Goal: Information Seeking & Learning: Check status

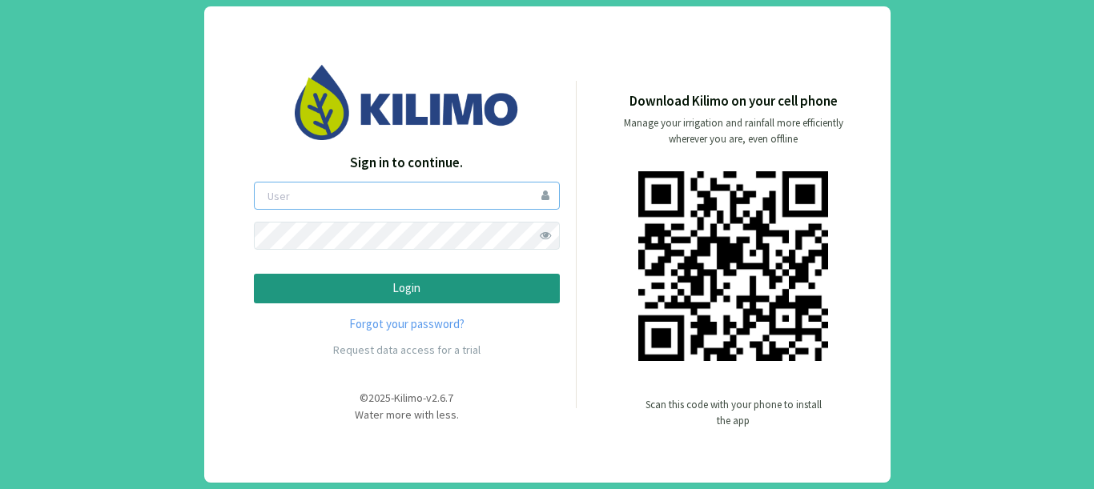
type input "gastonL"
click at [329, 289] on p "Login" at bounding box center [406, 289] width 279 height 18
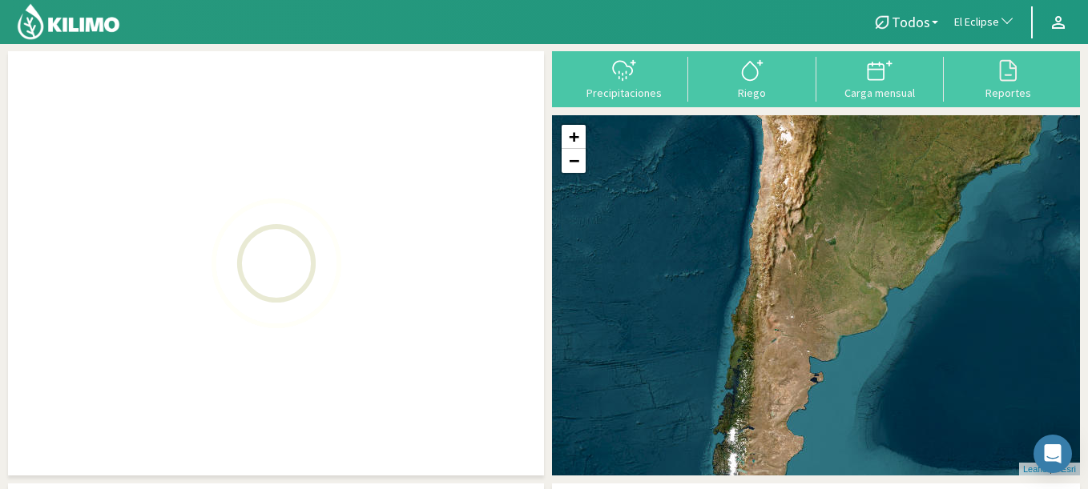
click at [987, 26] on span "El Eclipse" at bounding box center [976, 22] width 45 height 16
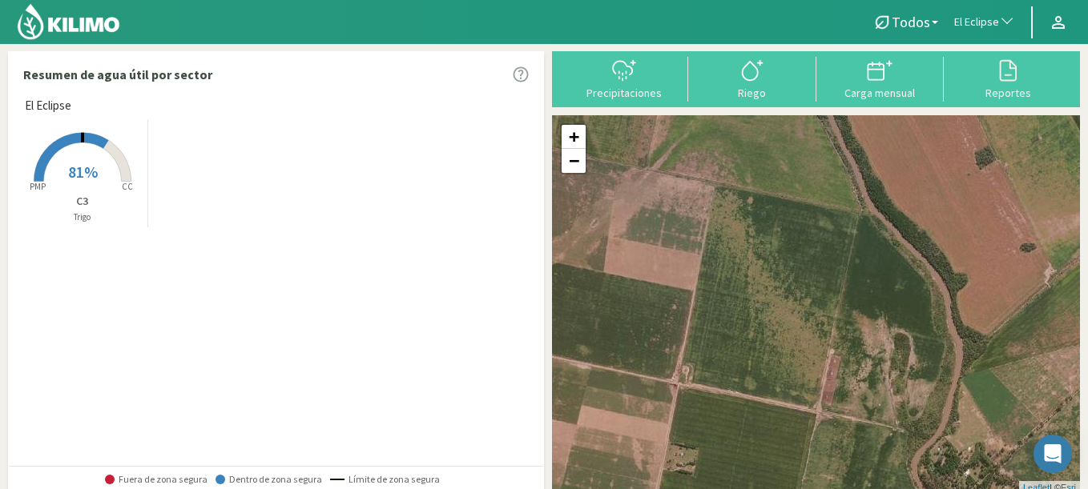
click at [985, 25] on span "El Eclipse" at bounding box center [976, 22] width 45 height 16
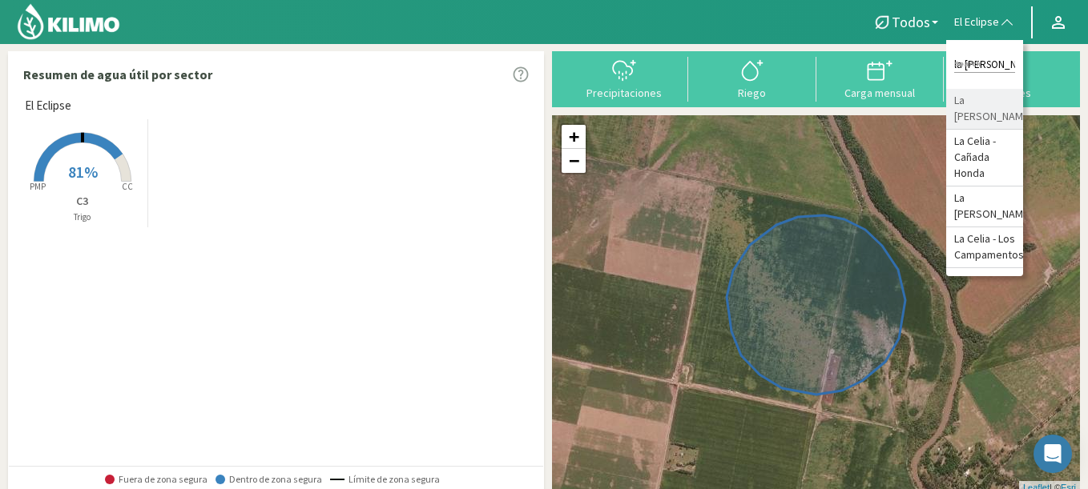
type input "la celia"
click at [971, 103] on li "La [PERSON_NAME]" at bounding box center [984, 109] width 77 height 41
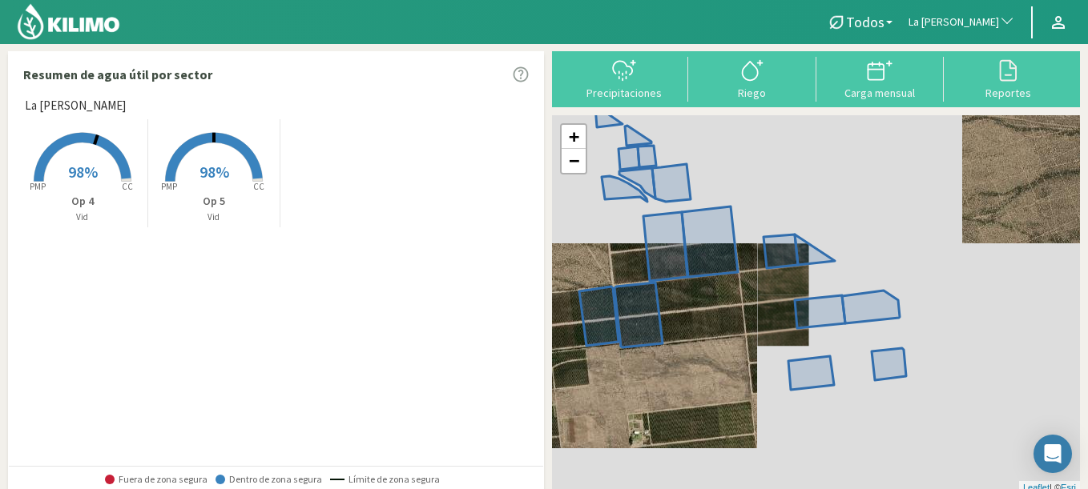
click at [984, 25] on span "La [PERSON_NAME]" at bounding box center [953, 22] width 91 height 16
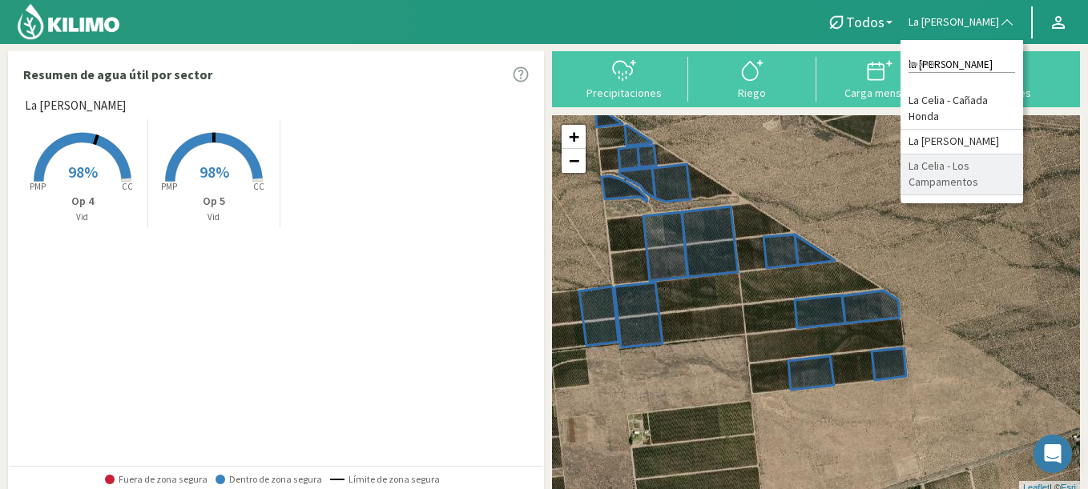
type input "la celia"
click at [934, 187] on li "La Celia - Los Campamentos" at bounding box center [961, 175] width 123 height 41
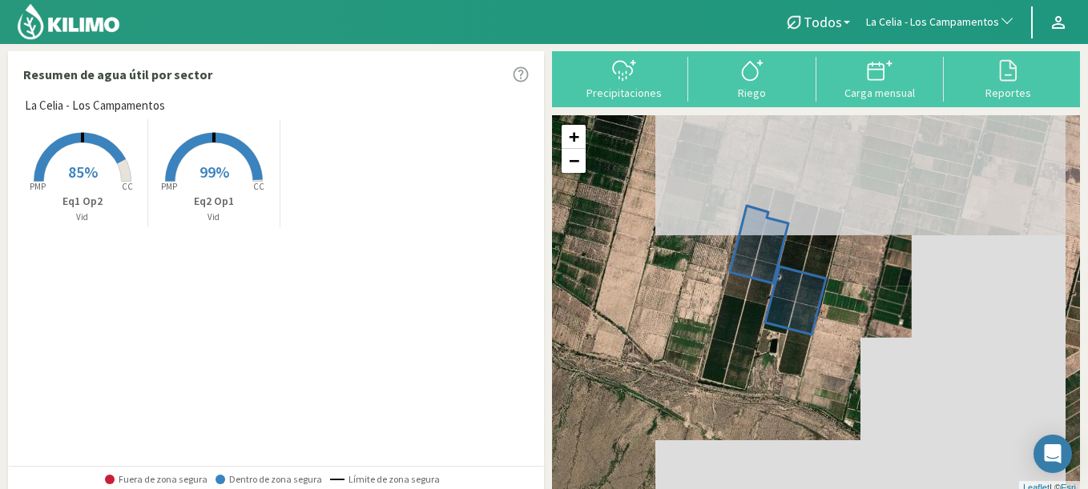
drag, startPoint x: 856, startPoint y: 215, endPoint x: 854, endPoint y: 244, distance: 29.7
click at [854, 244] on div "+ − Leaflet | © Esri" at bounding box center [816, 304] width 528 height 379
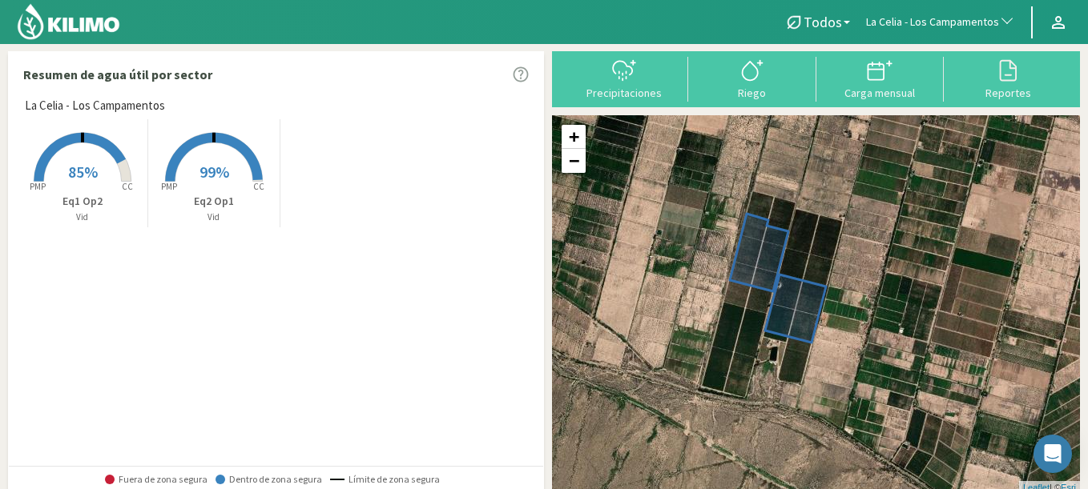
click at [91, 28] on img at bounding box center [68, 21] width 105 height 38
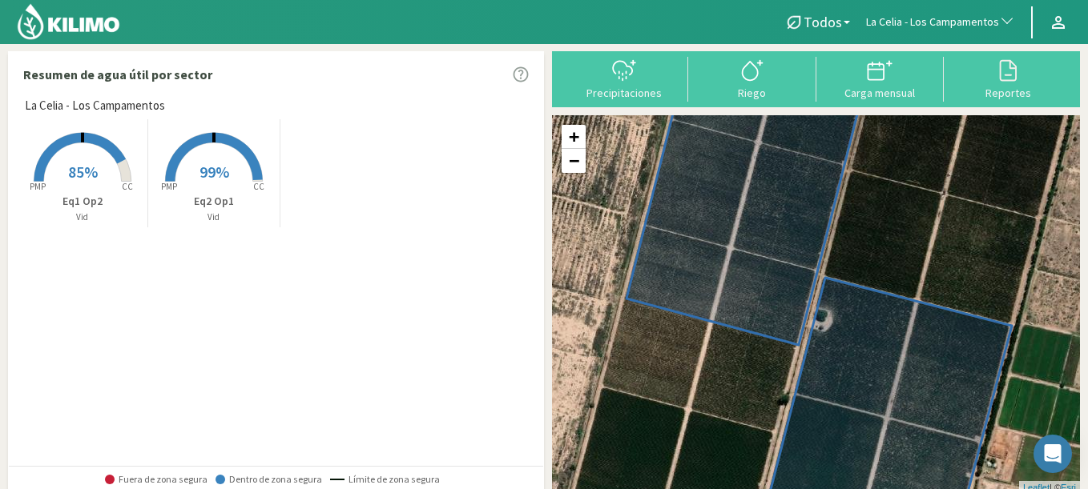
click at [960, 36] on button "La Celia - Los Campamentos" at bounding box center [940, 22] width 165 height 35
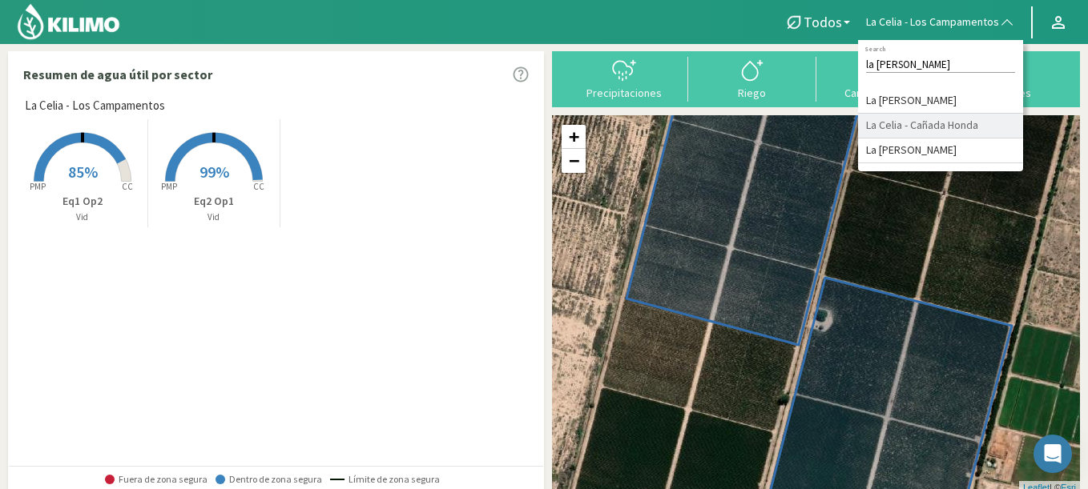
type input "la celia"
click at [911, 125] on li "La Celia - Cañada Honda" at bounding box center [940, 126] width 165 height 25
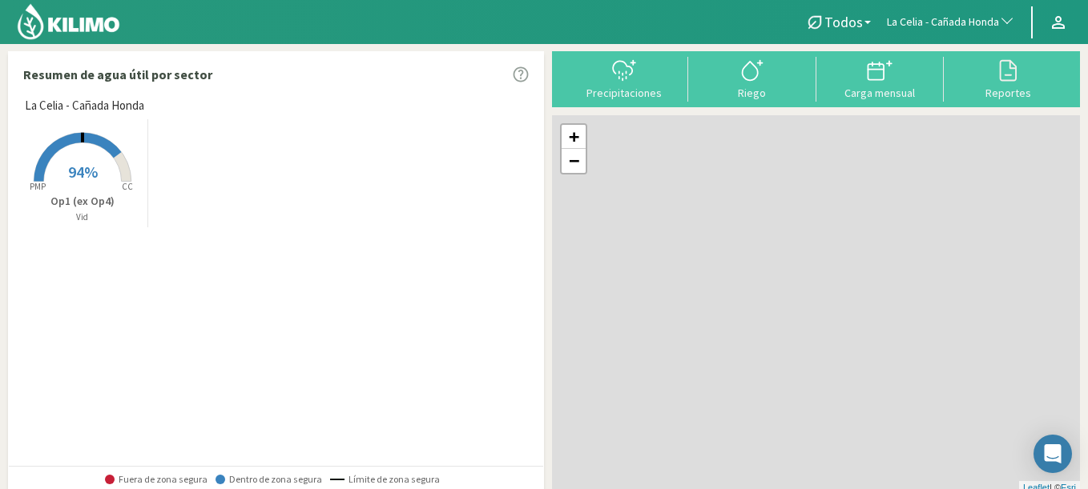
click at [89, 164] on span "94%" at bounding box center [83, 172] width 30 height 20
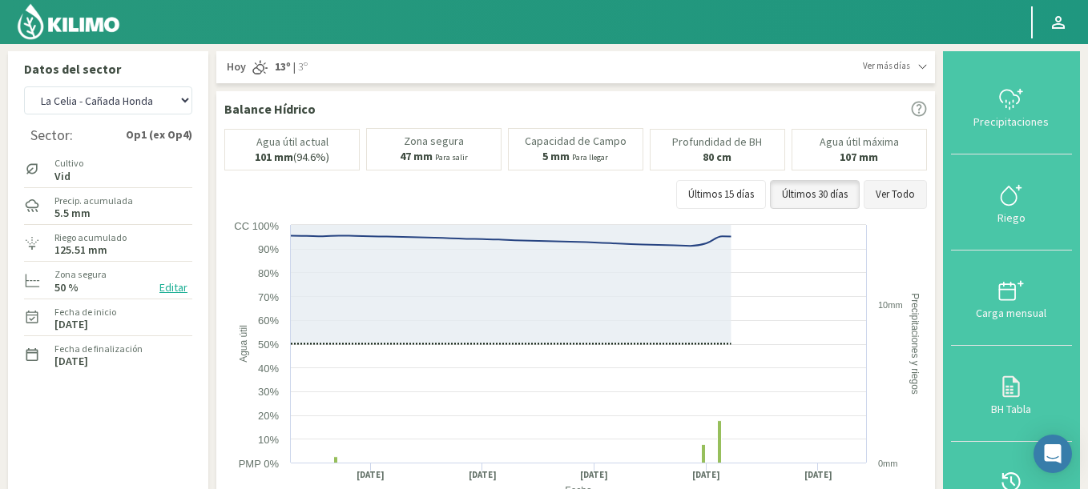
click at [900, 205] on button "Ver Todo" at bounding box center [894, 194] width 63 height 29
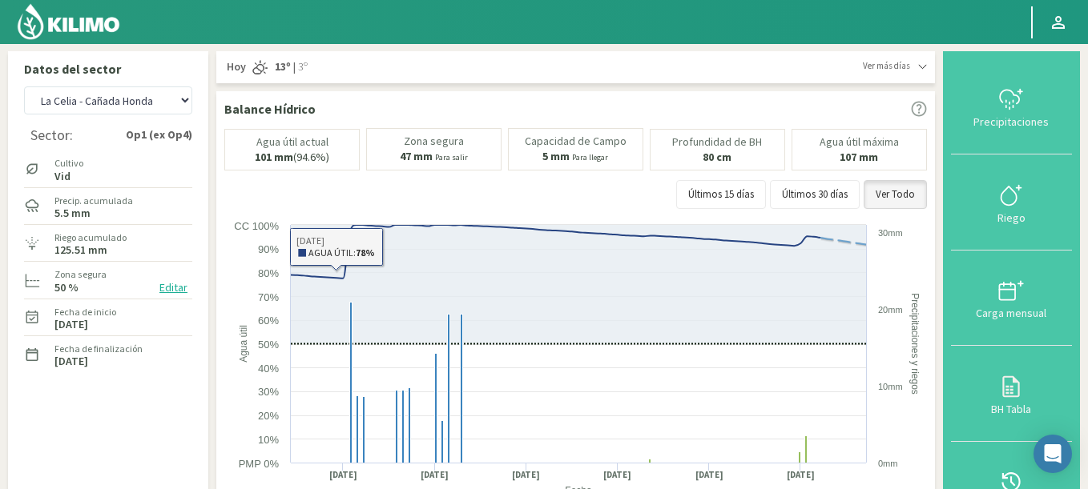
click at [119, 117] on div "Agr. Cardonal Agr. El Carmelo Agrícola Bakia Agrícola Bakia - IC Agrícola Exser…" at bounding box center [108, 100] width 168 height 36
click at [24, 86] on select "Agr. Cardonal Agr. El Carmelo Agrícola Bakia Agrícola Bakia - IC Agrícola Exser…" at bounding box center [108, 100] width 168 height 28
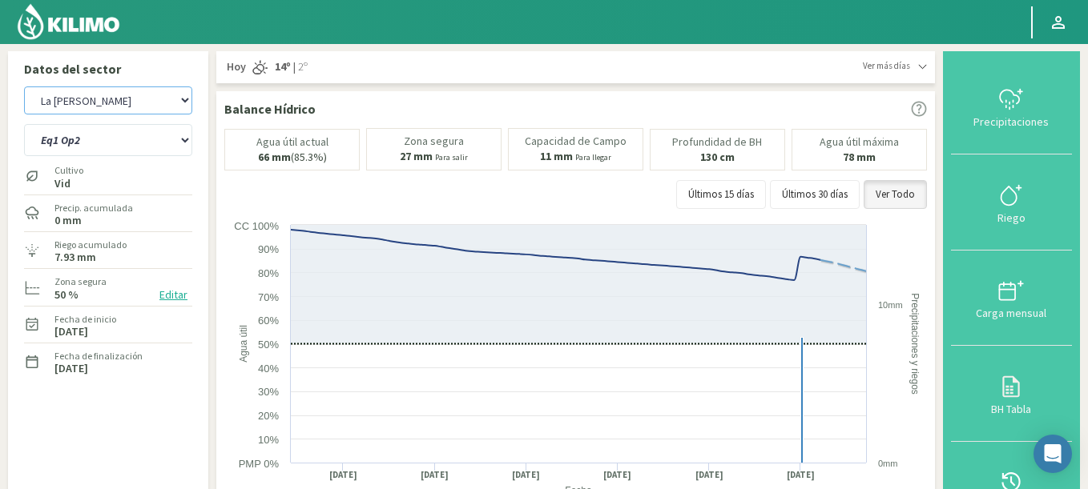
click at [24, 86] on select "Agr. Cardonal Agr. El Carmelo Agrícola Bakia Agrícola Bakia - IC Agrícola Exser…" at bounding box center [108, 100] width 168 height 28
select select "717: Object"
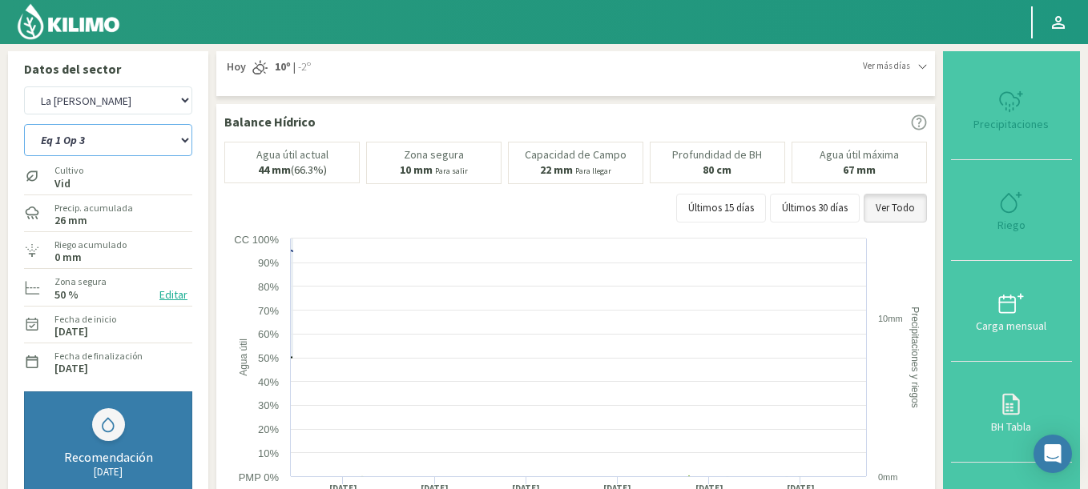
drag, startPoint x: 113, startPoint y: 144, endPoint x: 106, endPoint y: 61, distance: 83.6
click at [106, 61] on div "Datos del sector Agr. Cardonal Agr. El Carmelo Agrícola Bakia Agrícola Bakia - …" at bounding box center [108, 311] width 200 height 521
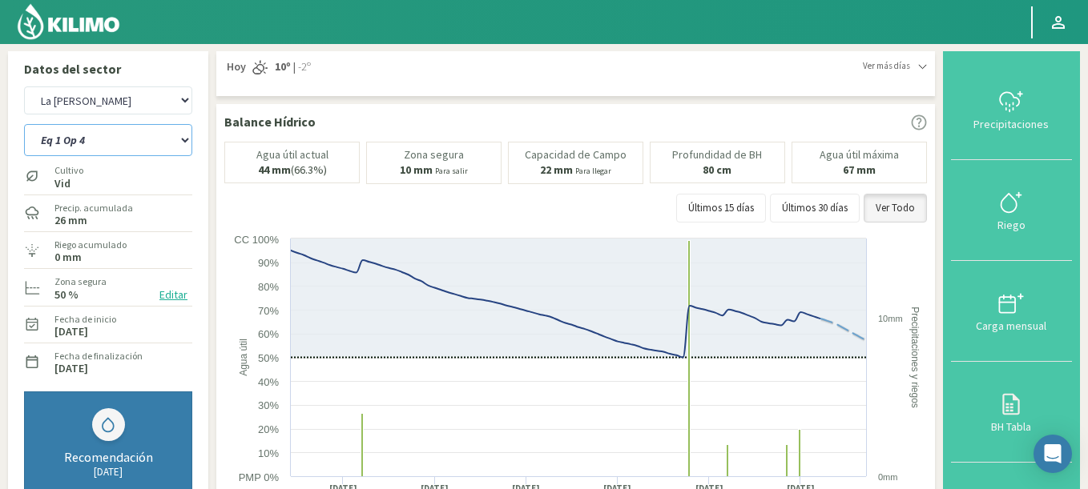
click at [24, 124] on select "Eq 1 Op 3 Eq 1 Op 4 Eq 2 Op 4 Eq 4 Op 1 Eq 4 Op 2 Eq 4 Op 3" at bounding box center [108, 140] width 168 height 32
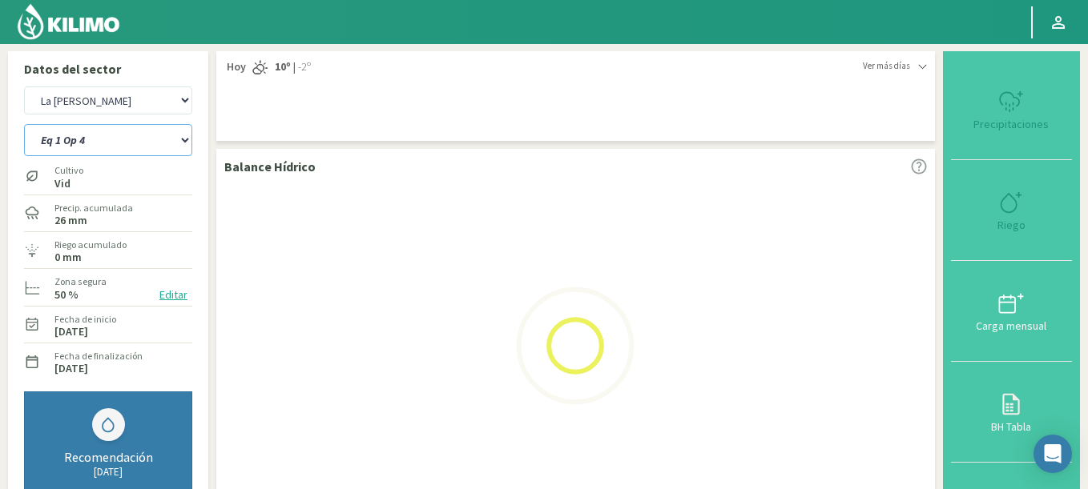
select select "2: Object"
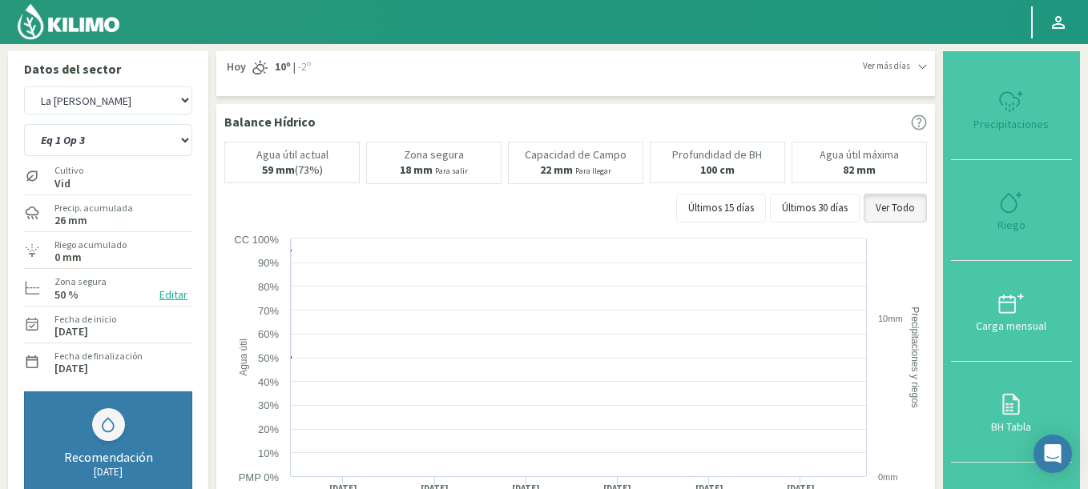
select select "1002: Object"
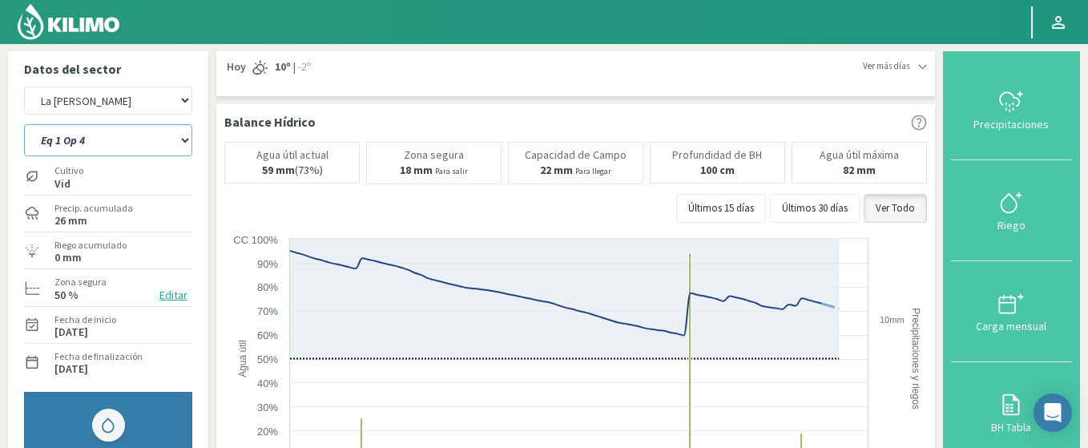
drag, startPoint x: 67, startPoint y: 135, endPoint x: 209, endPoint y: 103, distance: 145.3
click at [24, 124] on select "Eq 1 Op 3 Eq 1 Op 4 Eq 2 Op 4 Eq 4 Op 1 Eq 4 Op 2 Eq 4 Op 3" at bounding box center [108, 140] width 168 height 32
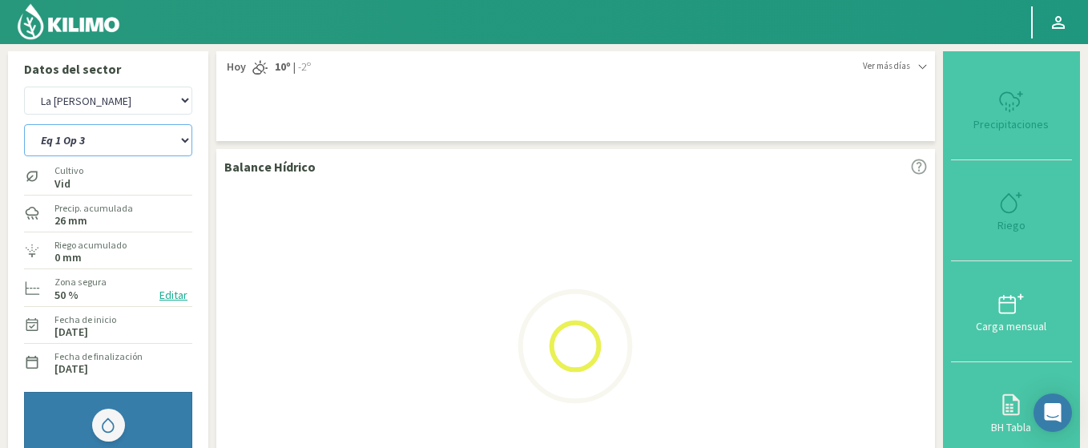
select select "9: Object"
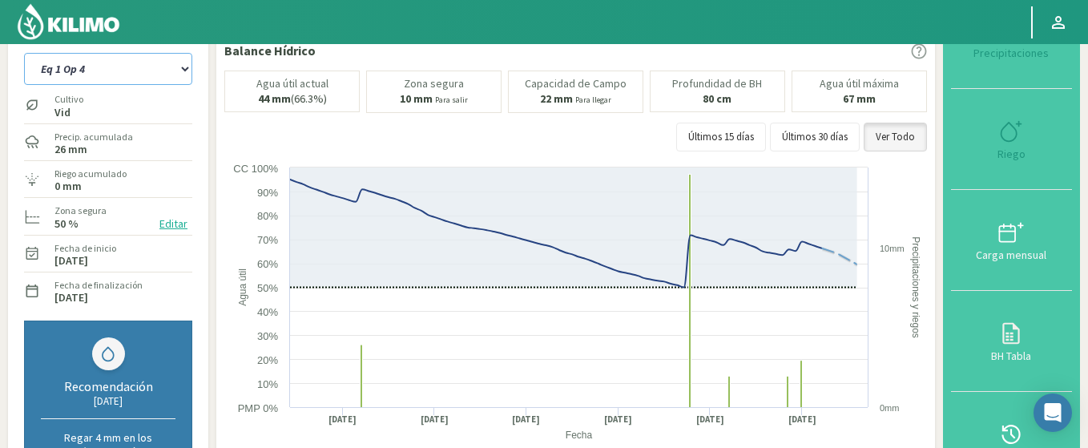
scroll to position [96, 0]
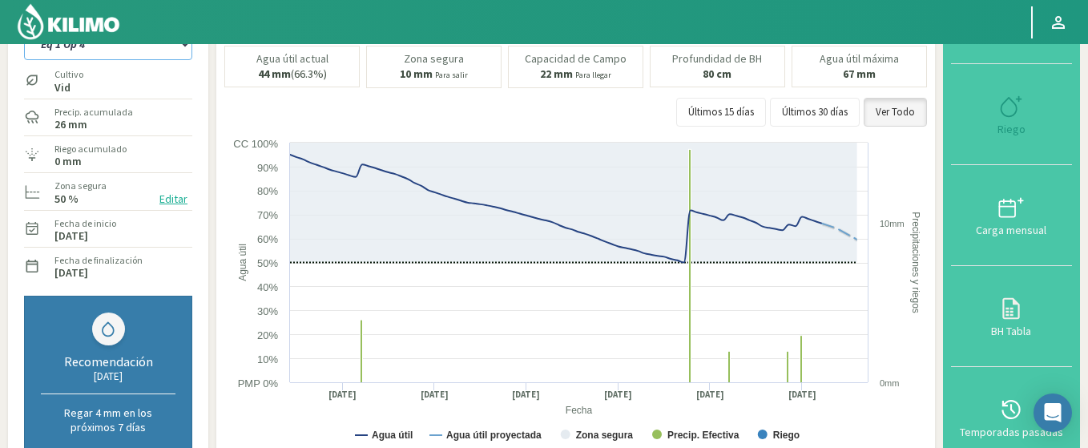
select select "1287: Object"
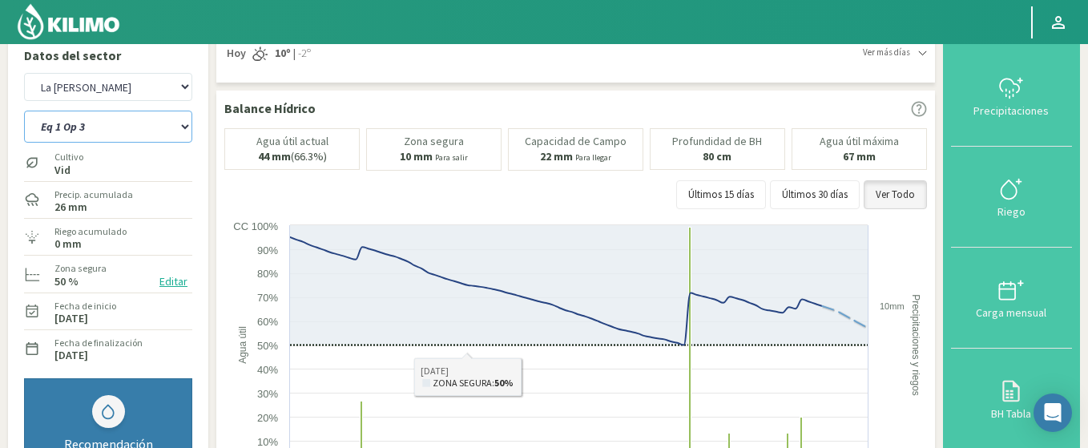
scroll to position [0, 0]
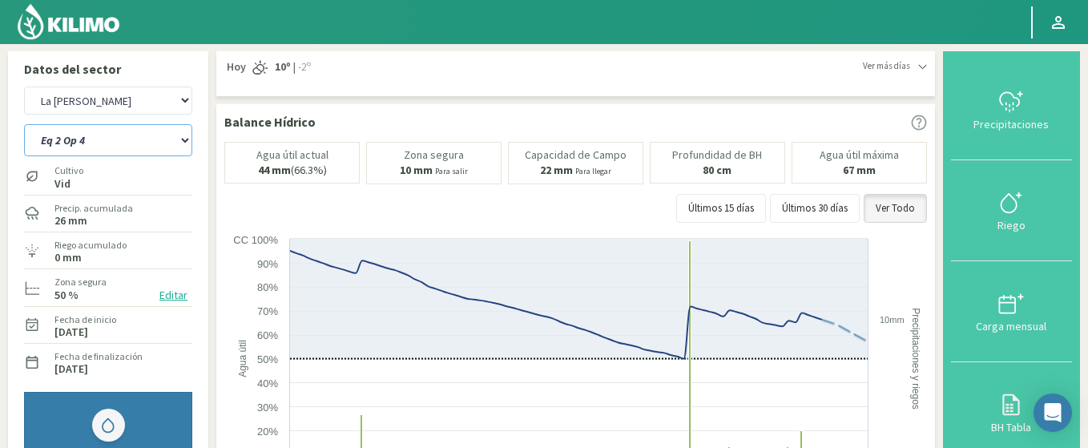
click at [24, 124] on select "Eq 1 Op 3 Eq 1 Op 4 Eq 2 Op 4 Eq 4 Op 1 Eq 4 Op 2 Eq 4 Op 3" at bounding box center [108, 140] width 168 height 32
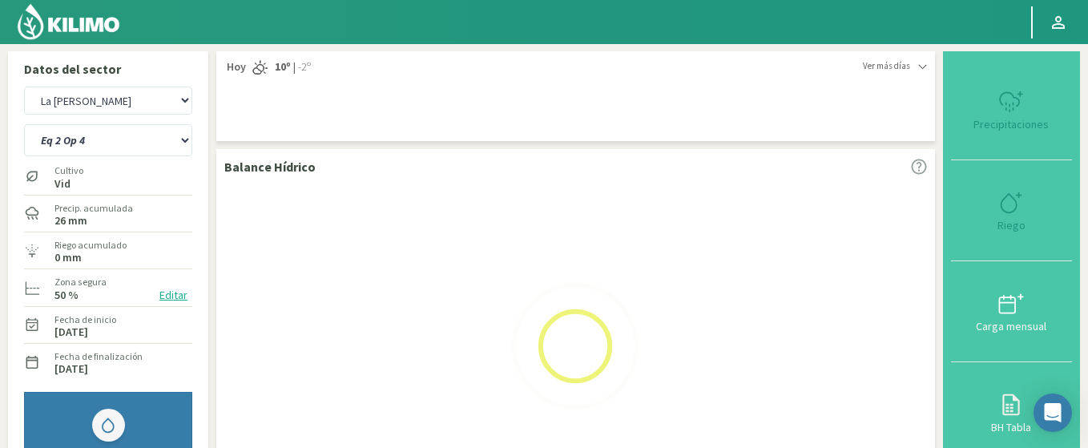
click at [82, 207] on label "Precip. acumulada" at bounding box center [93, 208] width 78 height 14
select select "14: Object"
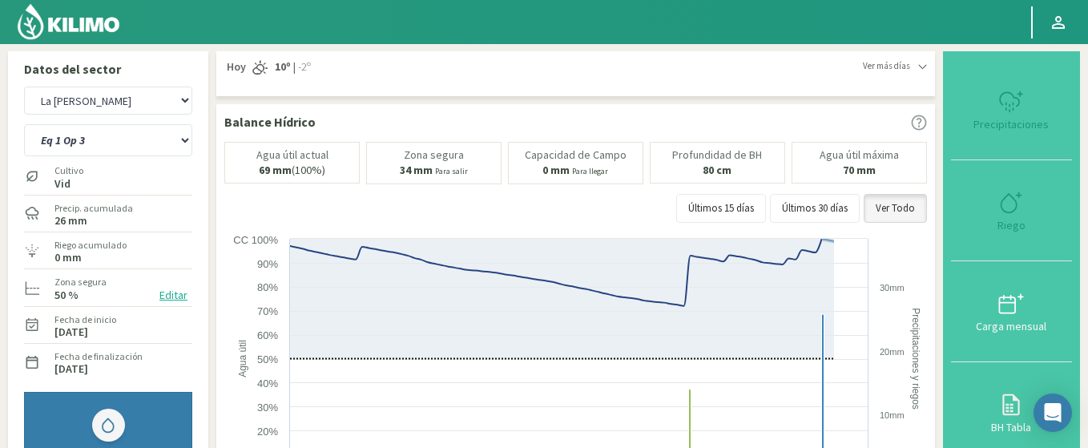
select select "1572: Object"
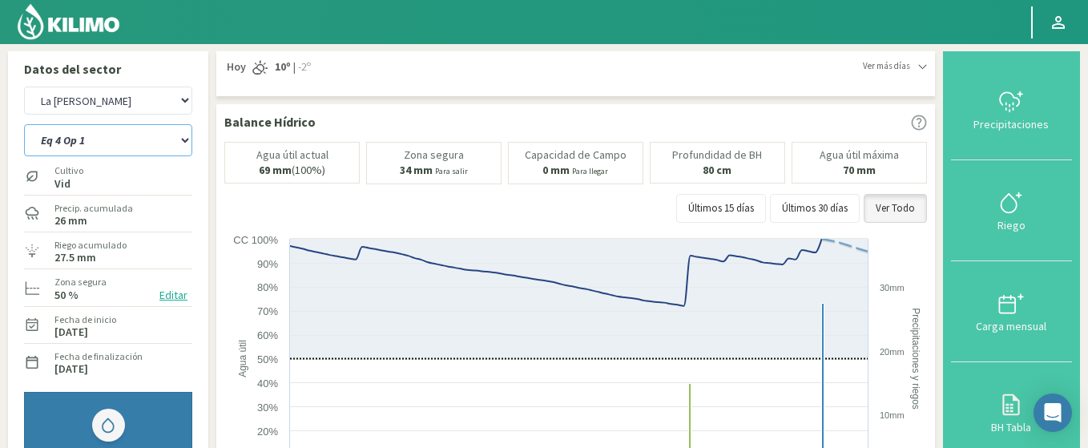
click at [24, 124] on select "Eq 1 Op 3 Eq 1 Op 4 Eq 2 Op 4 Eq 4 Op 1 Eq 4 Op 2 Eq 4 Op 3" at bounding box center [108, 140] width 168 height 32
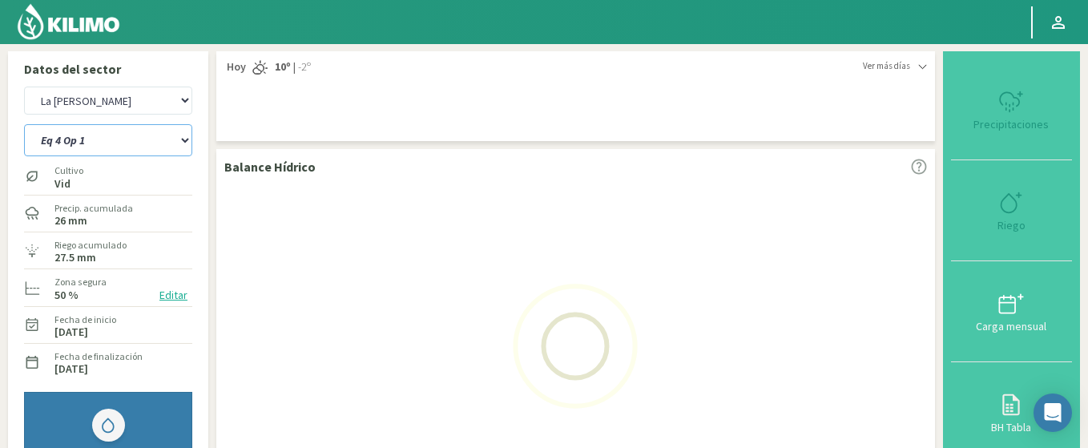
select select "22: Object"
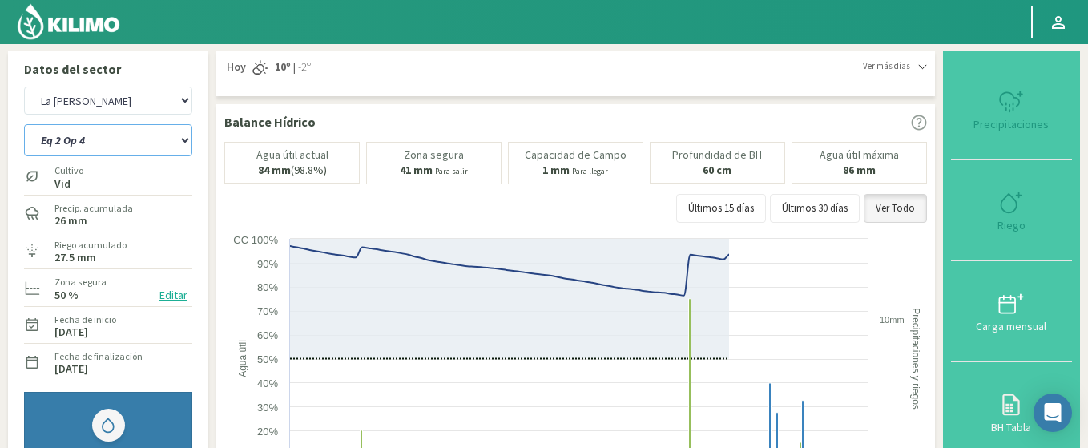
select select "1857: Object"
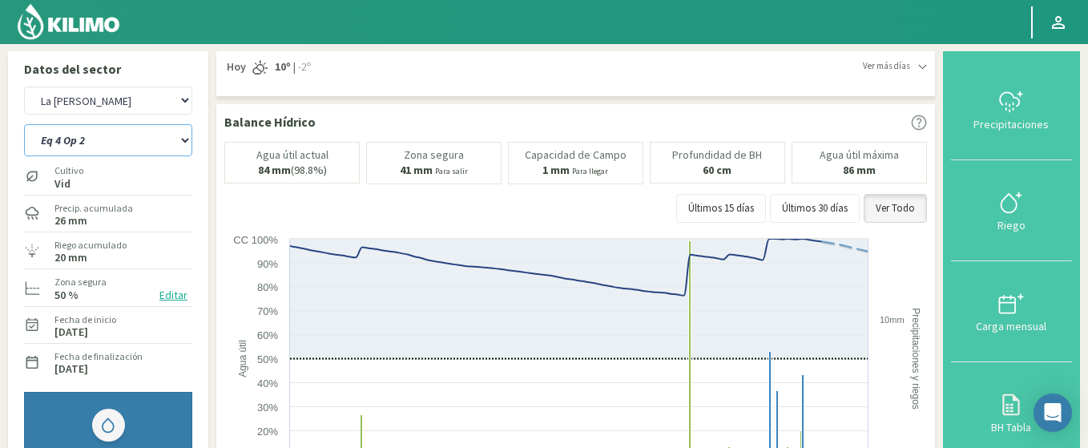
click at [24, 124] on select "Eq 1 Op 3 Eq 1 Op 4 Eq 2 Op 4 Eq 4 Op 1 Eq 4 Op 2 Eq 4 Op 3" at bounding box center [108, 140] width 168 height 32
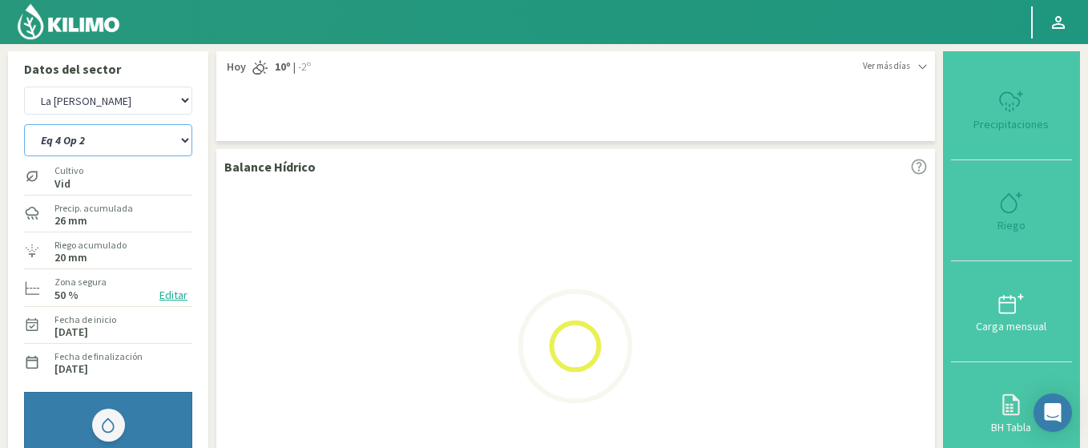
select select "29: Object"
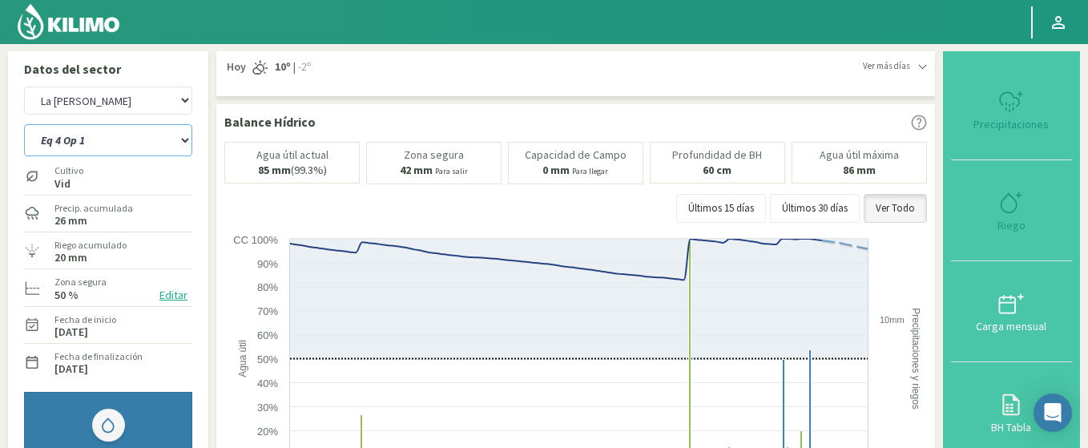
select select "2142: Object"
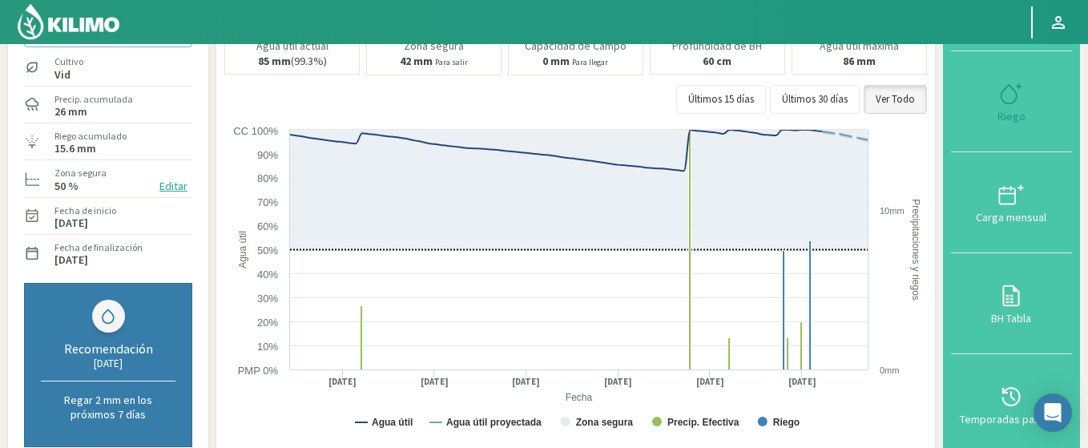
scroll to position [96, 0]
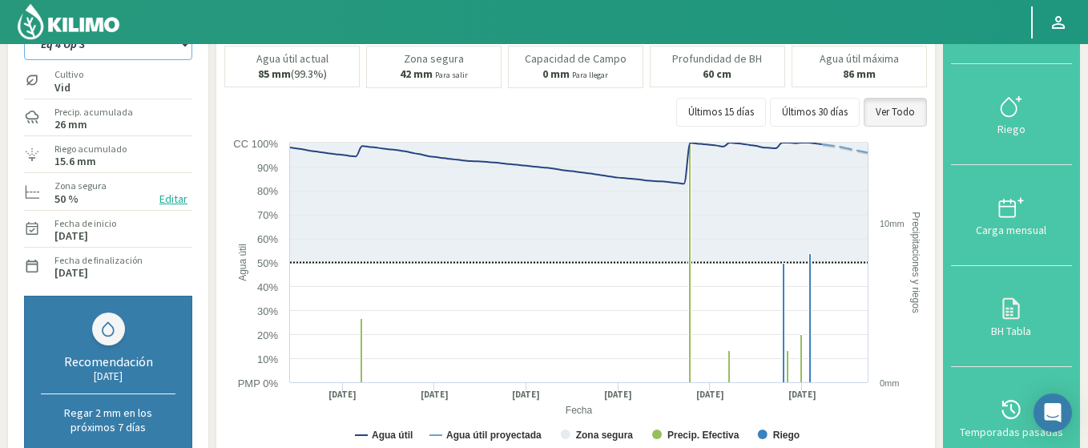
click at [24, 28] on select "Eq 1 Op 3 Eq 1 Op 4 Eq 2 Op 4 Eq 4 Op 1 Eq 4 Op 2 Eq 4 Op 3" at bounding box center [108, 44] width 168 height 32
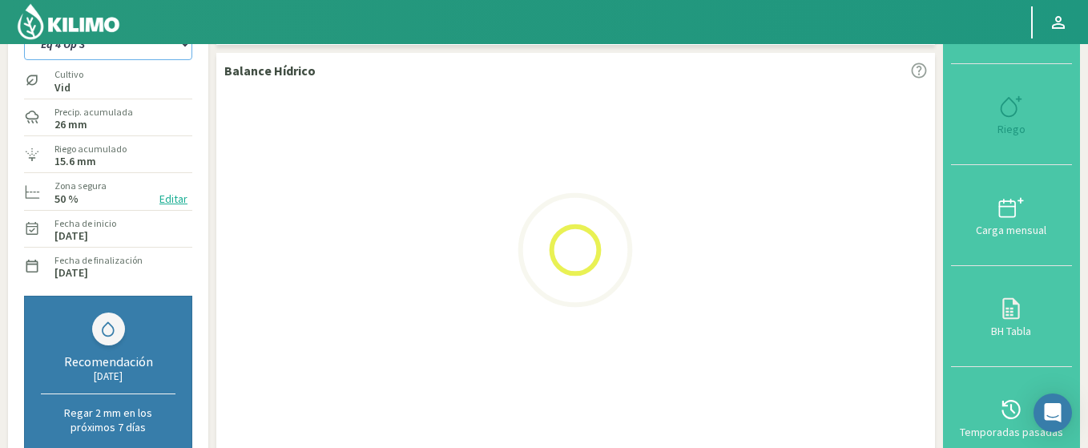
select select "36: Object"
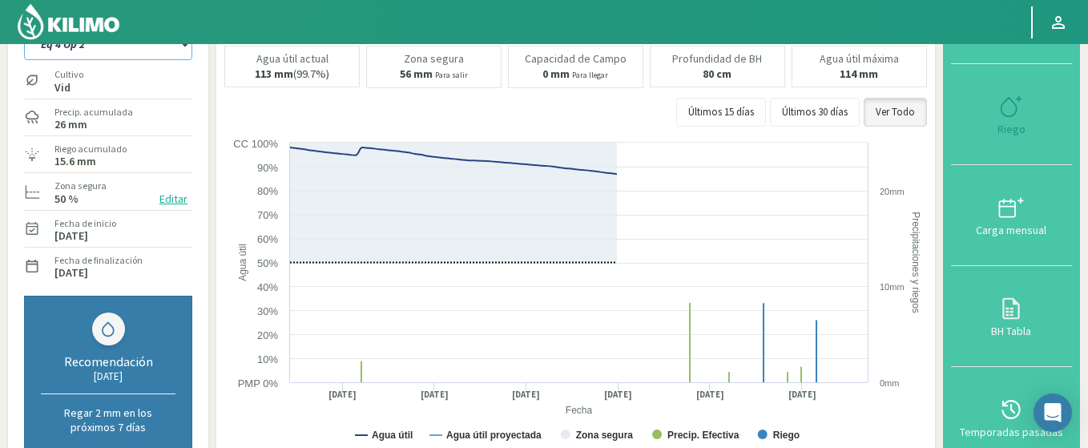
select select "2427: Object"
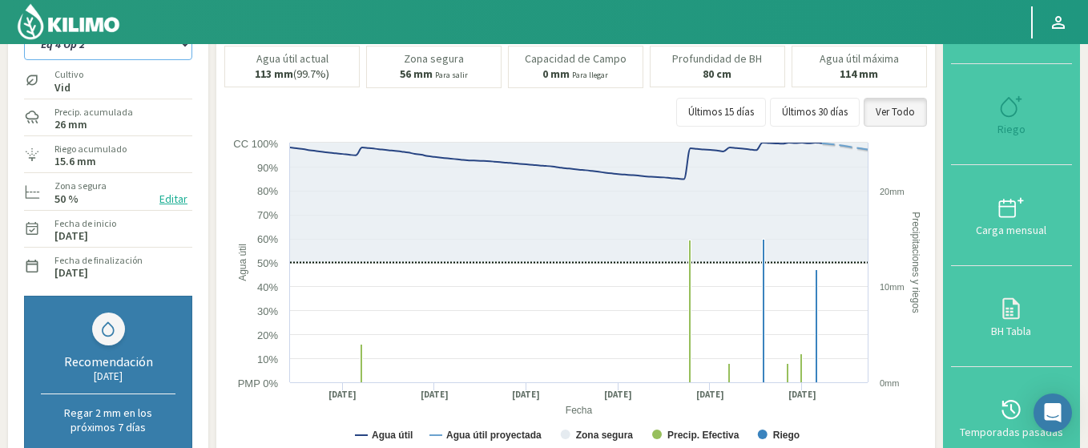
select select "43: Object"
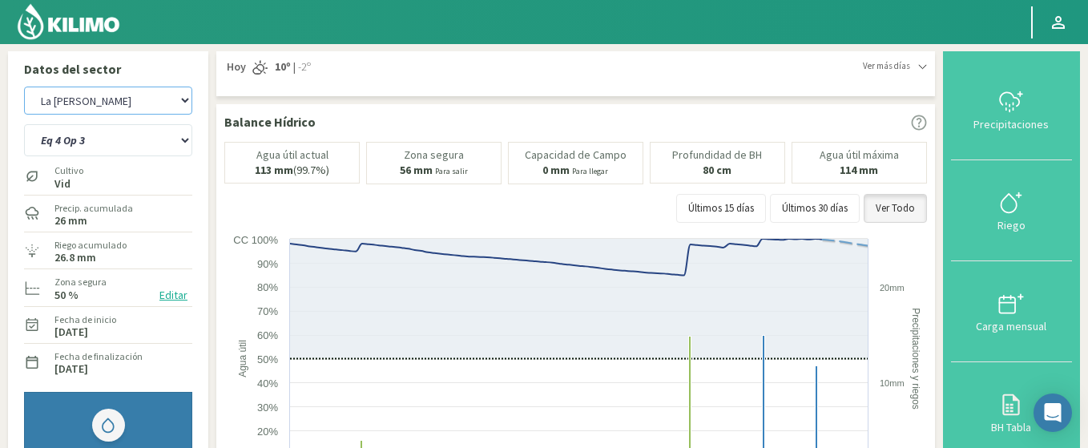
click at [24, 86] on select "Agr. Cardonal Agr. El Carmelo Agrícola Bakia Agrícola Bakia - IC Agrícola Exser…" at bounding box center [108, 100] width 168 height 28
select select "2710: Object"
select select "44: Object"
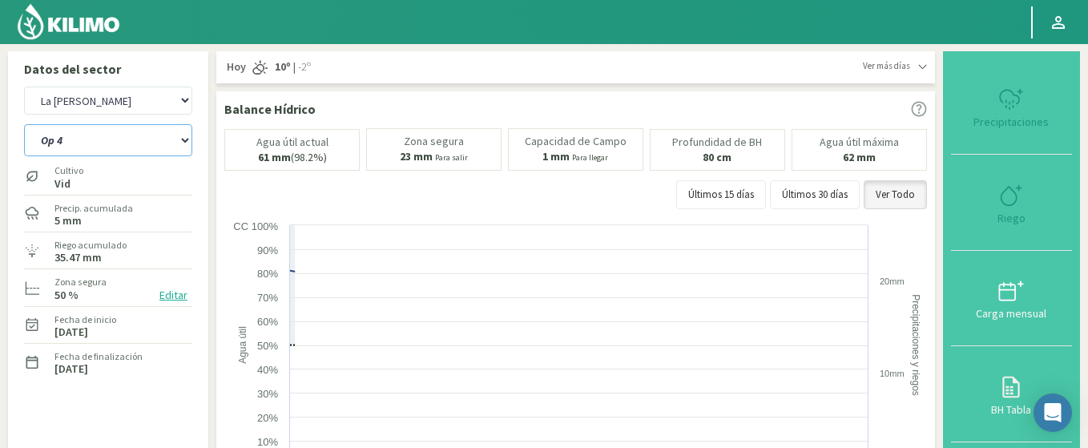
click at [91, 144] on select "Op 4 Op 5" at bounding box center [108, 140] width 168 height 32
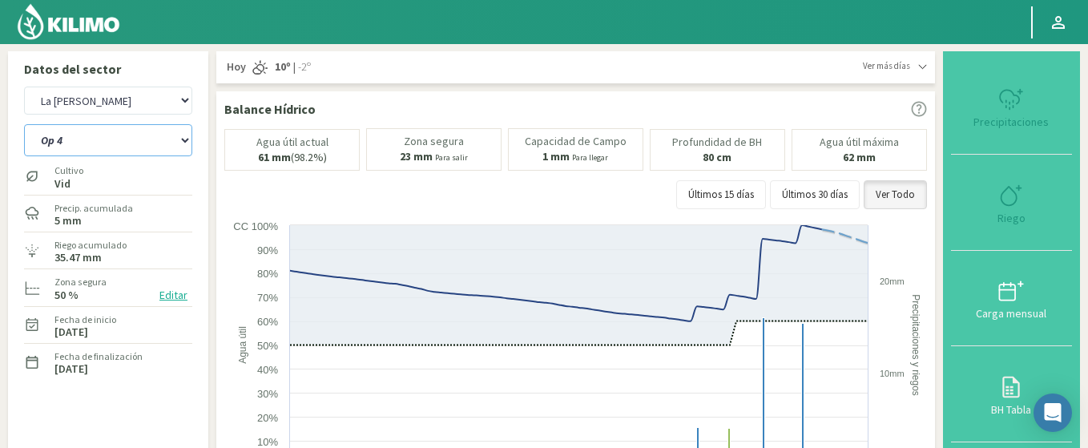
click at [91, 144] on select "Op 4 Op 5" at bounding box center [108, 140] width 168 height 32
click at [170, 289] on button "Editar" at bounding box center [174, 295] width 38 height 18
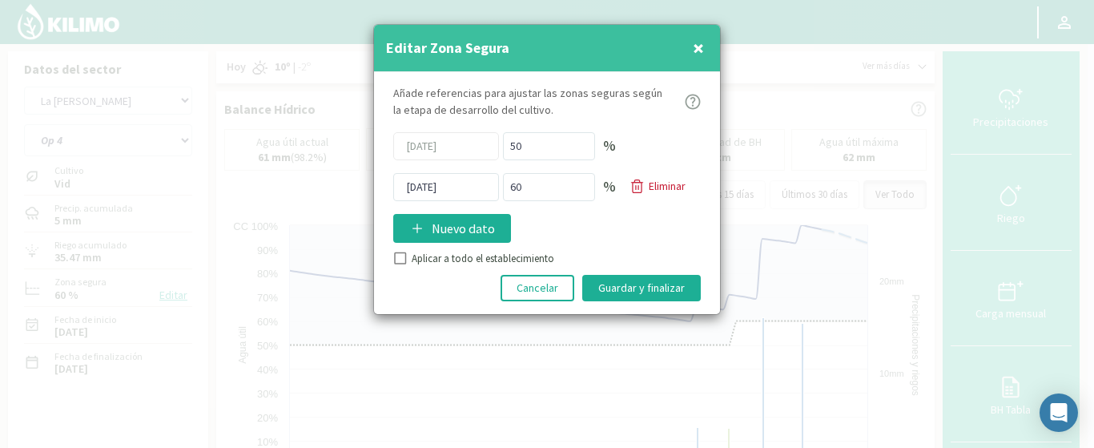
click at [698, 49] on span "×" at bounding box center [698, 47] width 11 height 26
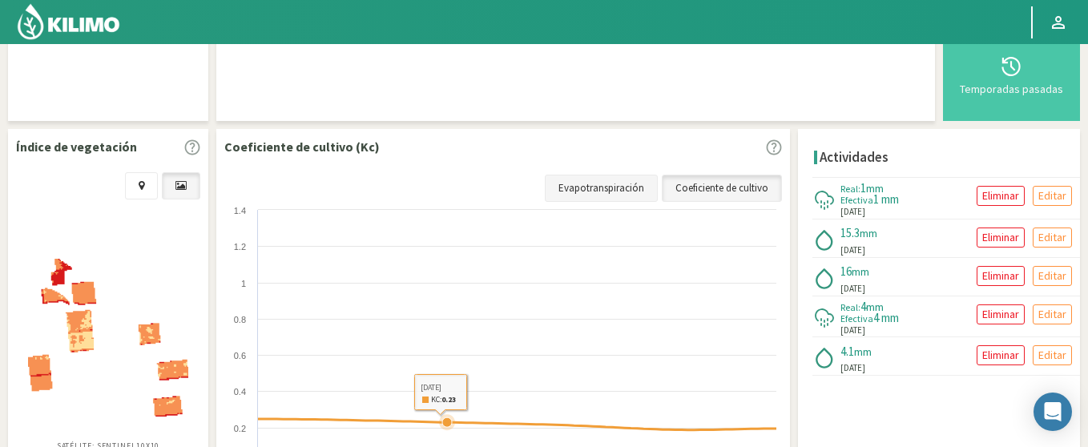
scroll to position [310, 0]
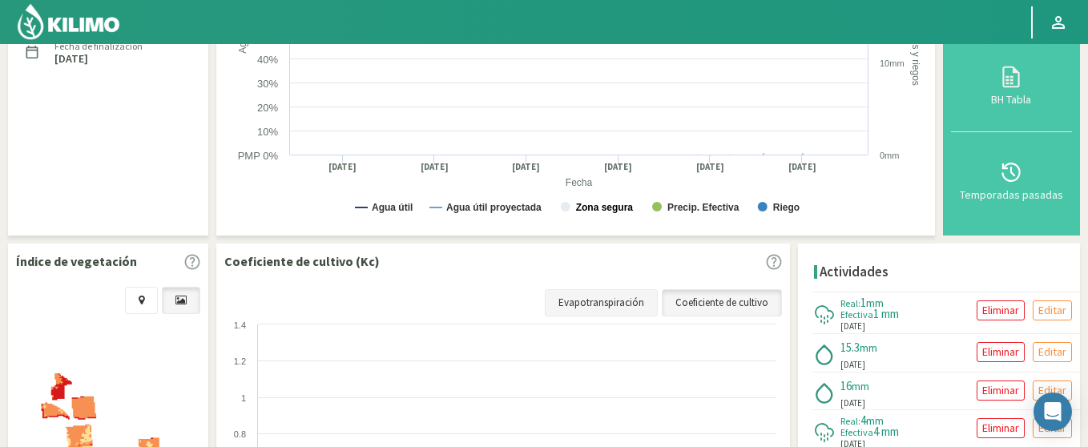
click at [613, 205] on text "Zona segura" at bounding box center [605, 207] width 58 height 11
click at [588, 304] on link "Evapotranspiración" at bounding box center [601, 302] width 113 height 27
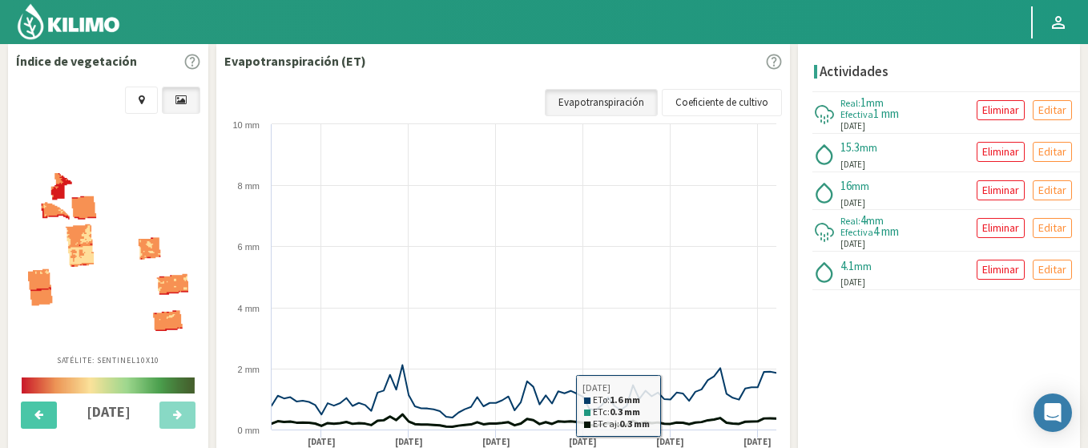
scroll to position [598, 0]
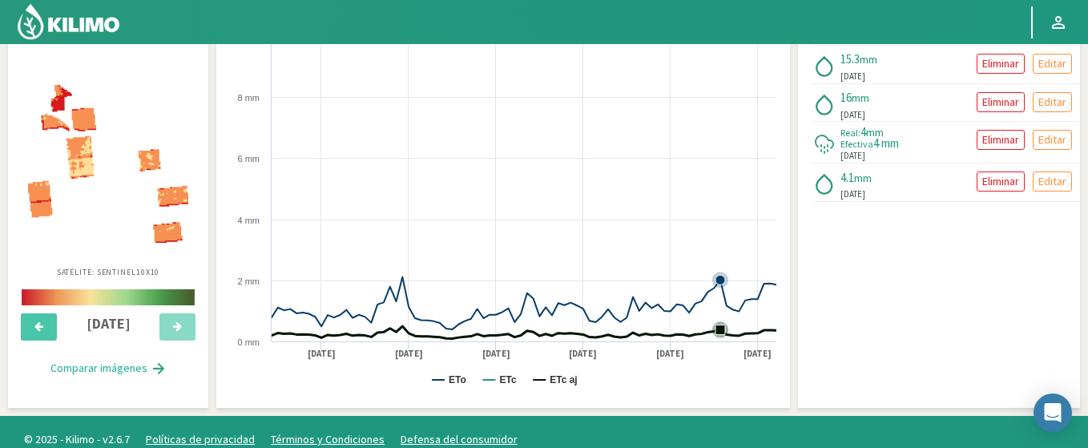
click at [718, 329] on icon at bounding box center [720, 329] width 10 height 10
click at [601, 335] on icon at bounding box center [602, 336] width 10 height 10
click at [644, 336] on icon at bounding box center [645, 333] width 10 height 10
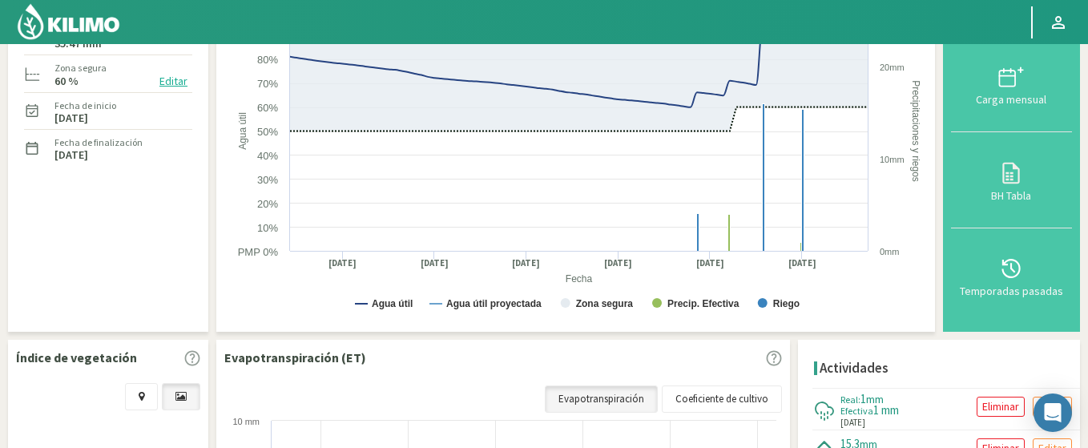
scroll to position [118, 0]
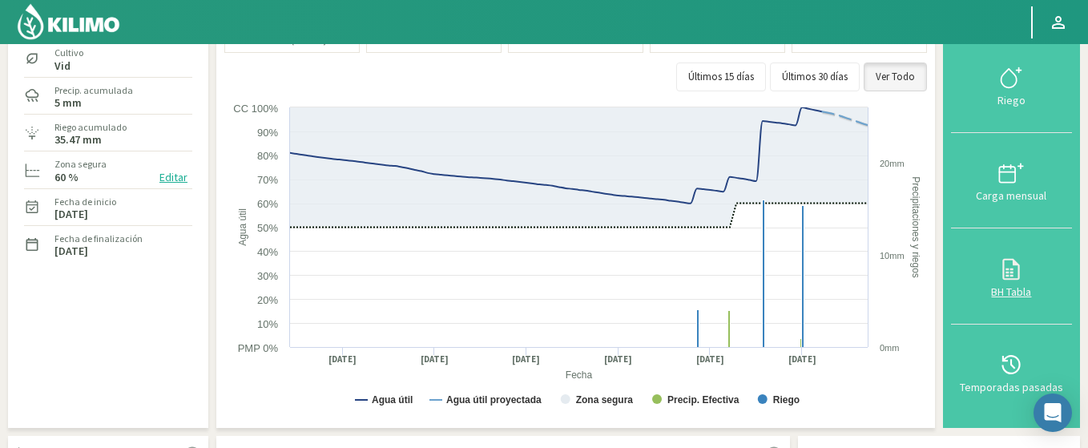
click at [1012, 276] on icon at bounding box center [1011, 269] width 26 height 26
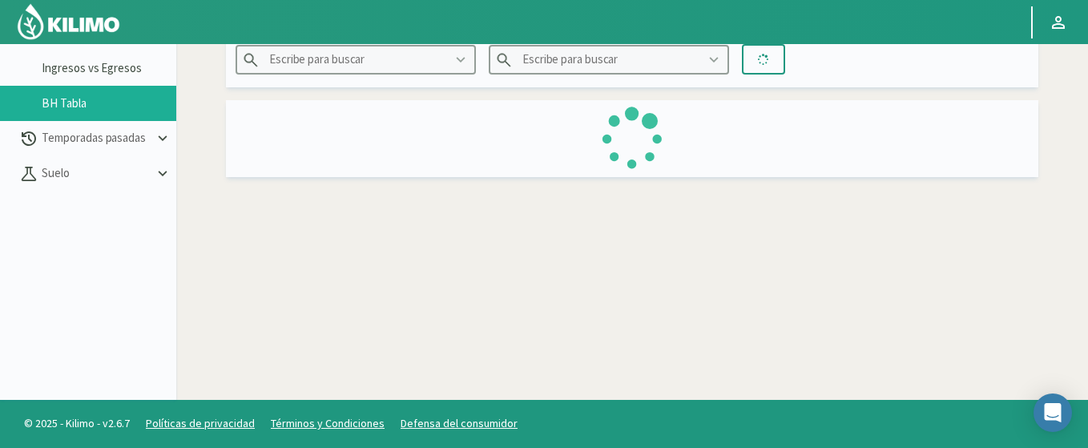
type input "La [PERSON_NAME]"
type input "Op 4"
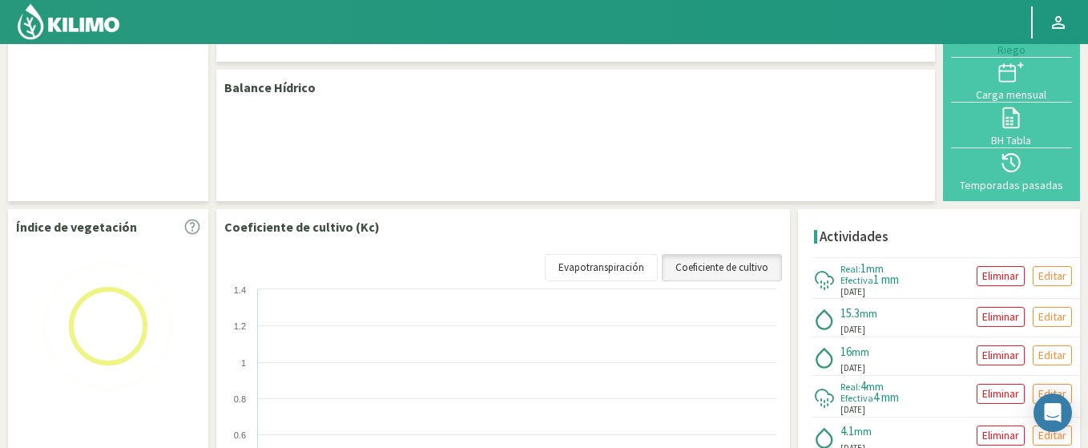
click at [707, 275] on link "Coeficiente de cultivo" at bounding box center [722, 267] width 120 height 27
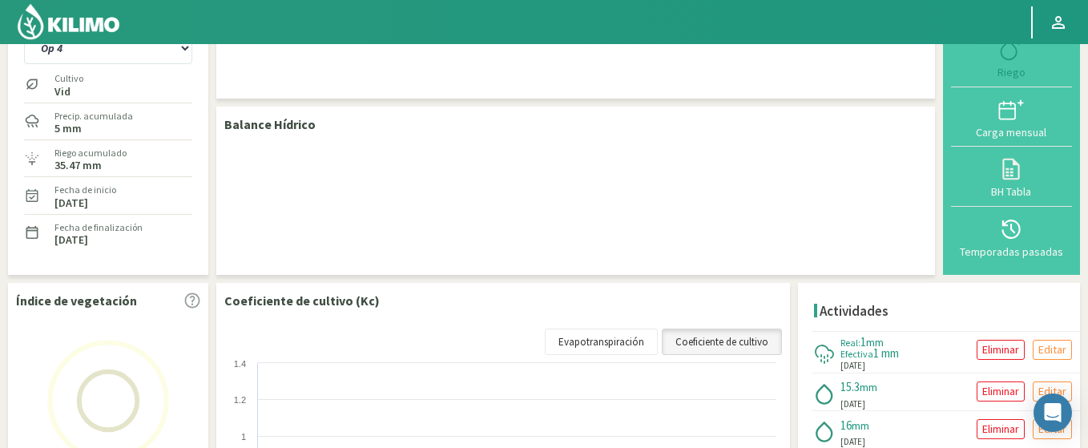
scroll to position [284, 0]
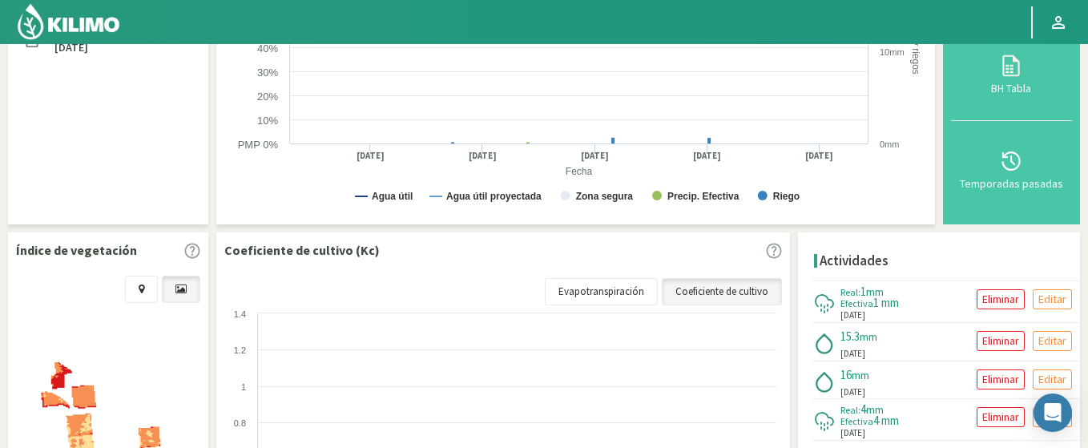
click at [719, 140] on rect at bounding box center [577, 56] width 706 height 320
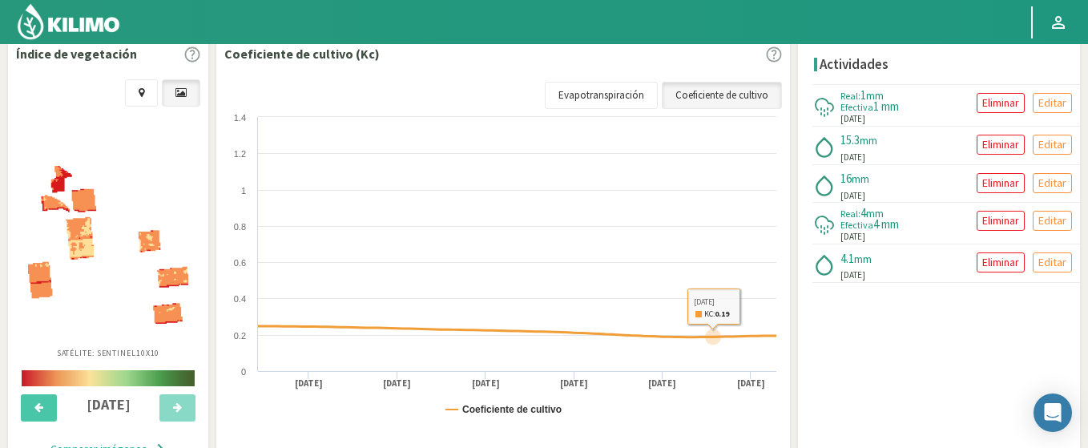
scroll to position [493, 0]
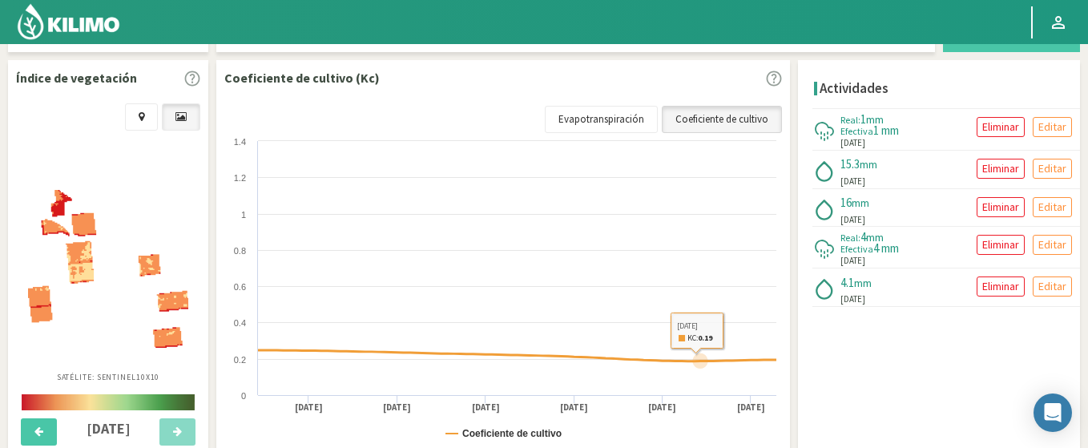
click at [709, 123] on link "Coeficiente de cultivo" at bounding box center [722, 119] width 120 height 27
click at [610, 110] on link "Evapotranspiración" at bounding box center [601, 119] width 113 height 27
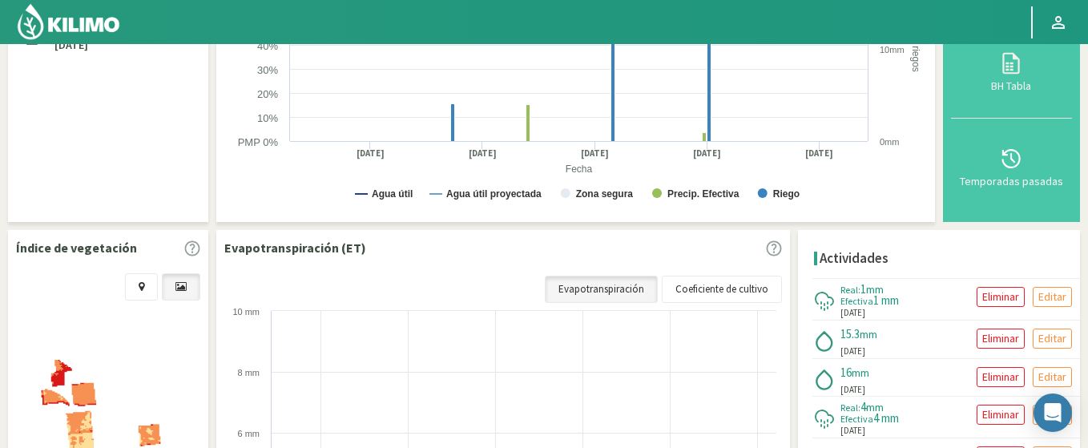
scroll to position [420, 0]
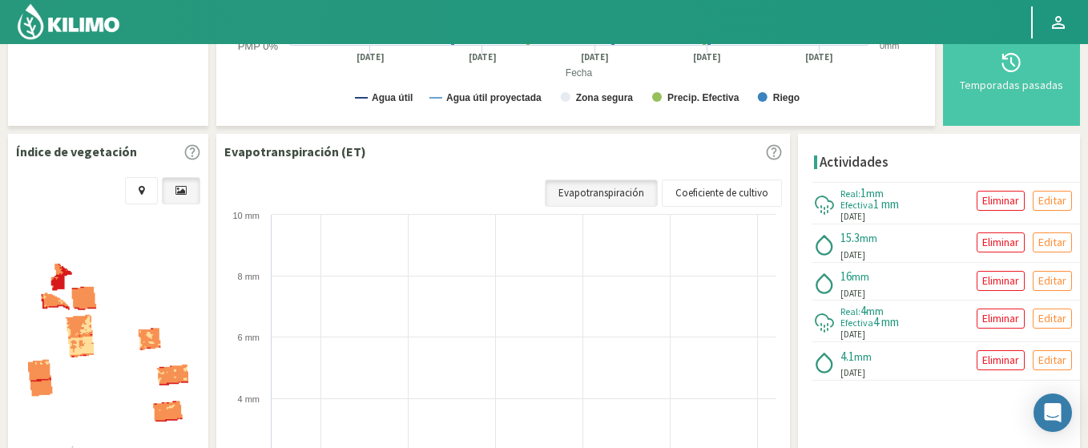
click at [100, 333] on img at bounding box center [108, 342] width 160 height 158
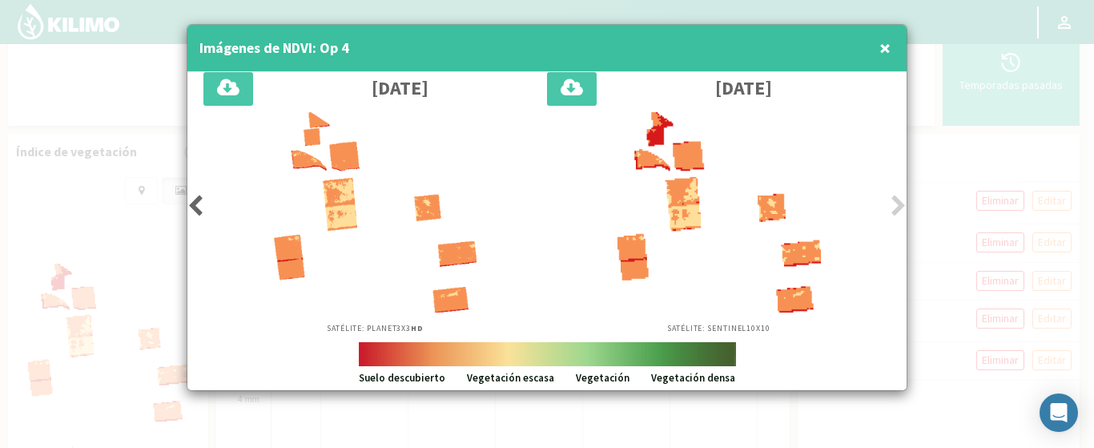
click at [1004, 236] on div at bounding box center [547, 224] width 1094 height 448
click at [887, 39] on span "×" at bounding box center [884, 47] width 11 height 26
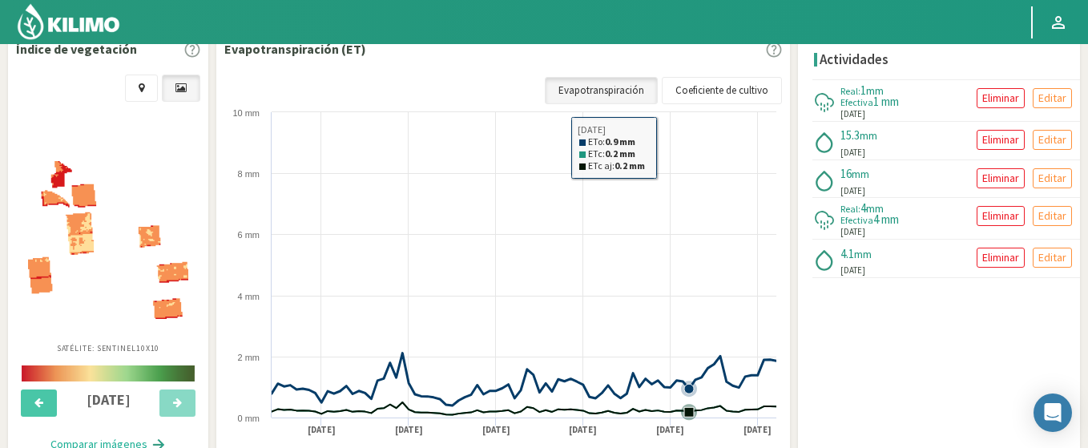
scroll to position [516, 0]
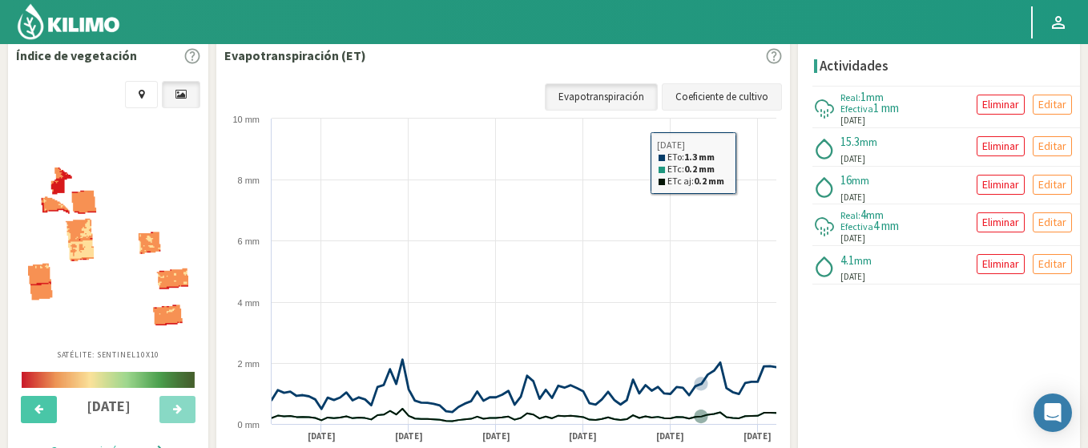
click at [724, 84] on link "Coeficiente de cultivo" at bounding box center [722, 96] width 120 height 27
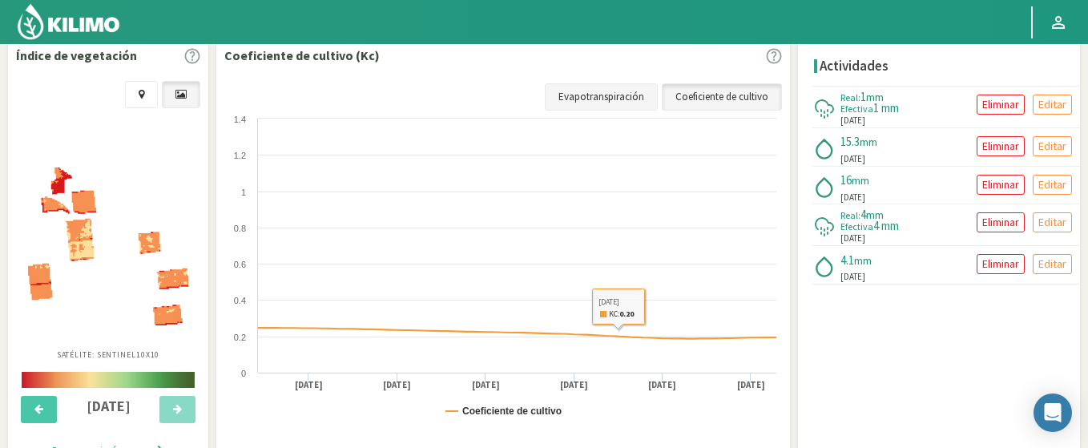
click at [615, 102] on link "Evapotranspiración" at bounding box center [601, 96] width 113 height 27
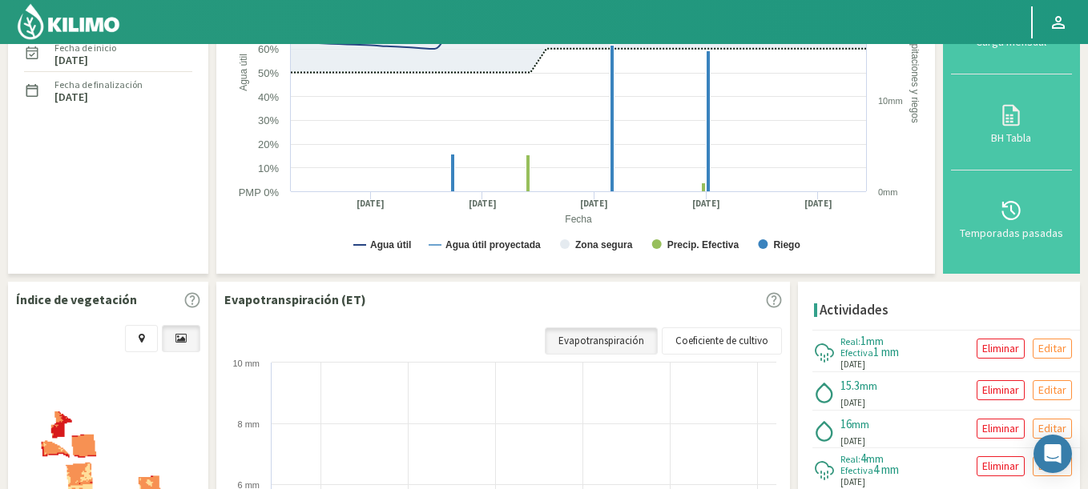
scroll to position [384, 0]
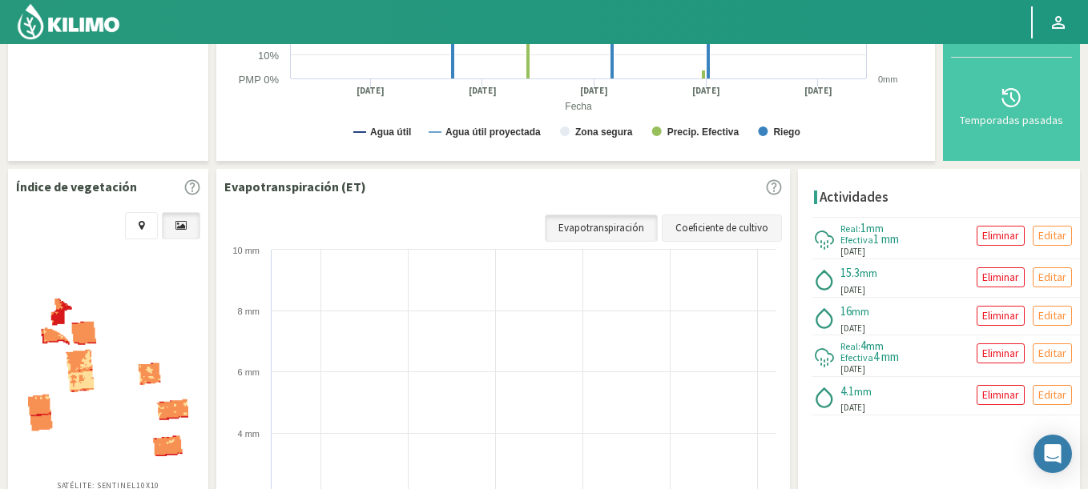
click at [732, 231] on link "Coeficiente de cultivo" at bounding box center [722, 228] width 120 height 27
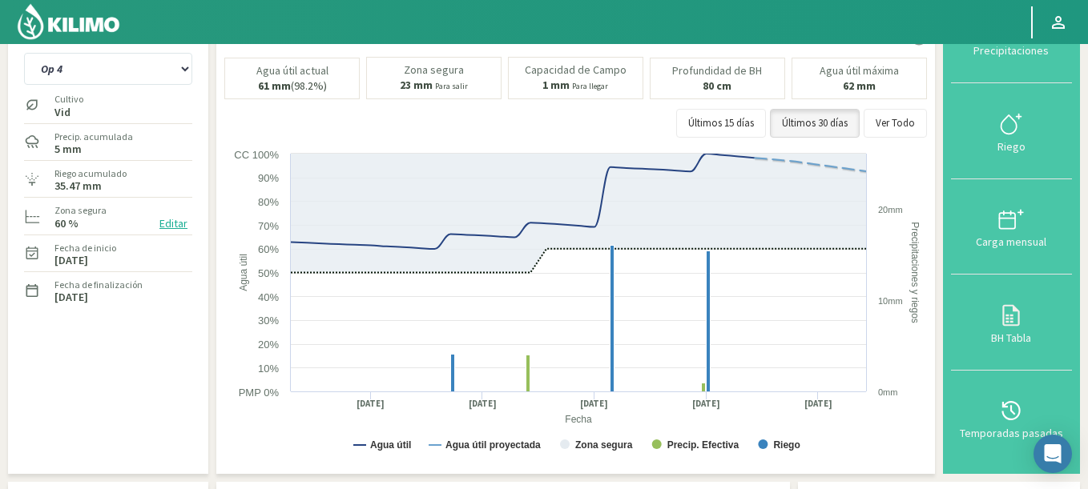
scroll to position [0, 0]
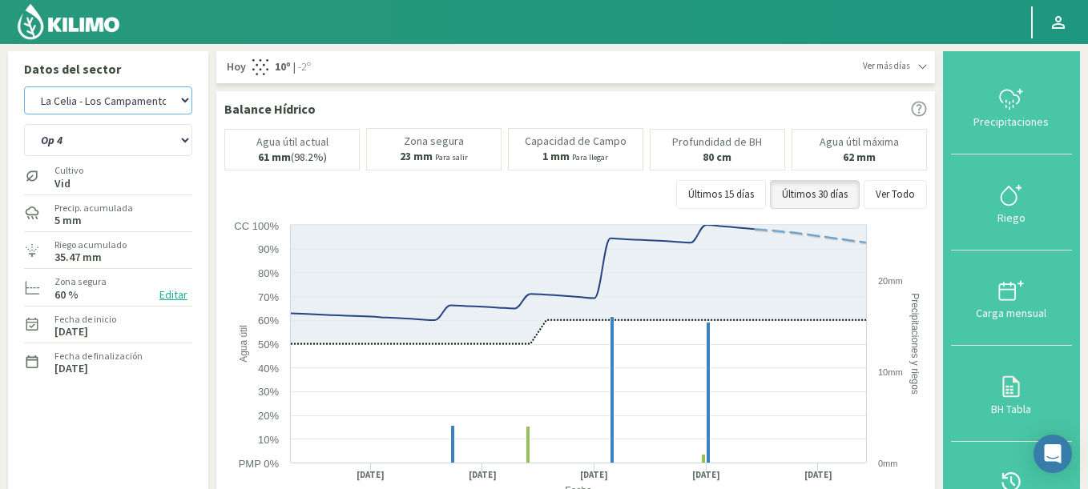
click at [24, 86] on select "Agr. Cardonal Agr. El Carmelo Agrícola Bakia Agrícola Bakia - IC Agrícola Exser…" at bounding box center [108, 100] width 168 height 28
select select "433: Object"
select select "2: Object"
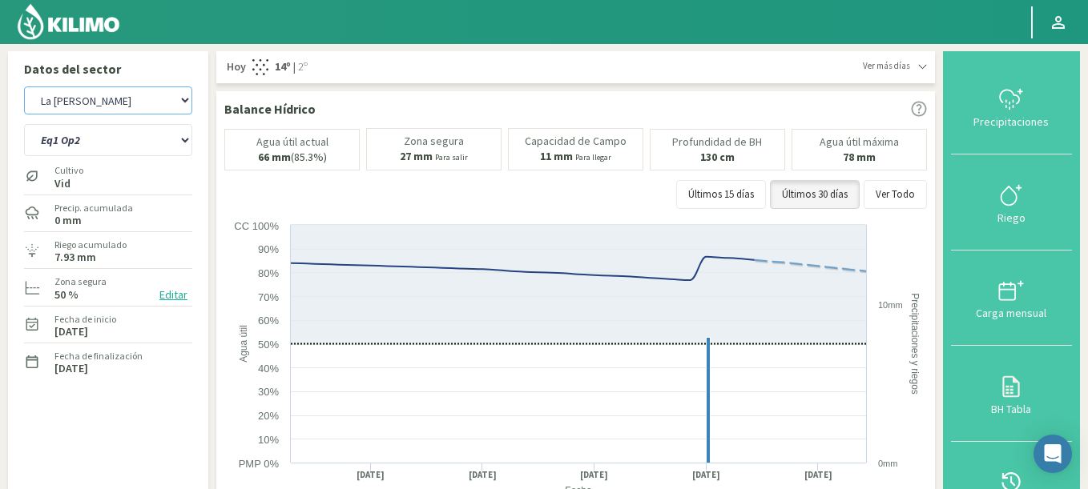
click at [24, 86] on select "Agr. Cardonal Agr. El Carmelo Agrícola Bakia Agrícola Bakia - IC Agrícola Exser…" at bounding box center [108, 100] width 168 height 28
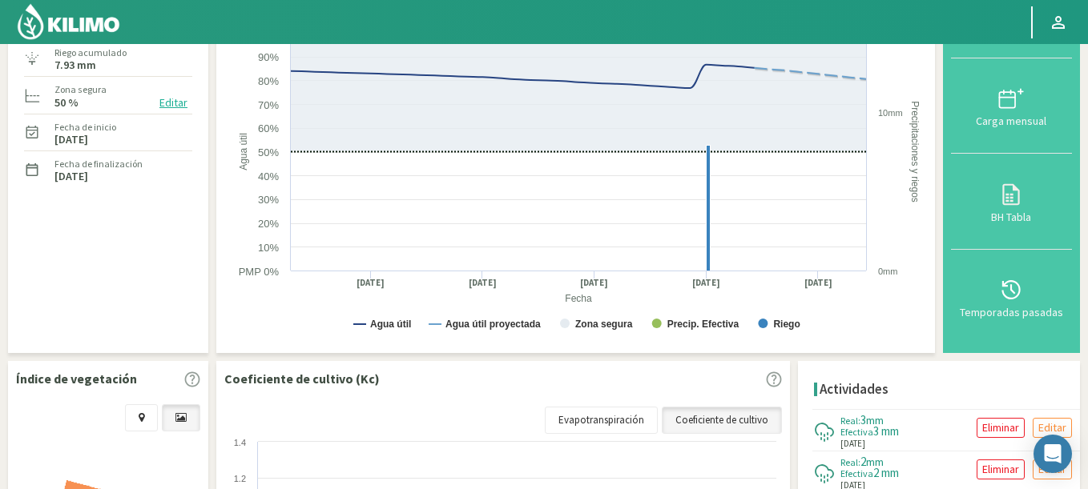
select select "717: Object"
select select "4: Object"
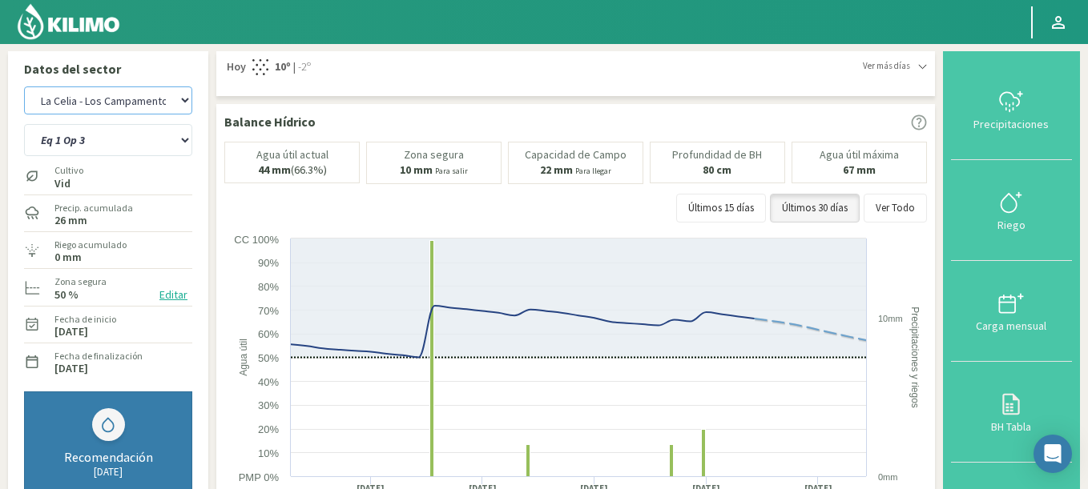
click at [24, 86] on select "Agr. Cardonal Agr. El Carmelo Agrícola Bakia Agrícola Bakia - IC Agrícola Exser…" at bounding box center [108, 100] width 168 height 28
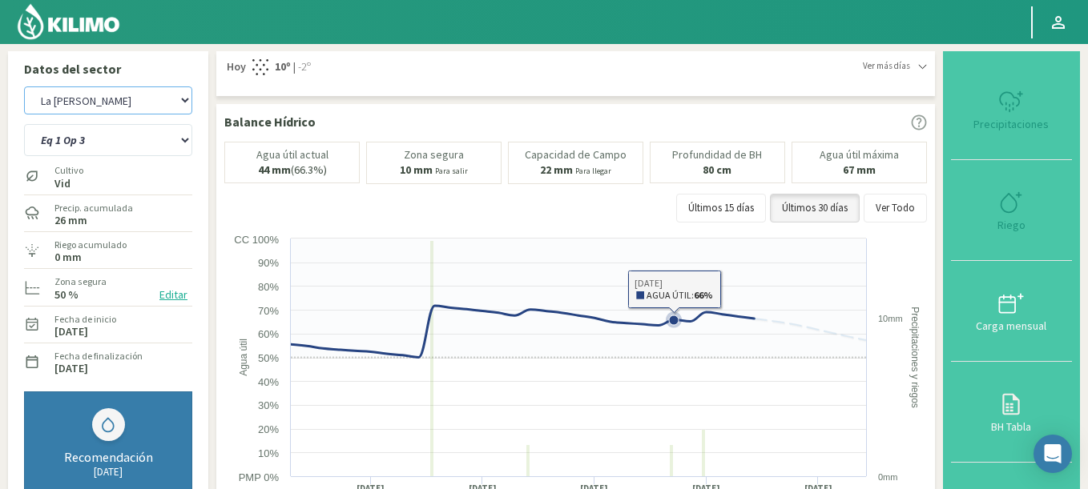
scroll to position [481, 0]
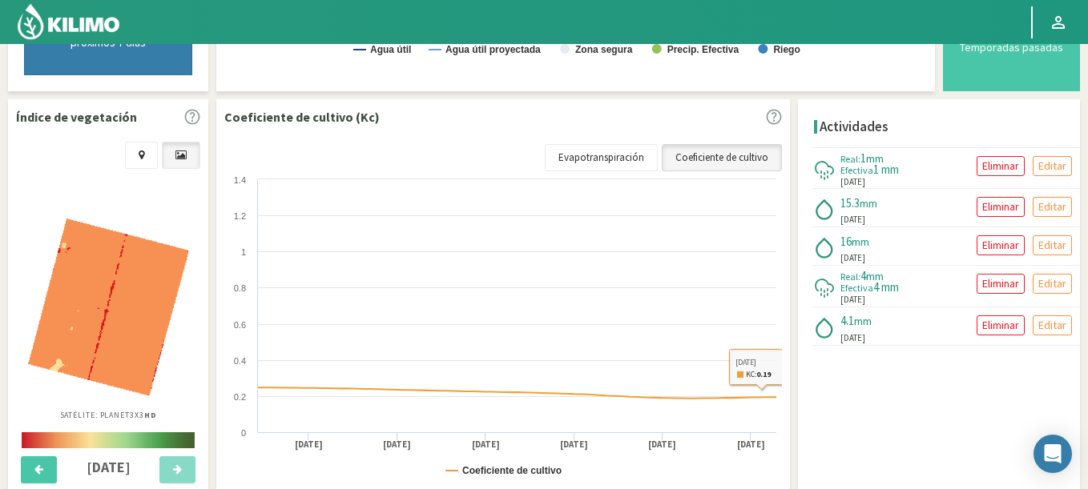
click at [750, 156] on link "Coeficiente de cultivo" at bounding box center [722, 157] width 120 height 27
click at [609, 156] on link "Evapotranspiración" at bounding box center [601, 157] width 113 height 27
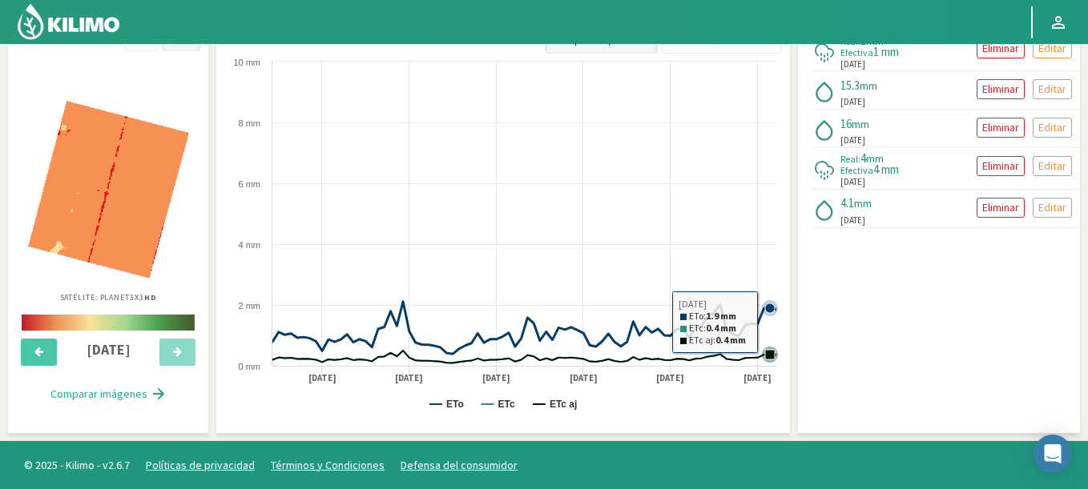
scroll to position [572, 0]
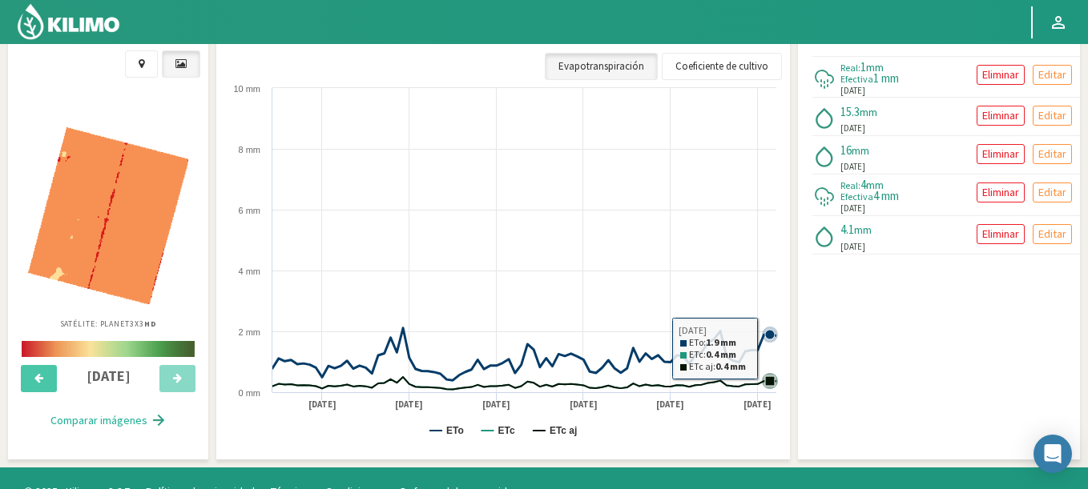
select select "1000: Object"
select select "10: Object"
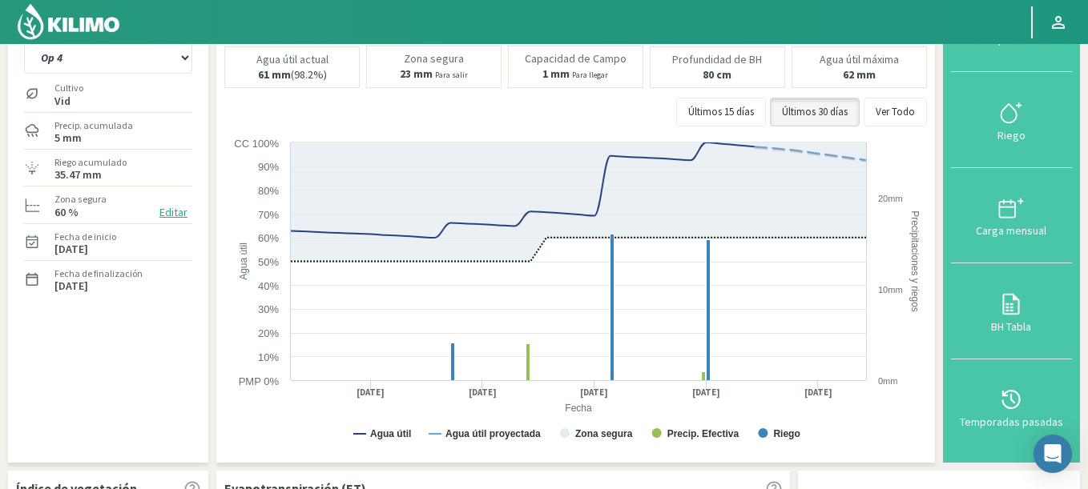
scroll to position [0, 0]
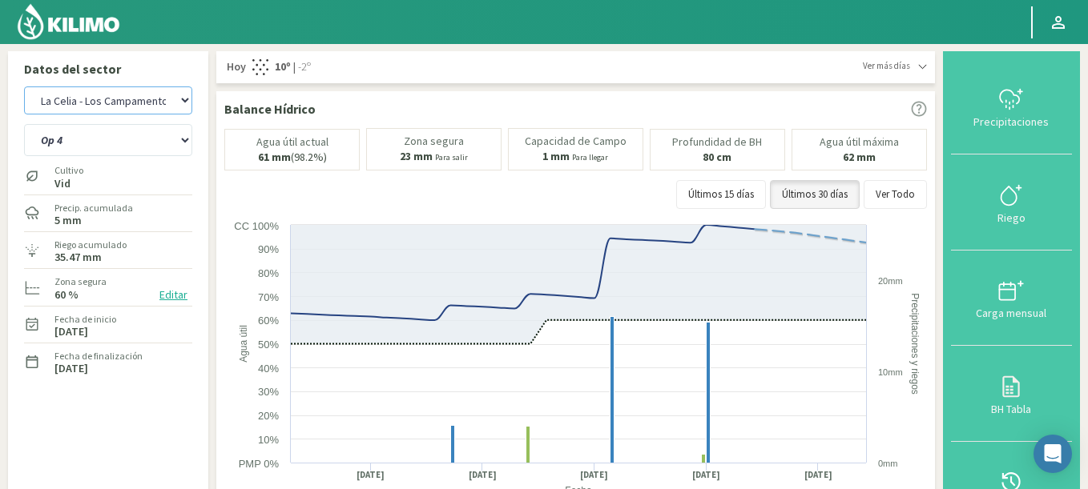
click at [24, 86] on select "Agr. Cardonal Agr. El Carmelo Agrícola Bakia Agrícola Bakia - IC Agrícola Exser…" at bounding box center [108, 100] width 168 height 28
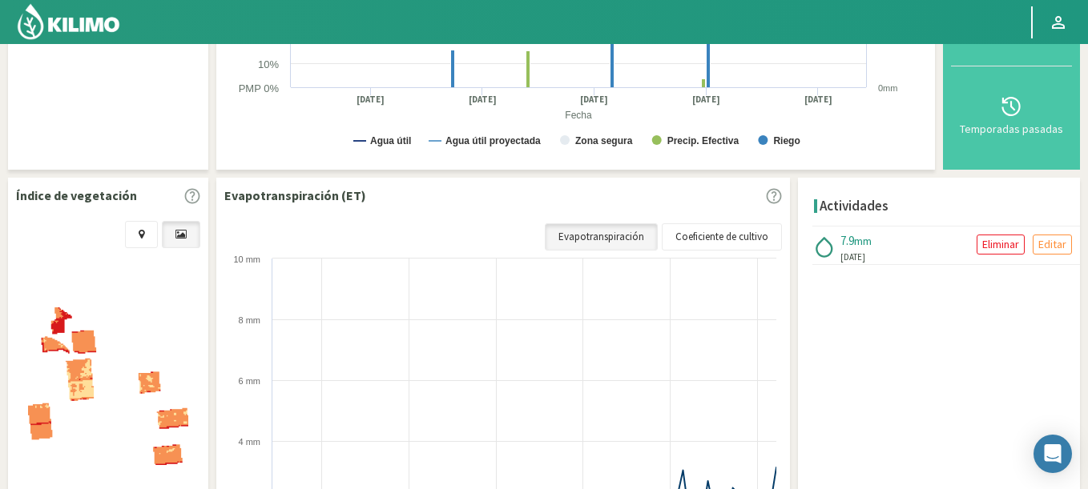
scroll to position [384, 0]
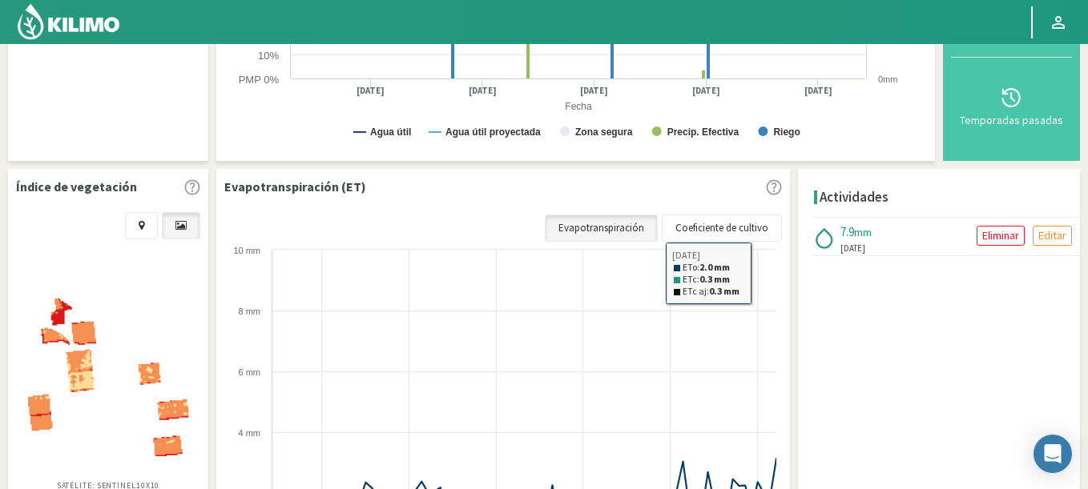
select select "1288: Object"
select select "12: Object"
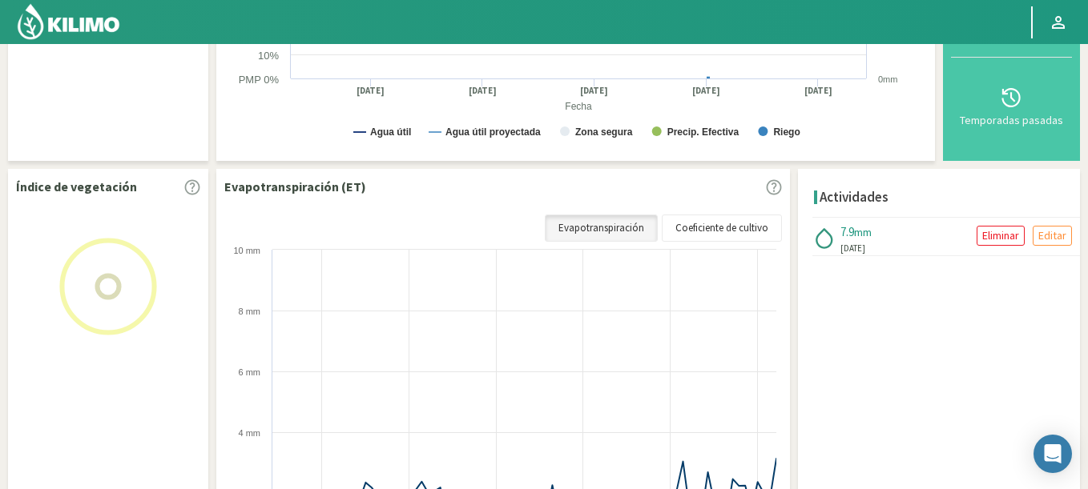
drag, startPoint x: 757, startPoint y: 223, endPoint x: 569, endPoint y: 175, distance: 194.2
click at [562, 172] on div "Evapotranspiración (ET) Coeficiente de cultivo Evapotranspiración Created with …" at bounding box center [502, 395] width 573 height 452
click at [600, 213] on div "Coeficiente de cultivo Evapotranspiración" at bounding box center [661, 224] width 241 height 35
click at [605, 236] on link "Evapotranspiración" at bounding box center [601, 228] width 113 height 27
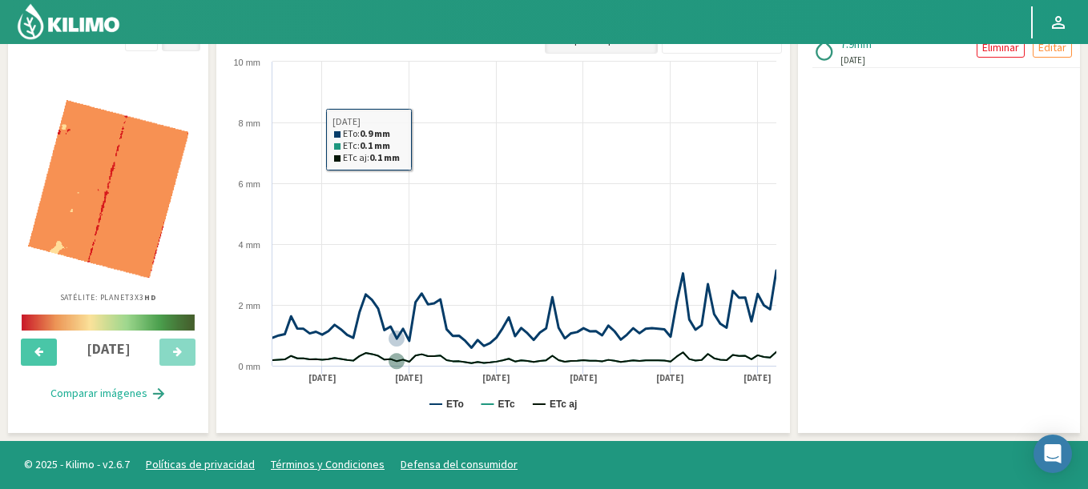
scroll to position [0, 0]
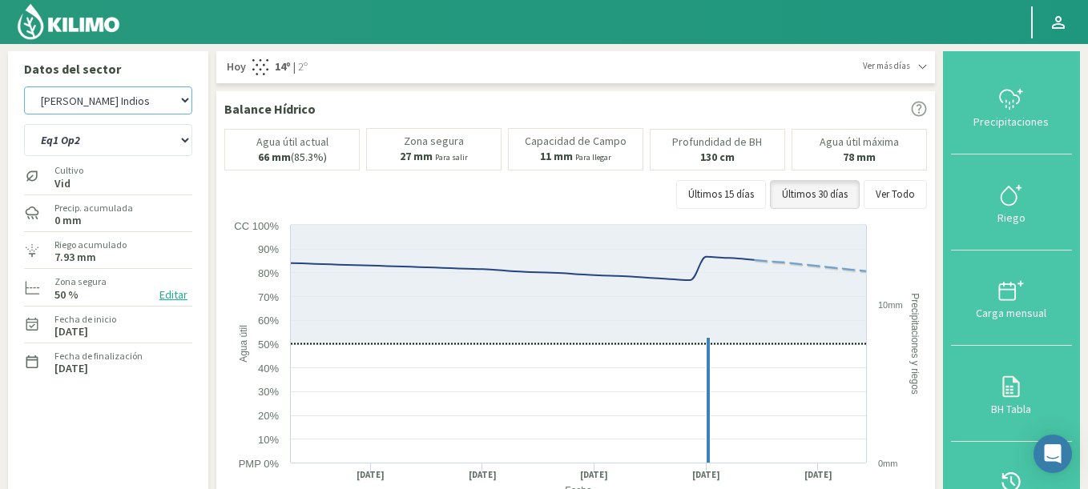
click at [24, 86] on select "Agr. Cardonal Agr. El Carmelo Agrícola Bakia Agrícola Bakia - IC Agrícola Exser…" at bounding box center [108, 100] width 168 height 28
select select "1489: Object"
select select "14: Object"
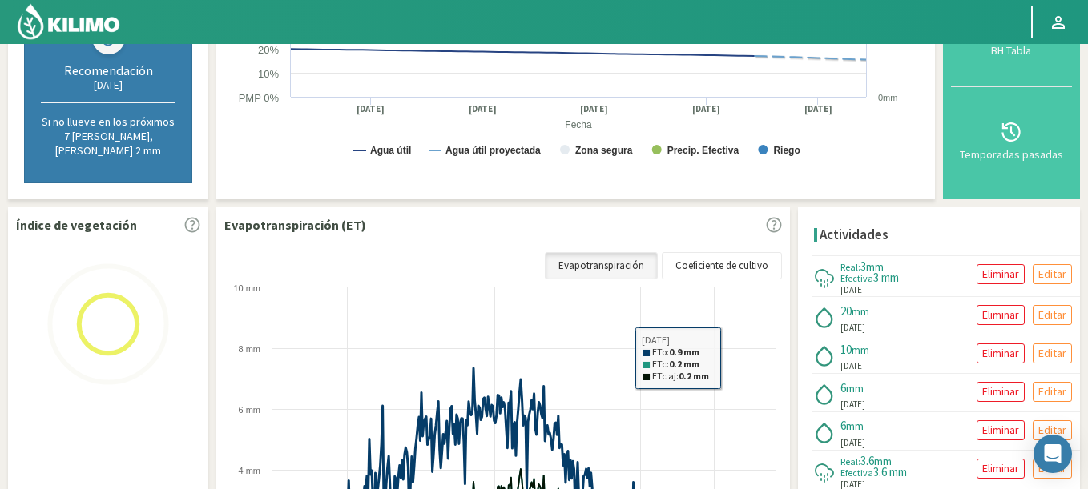
scroll to position [481, 0]
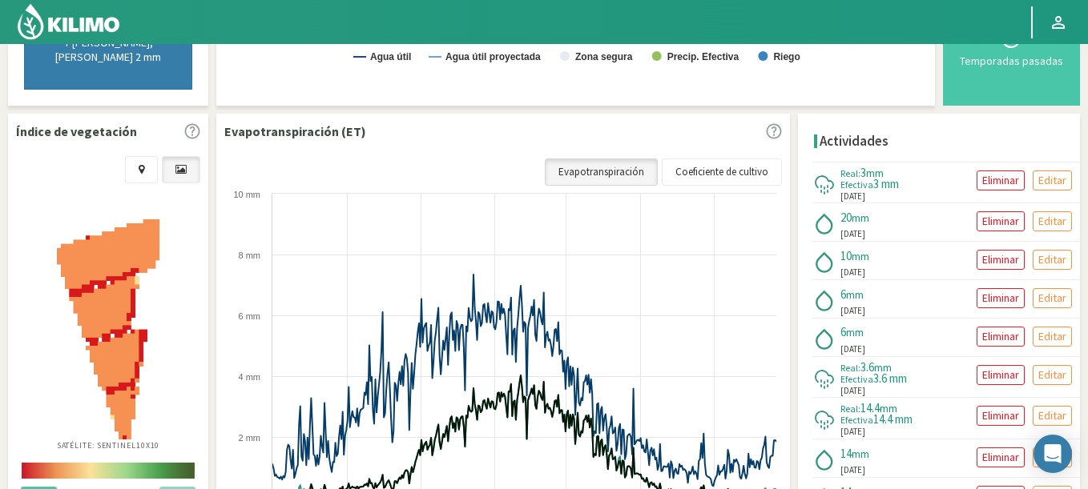
click at [605, 159] on link "Evapotranspiración" at bounding box center [601, 172] width 113 height 27
click at [604, 159] on link "Evapotranspiración" at bounding box center [601, 172] width 113 height 27
click at [701, 159] on link "Coeficiente de cultivo" at bounding box center [722, 172] width 120 height 27
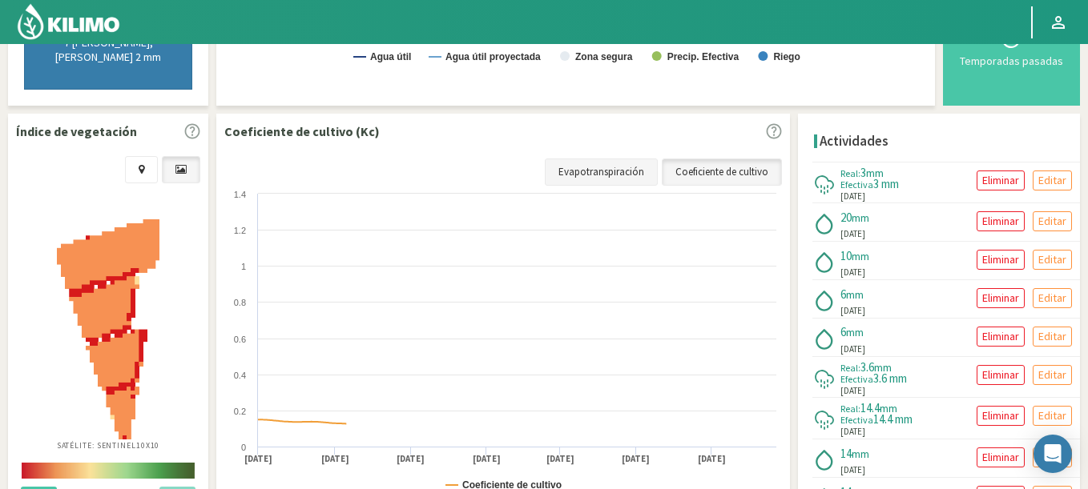
click at [592, 159] on link "Evapotranspiración" at bounding box center [601, 172] width 113 height 27
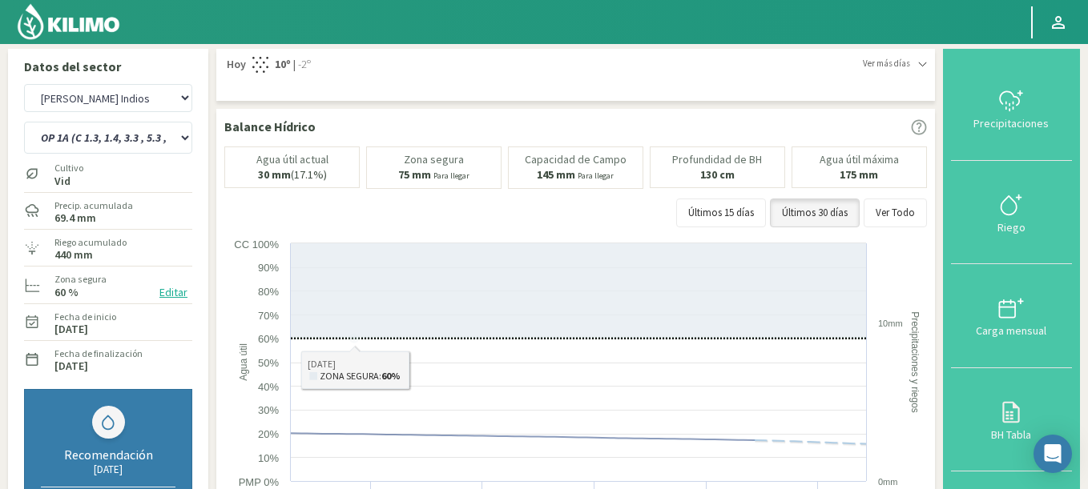
scroll to position [0, 0]
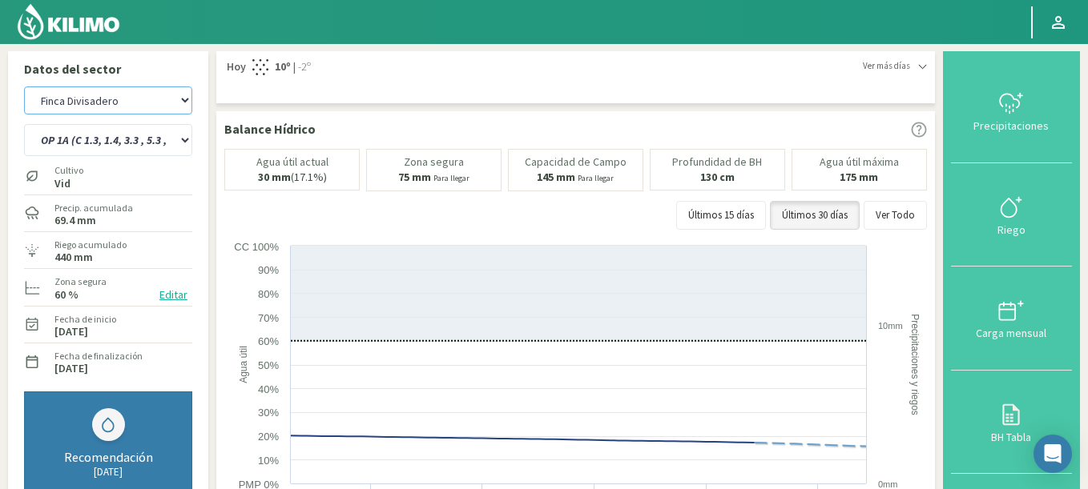
click at [24, 86] on select "Agr. Cardonal Agr. El Carmelo Agrícola Bakia Agrícola Bakia - IC Agrícola Exser…" at bounding box center [108, 100] width 168 height 28
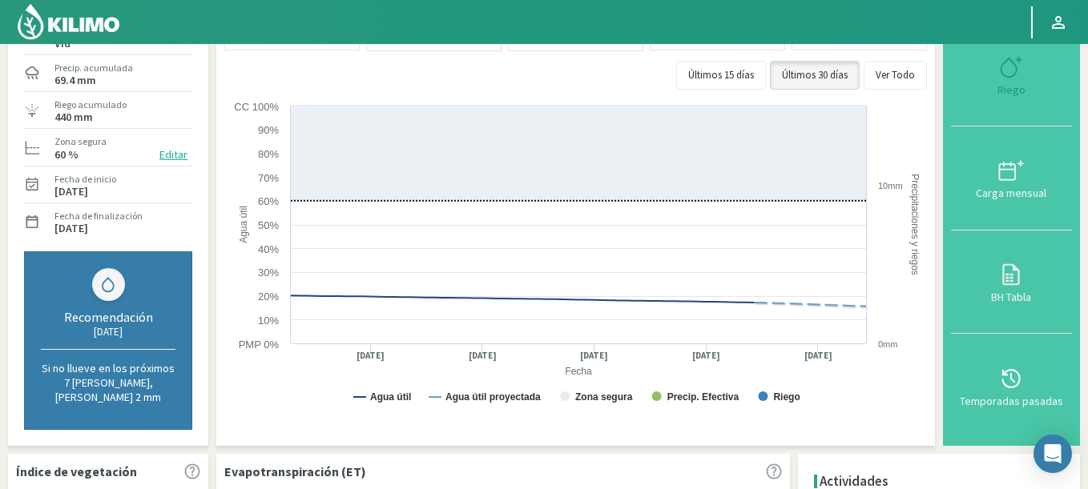
scroll to position [384, 0]
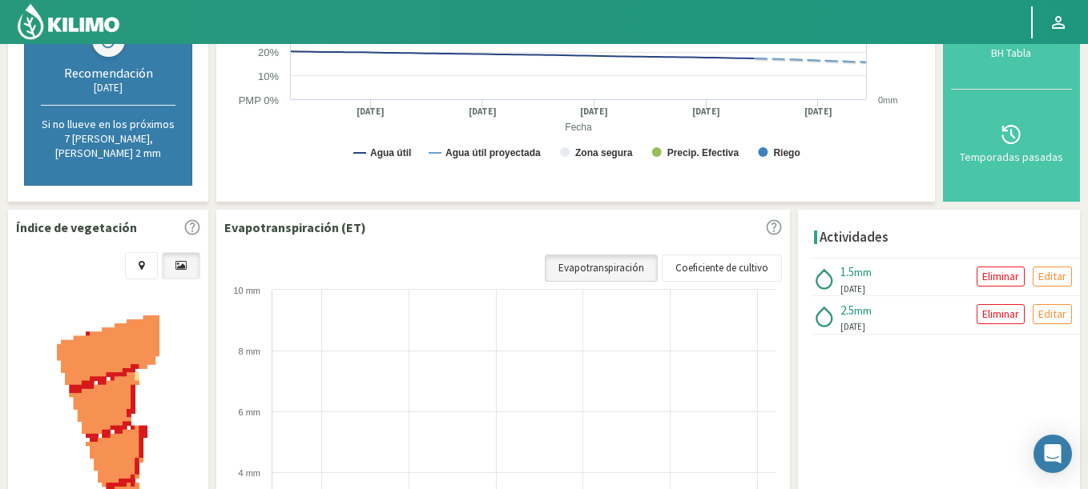
click at [581, 255] on link "Evapotranspiración" at bounding box center [601, 268] width 113 height 27
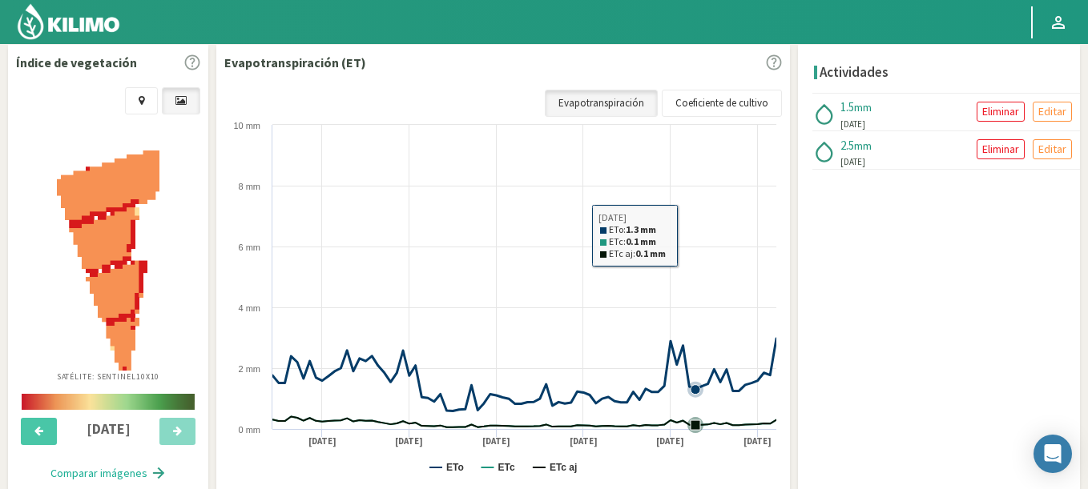
scroll to position [598, 0]
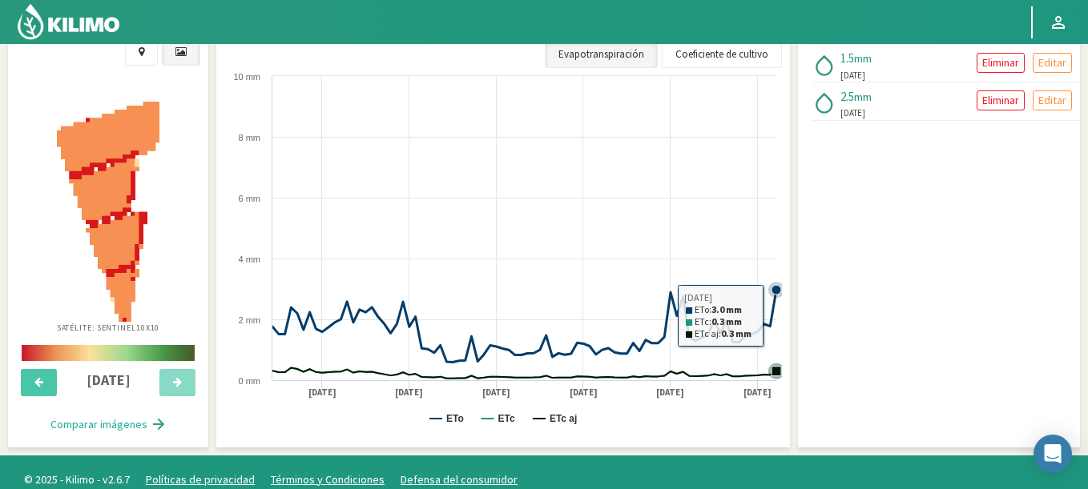
select select "1821: Object"
select select "31: Object"
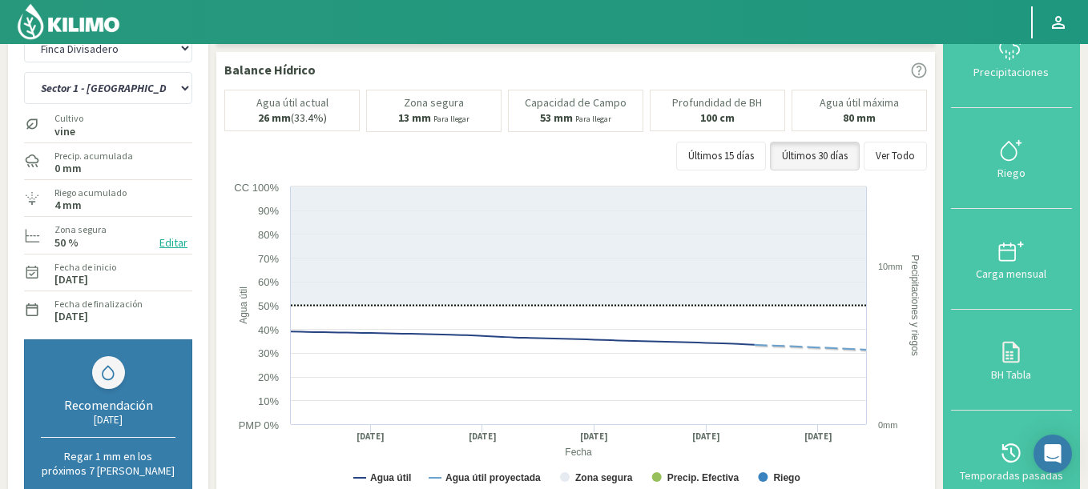
scroll to position [0, 0]
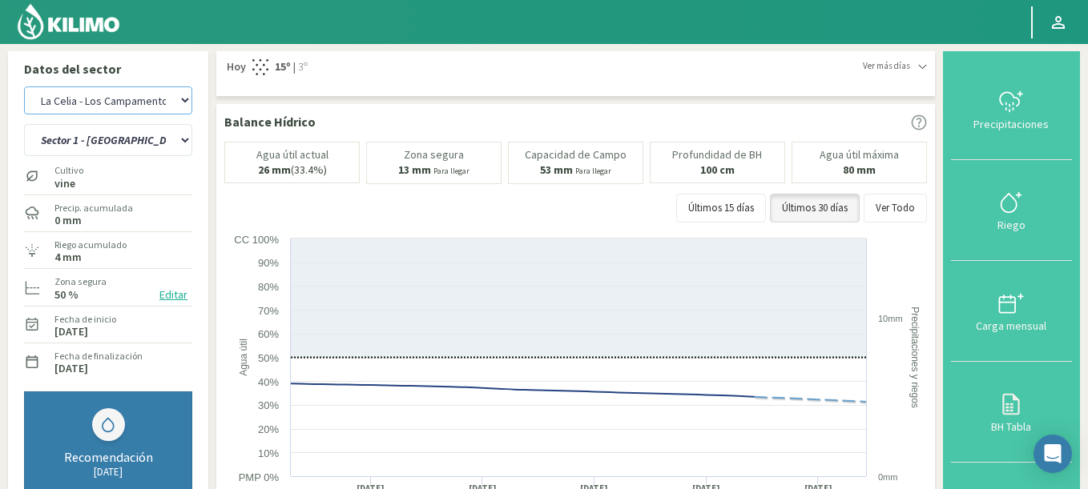
click at [24, 86] on select "Agr. Cardonal Agr. El Carmelo Agrícola Bakia Agrícola Bakia - IC Agrícola Exser…" at bounding box center [108, 100] width 168 height 28
select select "2143: Object"
select select "38: Object"
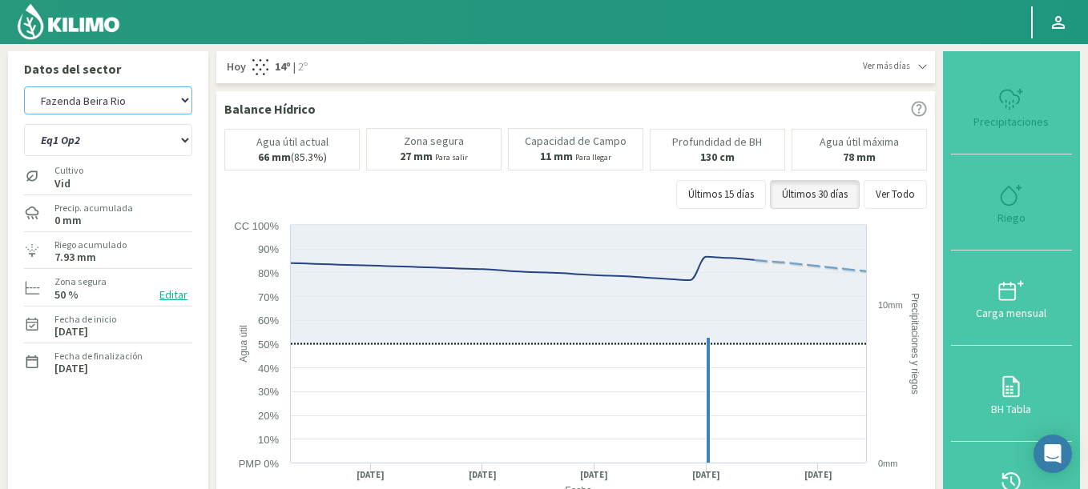
select select "2383: Object"
select select "40: Object"
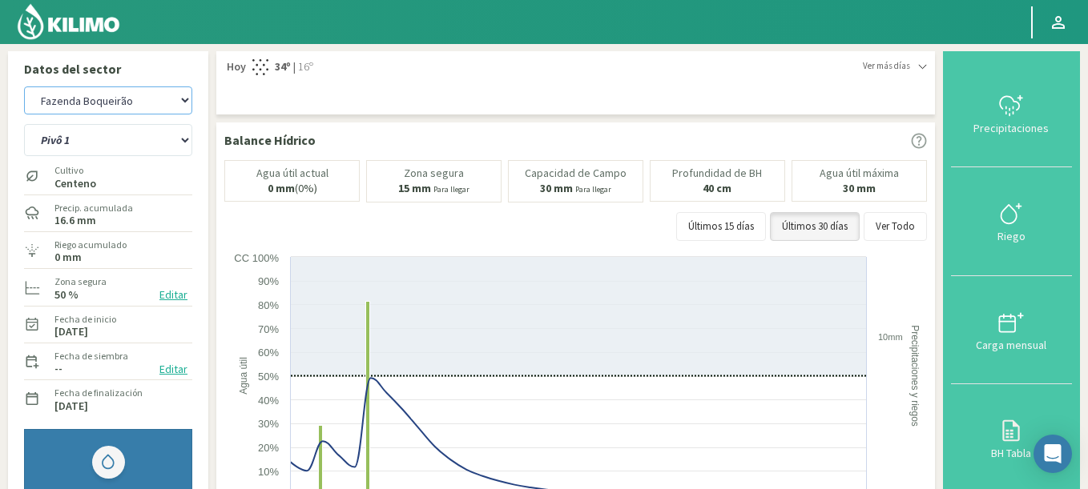
click at [24, 86] on select "Agr. Cardonal Agr. El Carmelo Agrícola Bakia Agrícola Bakia - IC Agrícola Exser…" at bounding box center [108, 100] width 168 height 28
select select "2669: Object"
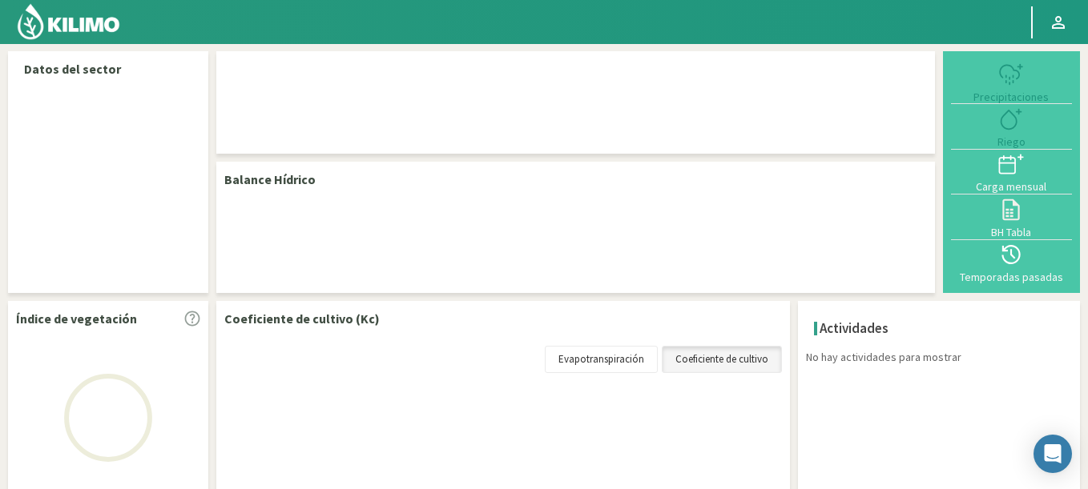
scroll to position [1, 0]
select select "104: Object"
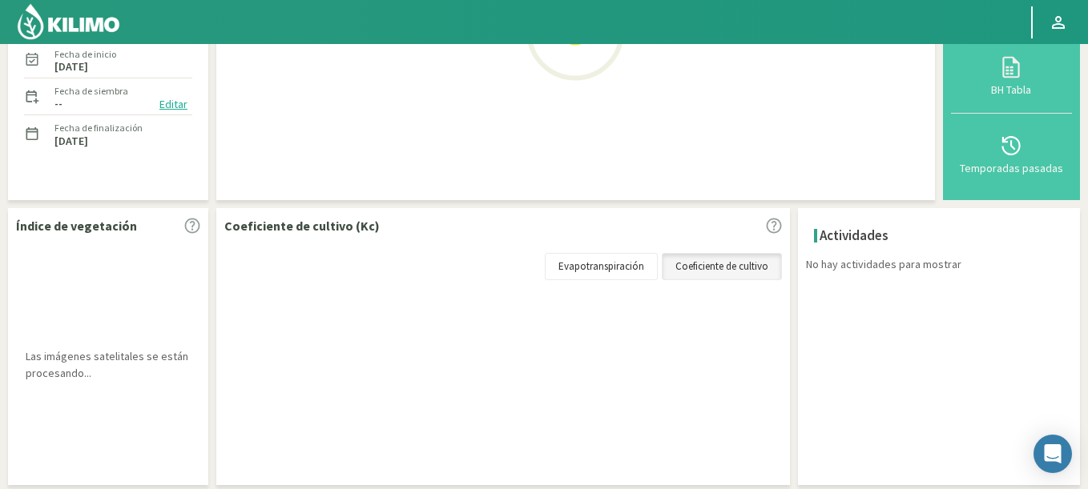
scroll to position [214, 0]
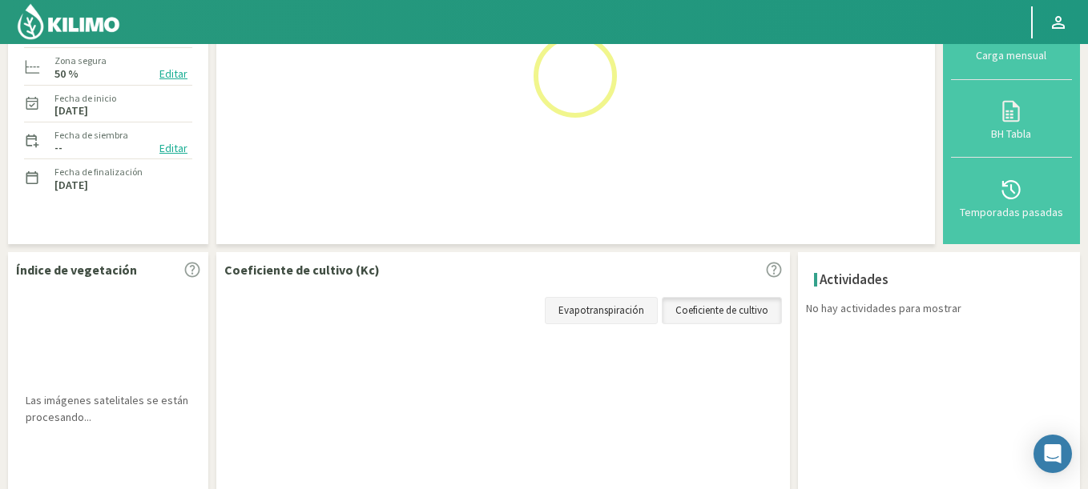
click at [589, 311] on link "Evapotranspiración" at bounding box center [601, 310] width 113 height 27
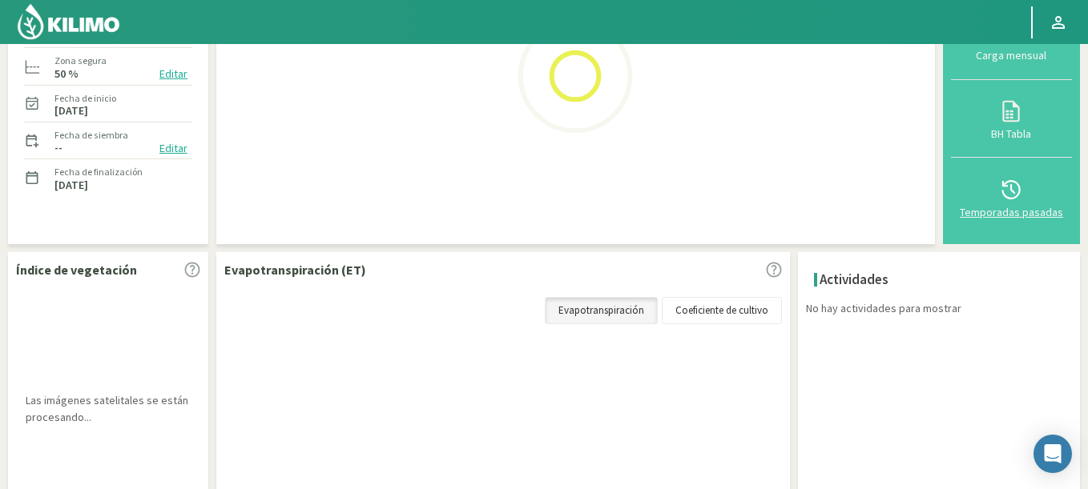
click at [1004, 195] on icon at bounding box center [1011, 190] width 26 height 26
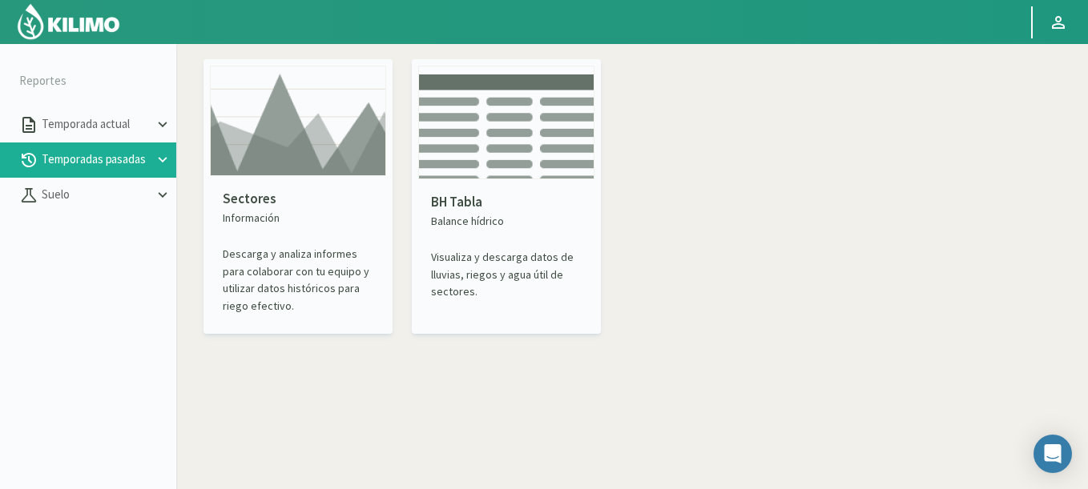
click at [313, 195] on p "Sectores" at bounding box center [298, 199] width 151 height 21
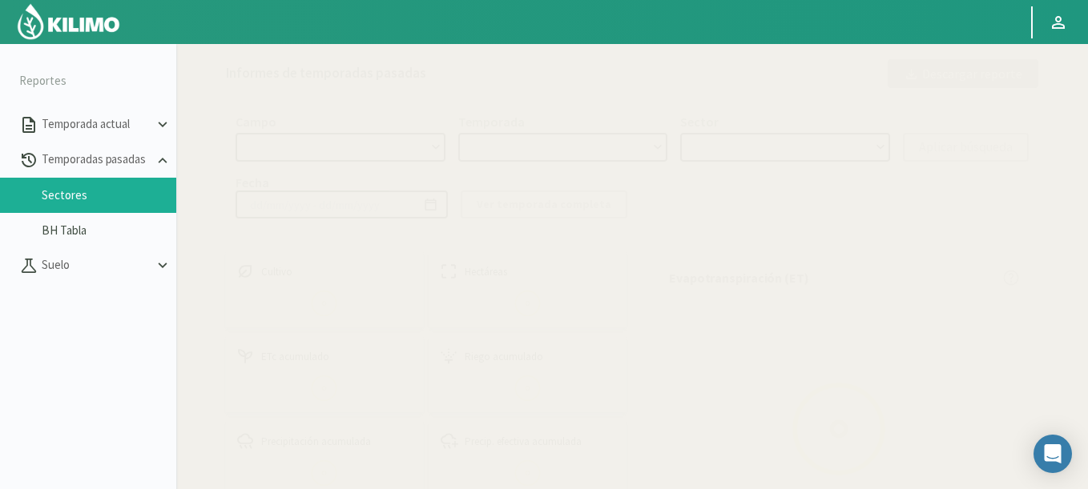
select select "0: Object"
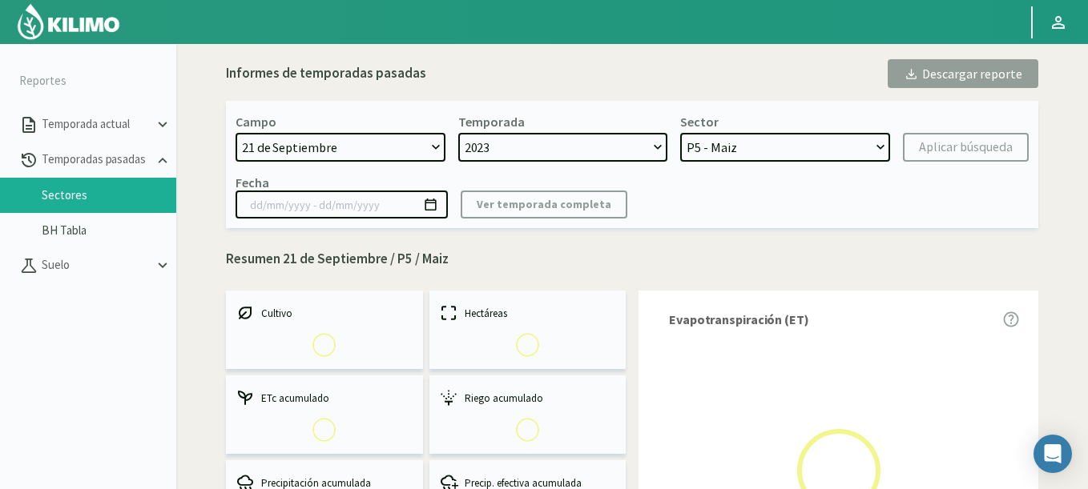
select select "0: 2023"
select select "0: Object"
type input "20/10/2023 - 13/06/2024"
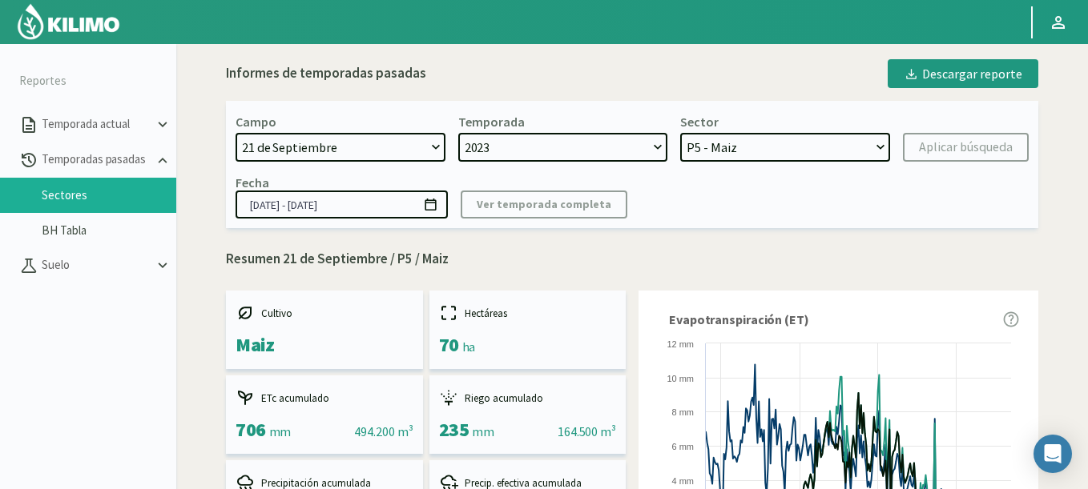
click at [332, 135] on select "21 de Septiembre 8 Fuegos Acograpes - Ag. Carlos Muñoz Herrera Acograpes - Ag. …" at bounding box center [340, 147] width 210 height 29
select select "1616: Object"
click at [235, 133] on select "21 de Septiembre 8 Fuegos Acograpes - Ag. Carlos Muñoz Herrera Acograpes - Ag. …" at bounding box center [340, 147] width 210 height 29
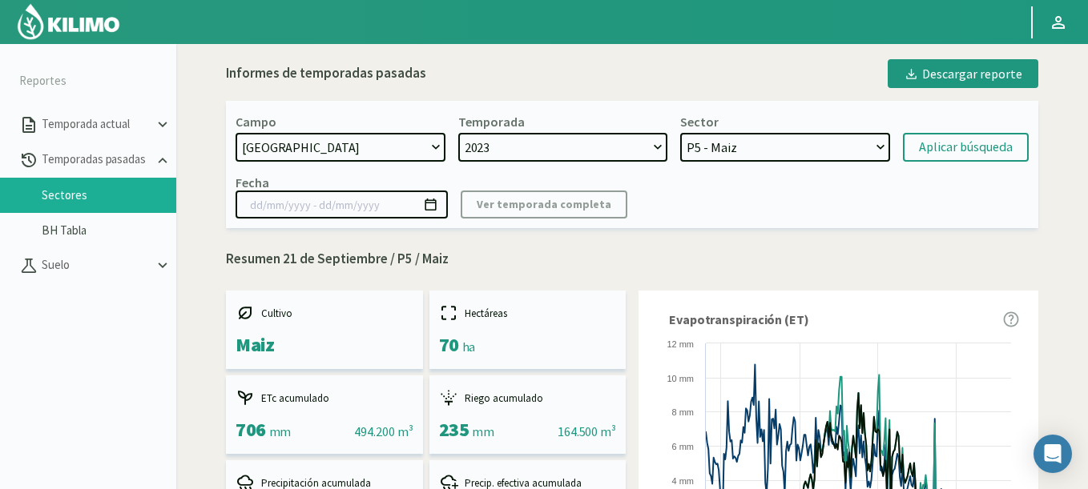
select select "2: 2024"
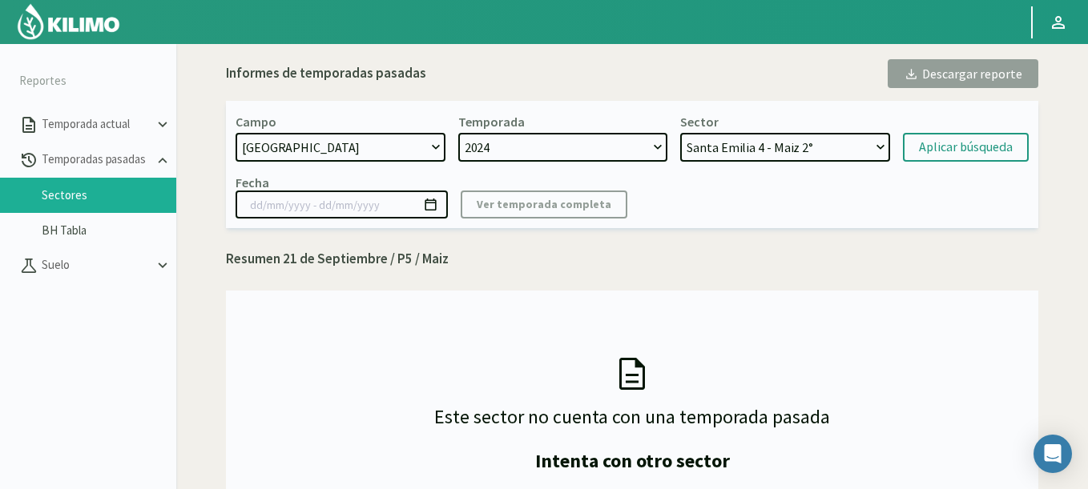
select select "9: Object"
click at [680, 133] on select "Santa Emilia 4 - Maiz 2° Santa Emilia 2 - Soja 2° Santa Emilia 3 - Soja Santa E…" at bounding box center [785, 147] width 210 height 29
click at [937, 143] on div "Aplicar búsqueda" at bounding box center [966, 147] width 94 height 19
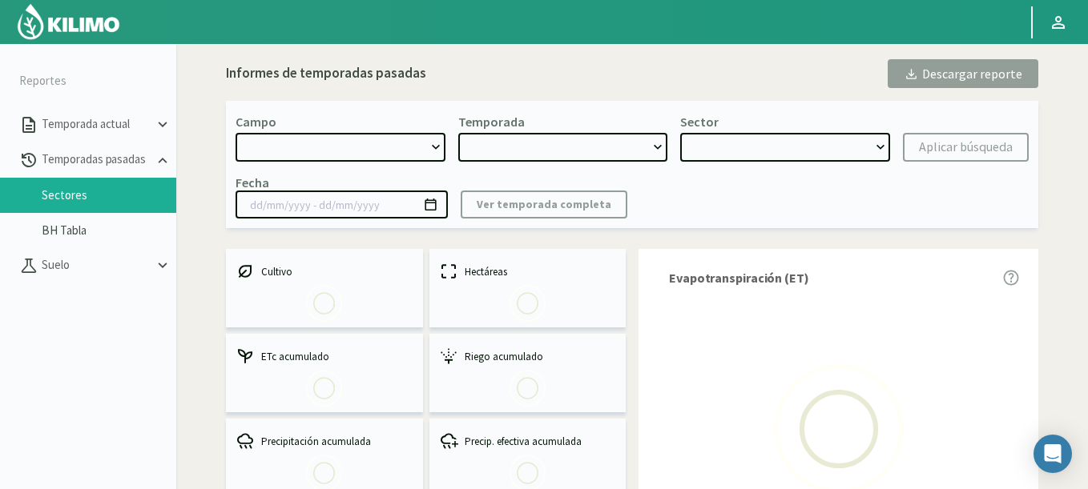
click at [306, 147] on select at bounding box center [340, 147] width 210 height 29
click at [408, 81] on div "Informes de temporadas pasadas" at bounding box center [326, 73] width 200 height 21
select select "1616: Object"
click at [404, 155] on select "21 de Septiembre 8 Fuegos Acograpes - Ag. [PERSON_NAME] - Ag. [GEOGRAPHIC_DATA]…" at bounding box center [340, 147] width 210 height 29
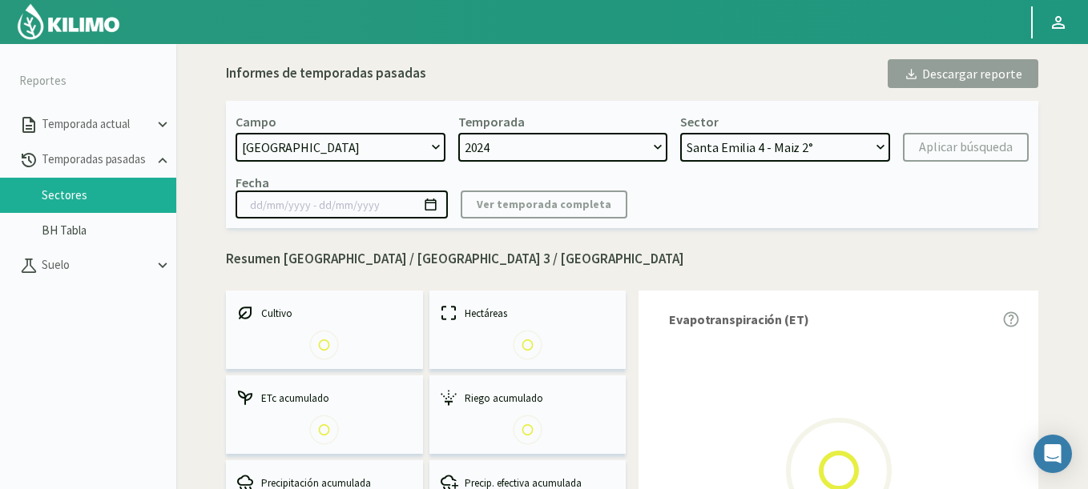
select select "0: 2024"
select select "2: Object"
type input "14/10/2024 - 23/04/2025"
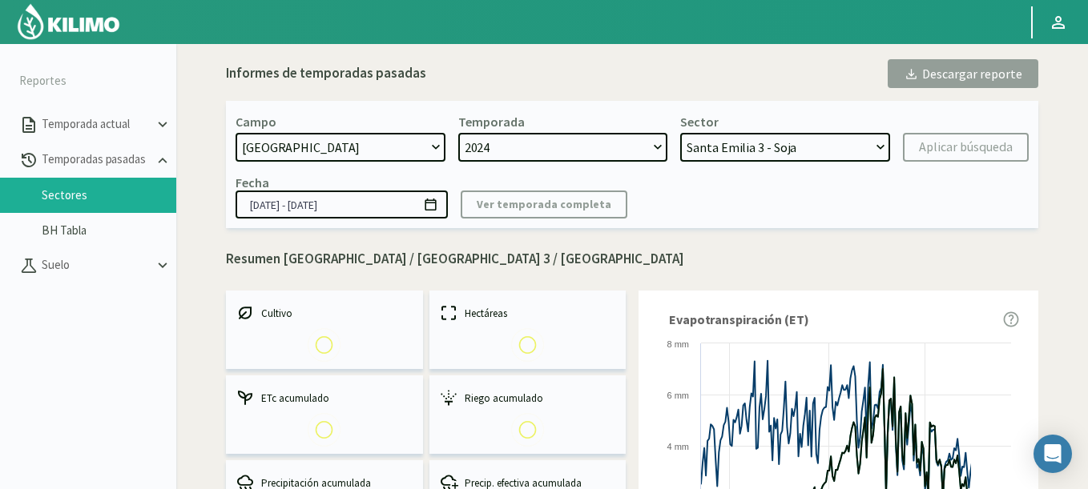
drag, startPoint x: 778, startPoint y: 144, endPoint x: 560, endPoint y: 114, distance: 220.0
click at [778, 144] on select "[GEOGRAPHIC_DATA] 4 - [GEOGRAPHIC_DATA] 2° [GEOGRAPHIC_DATA] 2 - [GEOGRAPHIC_DA…" at bounding box center [785, 147] width 210 height 29
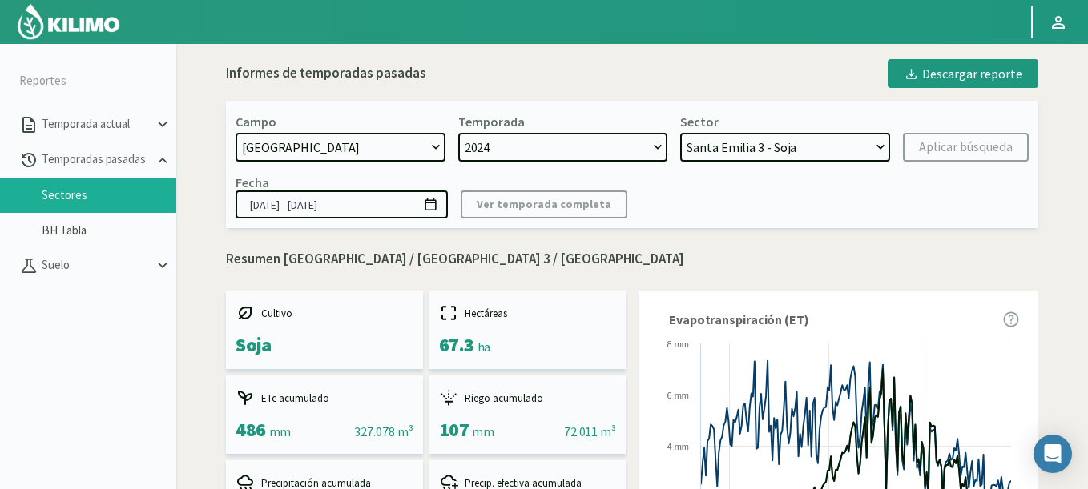
select select "406: Object"
click at [235, 133] on select "[DATE] 8 Fuegos Acograpes - Ag. [PERSON_NAME] - Ag. [GEOGRAPHIC_DATA] Acograpes…" at bounding box center [340, 147] width 210 height 29
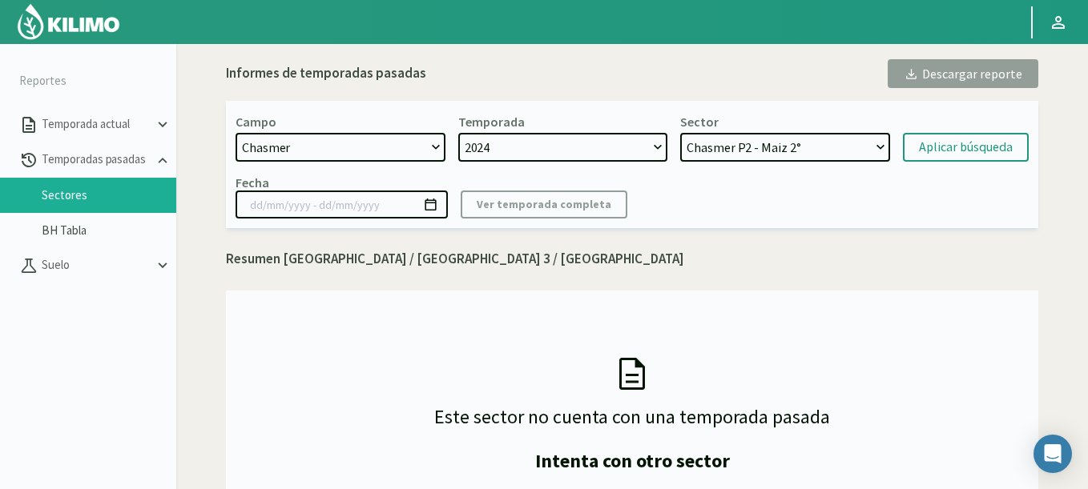
select select "8: Object"
click at [680, 133] on select "Chasmer P2 - Maiz 2° Chasmer P3 - Maiz 2° Chasmer P6 - Maiz 1° Chasmer P5 - Soj…" at bounding box center [785, 147] width 210 height 29
click at [936, 154] on div "Aplicar búsqueda" at bounding box center [966, 147] width 94 height 19
type input "22/10/2024 - 18/06/2025"
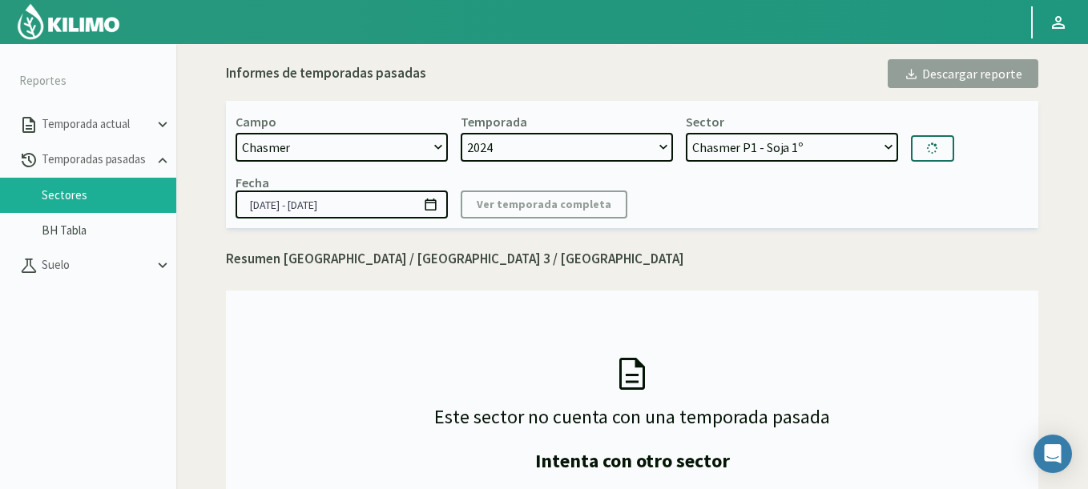
select select "13: Object"
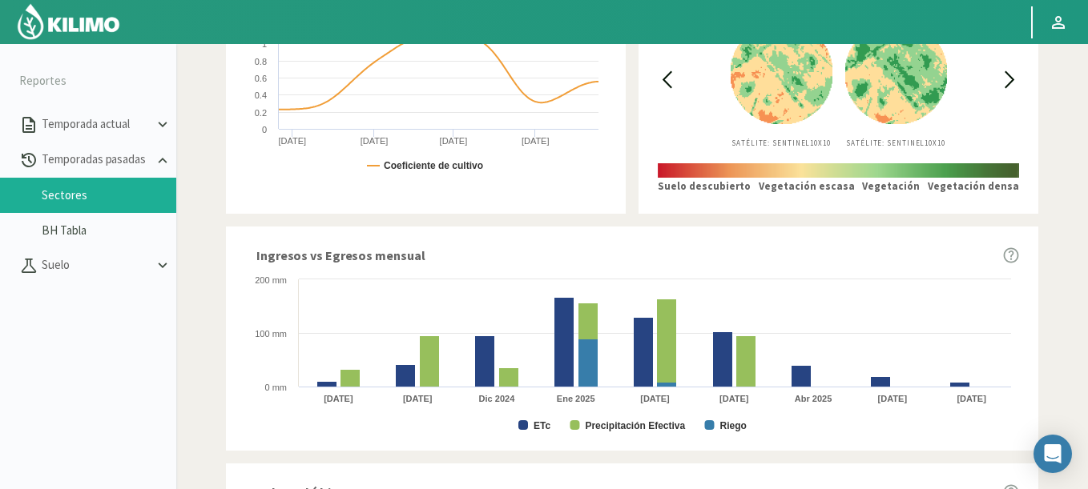
scroll to position [481, 0]
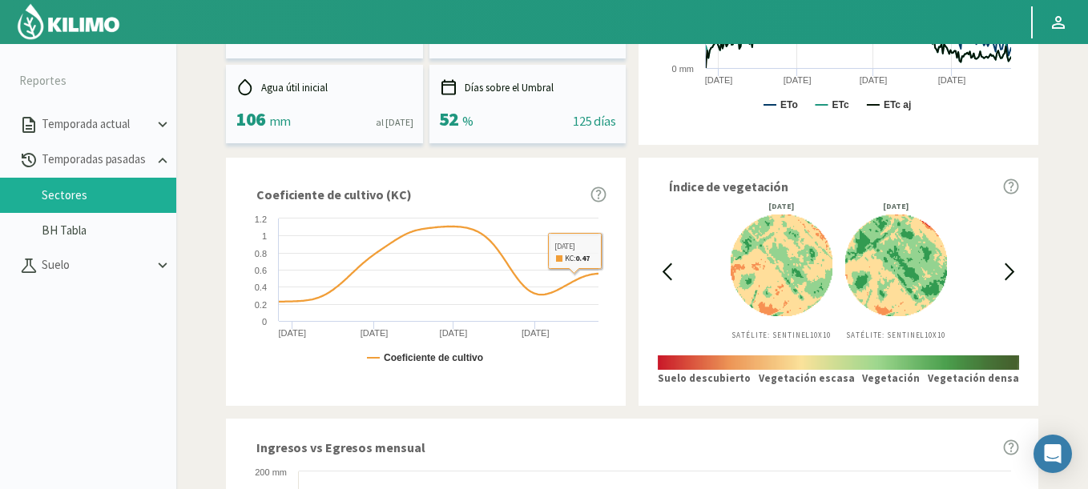
click at [660, 277] on icon at bounding box center [667, 272] width 18 height 18
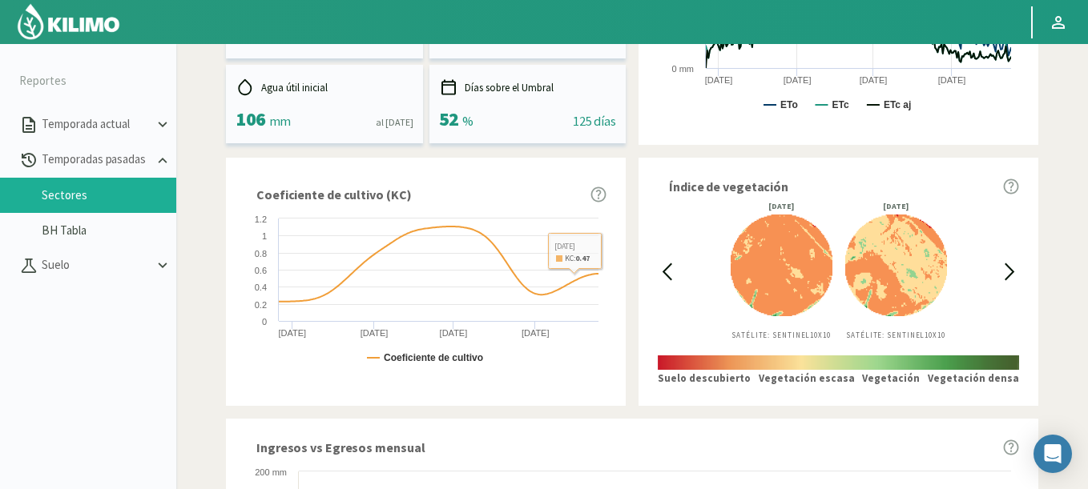
click at [662, 277] on icon at bounding box center [667, 272] width 18 height 18
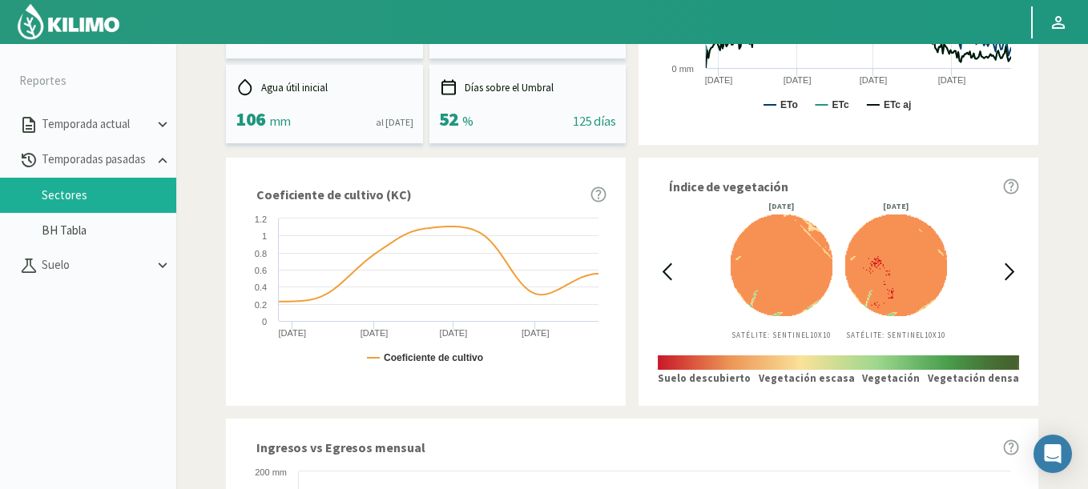
click at [662, 277] on icon at bounding box center [667, 272] width 18 height 18
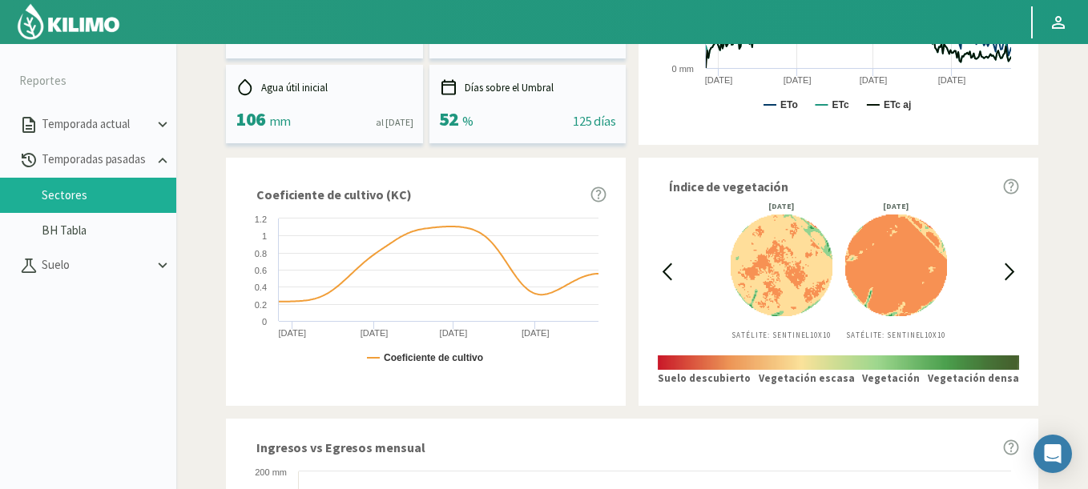
click at [662, 277] on icon at bounding box center [667, 272] width 18 height 18
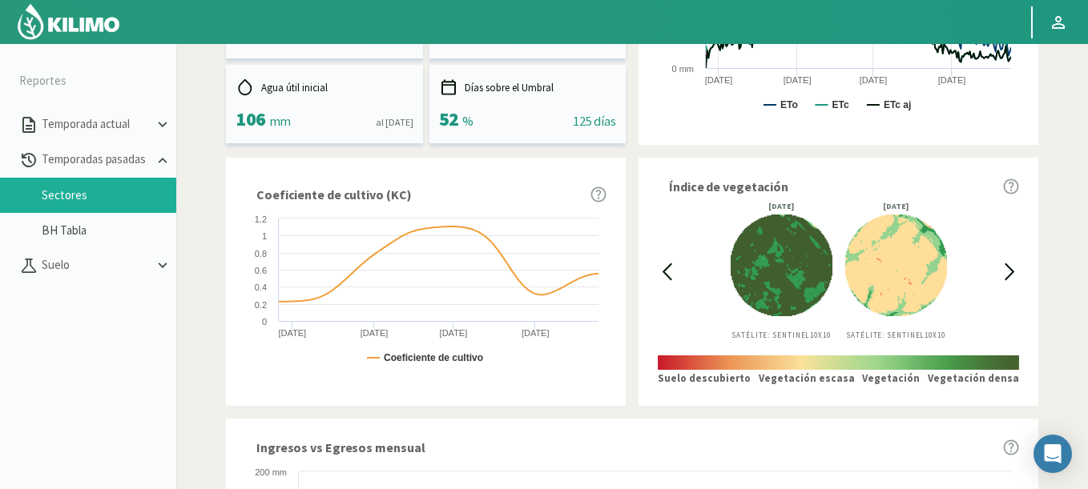
click at [662, 277] on icon at bounding box center [667, 272] width 18 height 18
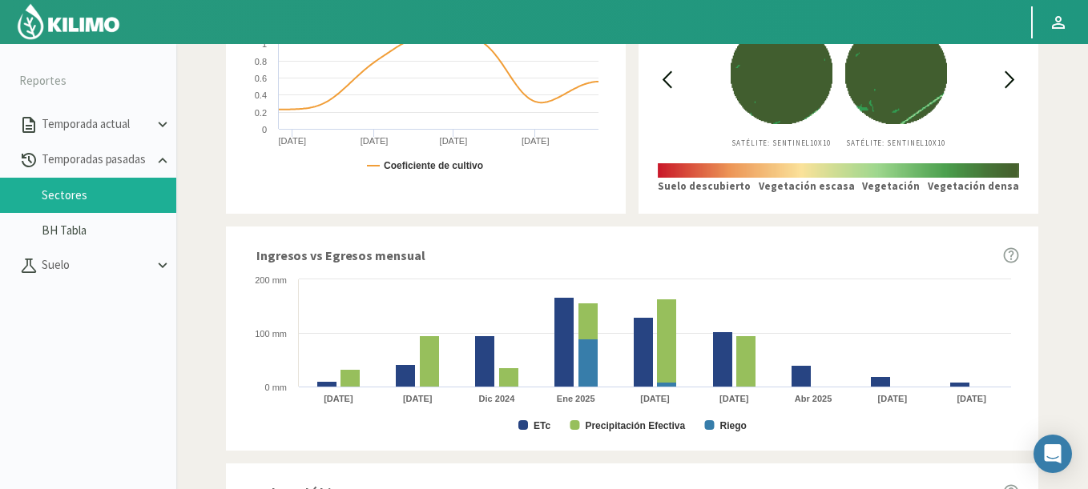
scroll to position [577, 0]
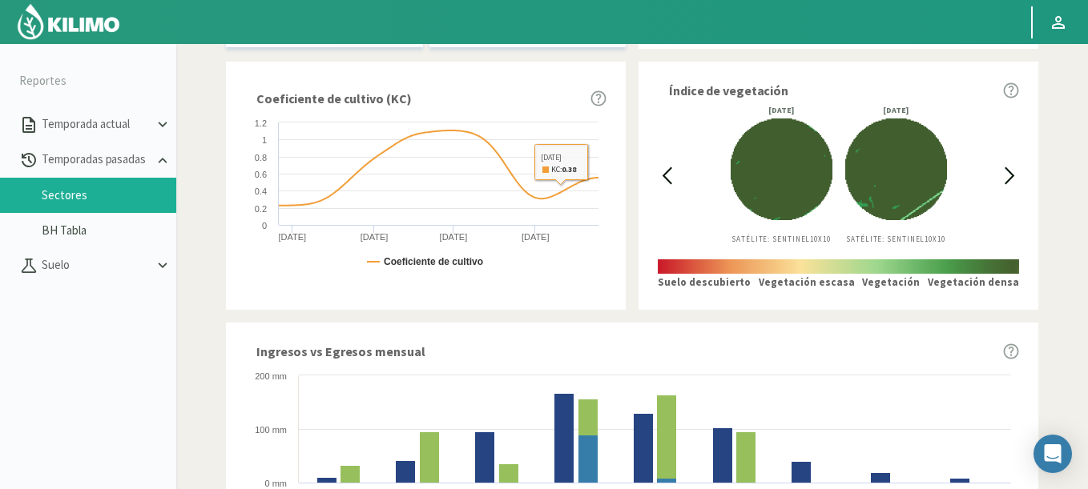
click at [663, 179] on icon at bounding box center [667, 176] width 18 height 18
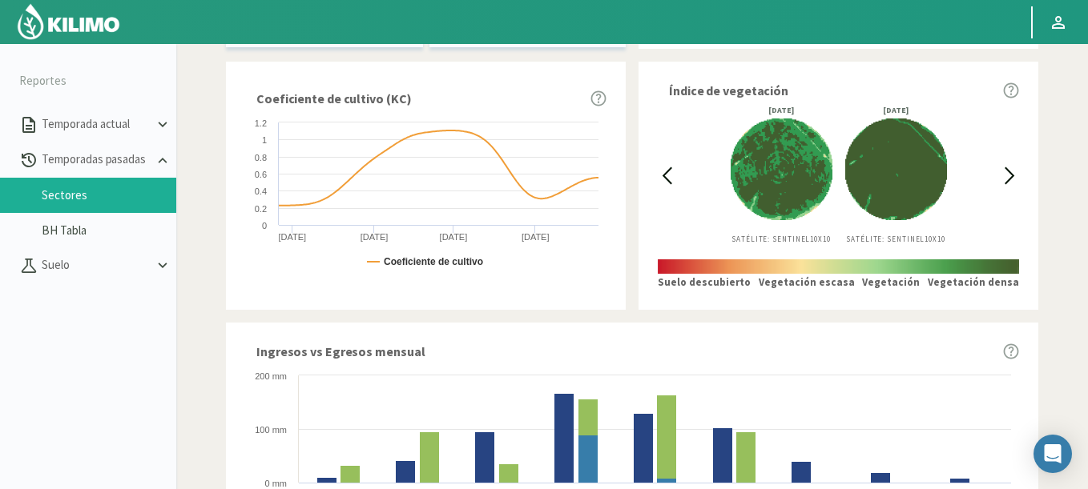
click at [663, 179] on icon at bounding box center [667, 176] width 18 height 18
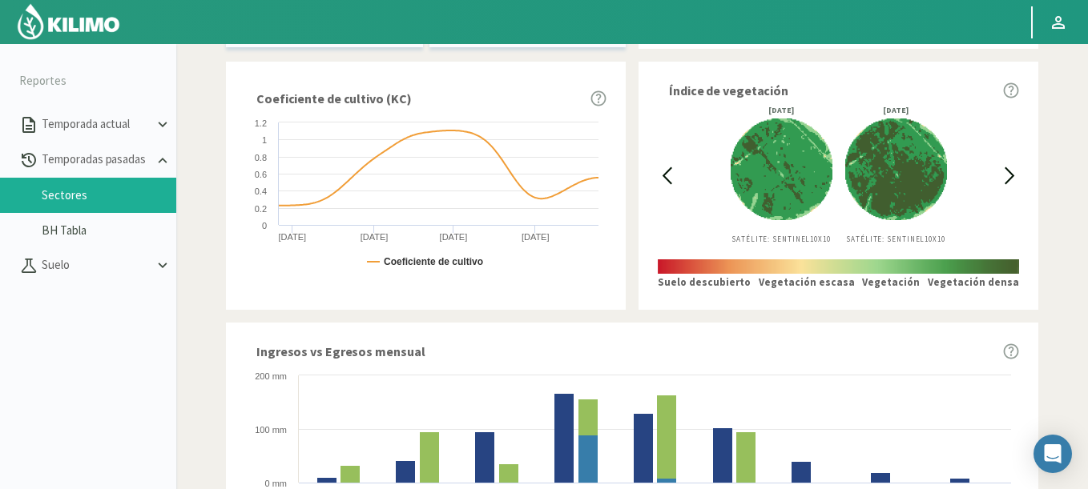
click at [663, 179] on icon at bounding box center [667, 176] width 18 height 18
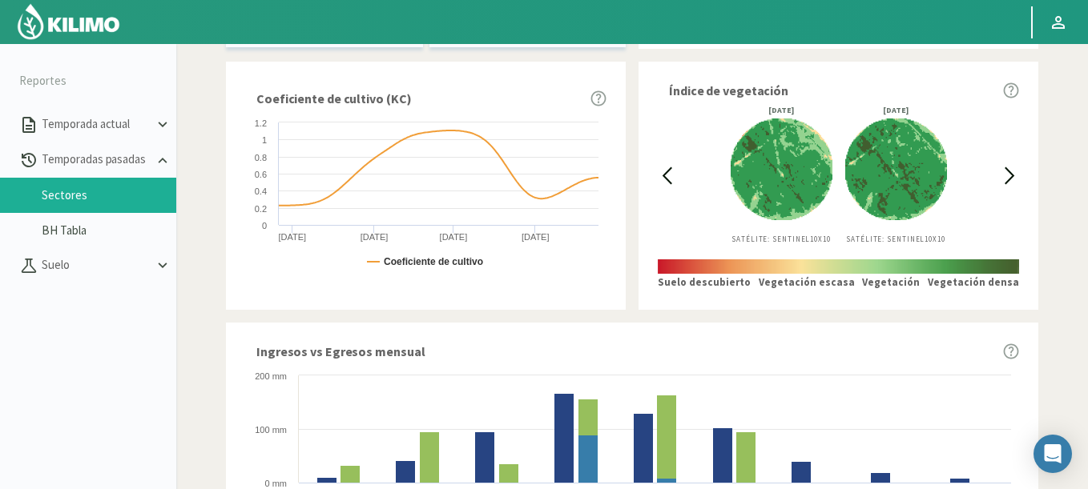
click at [1015, 172] on icon at bounding box center [1009, 176] width 18 height 18
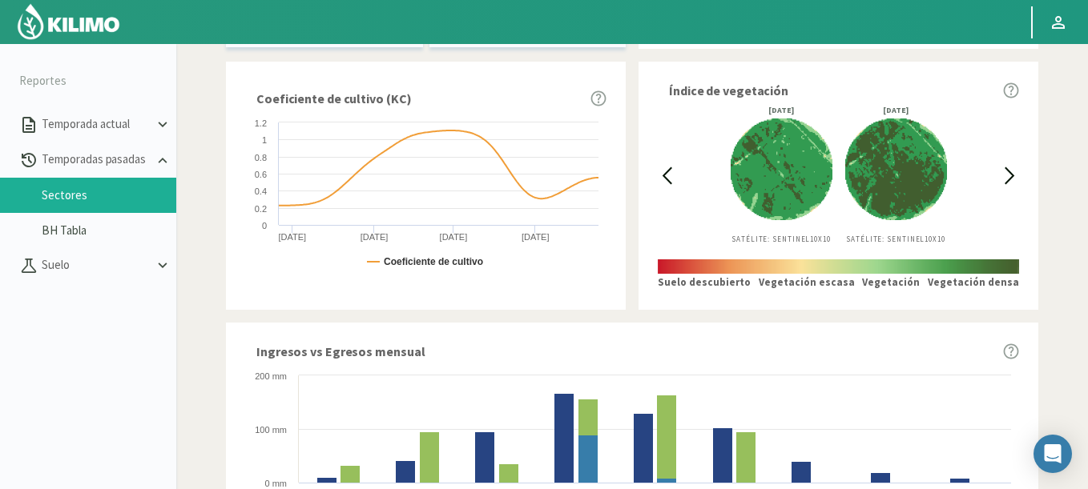
click at [1015, 172] on icon at bounding box center [1009, 176] width 18 height 18
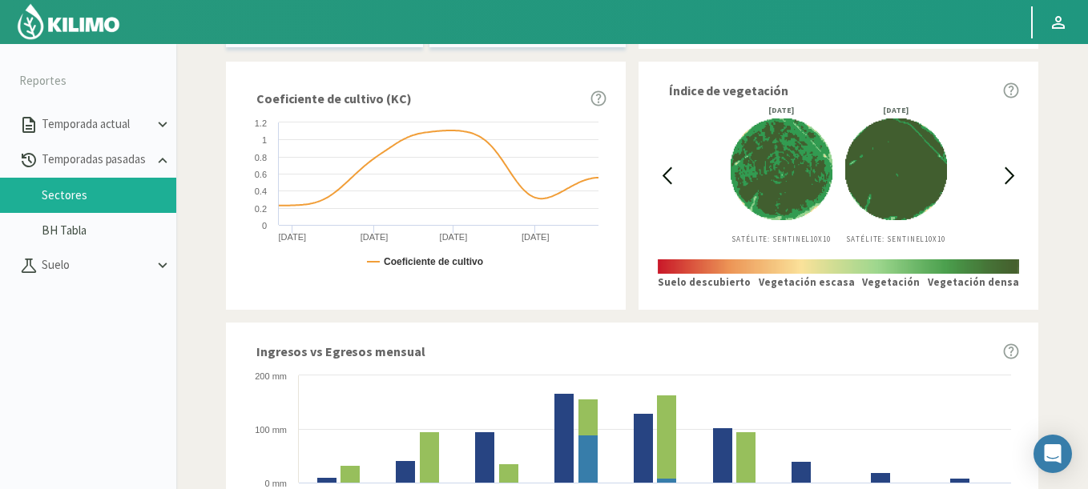
click at [1015, 172] on icon at bounding box center [1009, 176] width 18 height 18
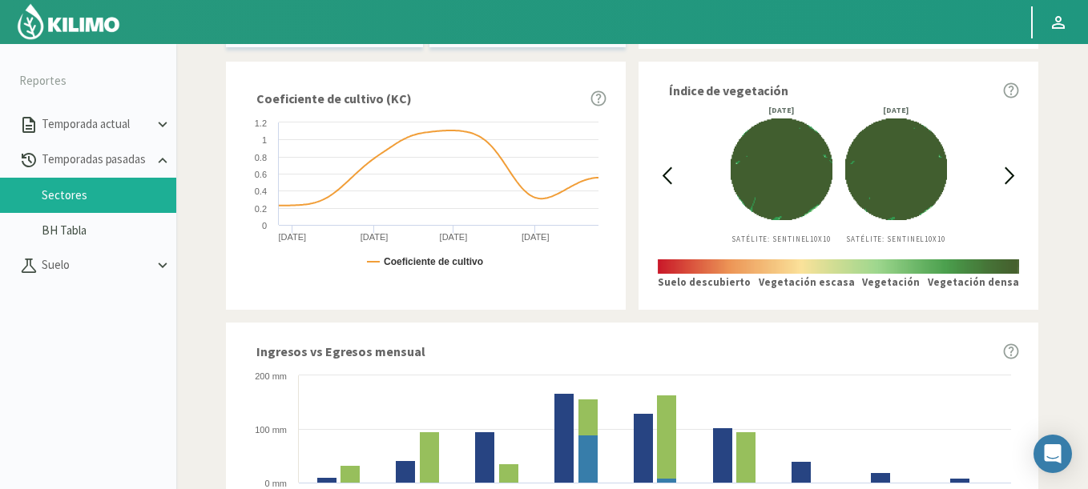
click at [1015, 172] on icon at bounding box center [1009, 176] width 18 height 18
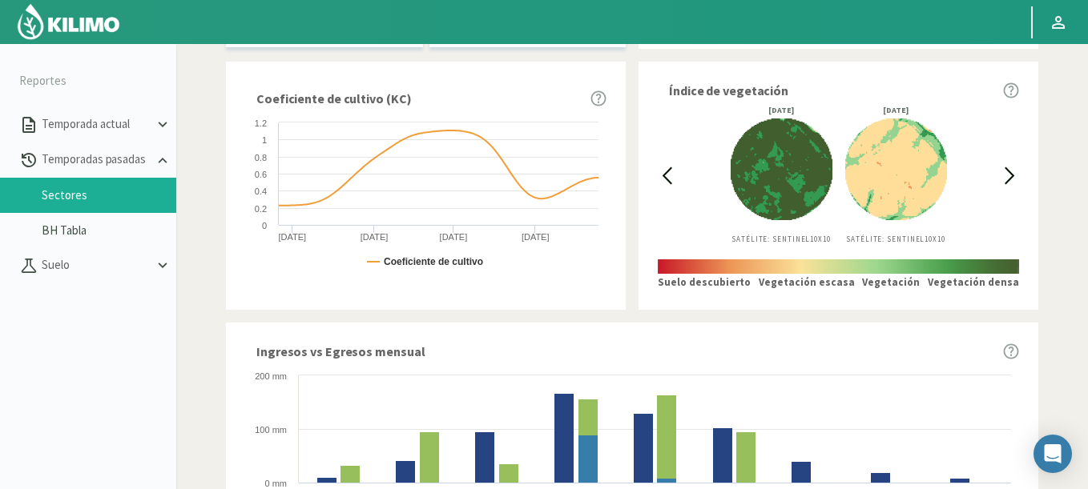
click at [1015, 172] on icon at bounding box center [1009, 176] width 18 height 18
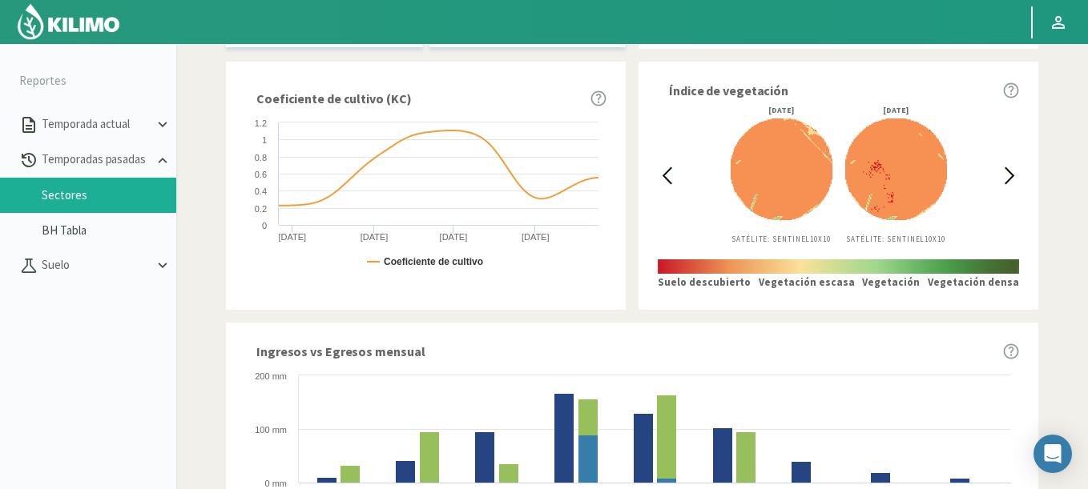
click at [1015, 172] on icon at bounding box center [1009, 176] width 18 height 18
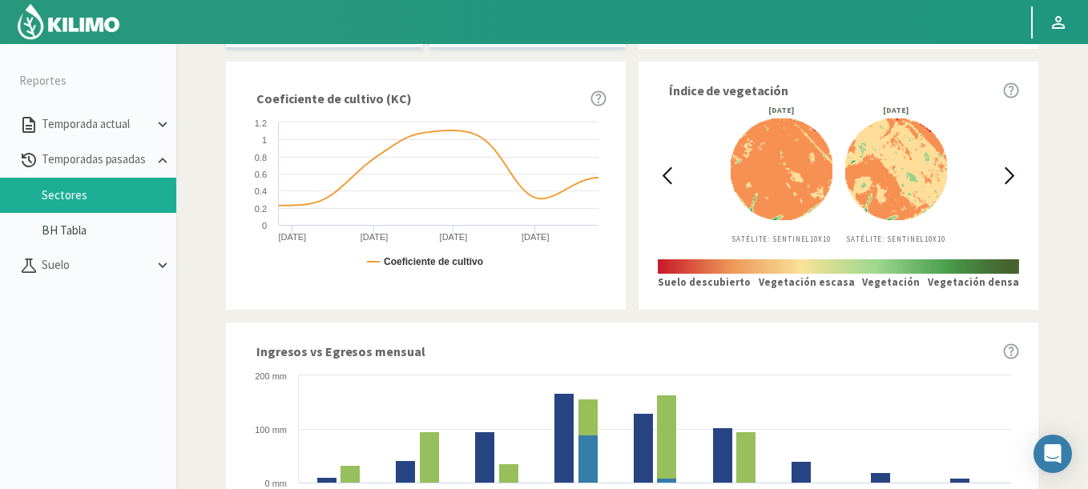
click at [670, 169] on icon at bounding box center [667, 175] width 8 height 15
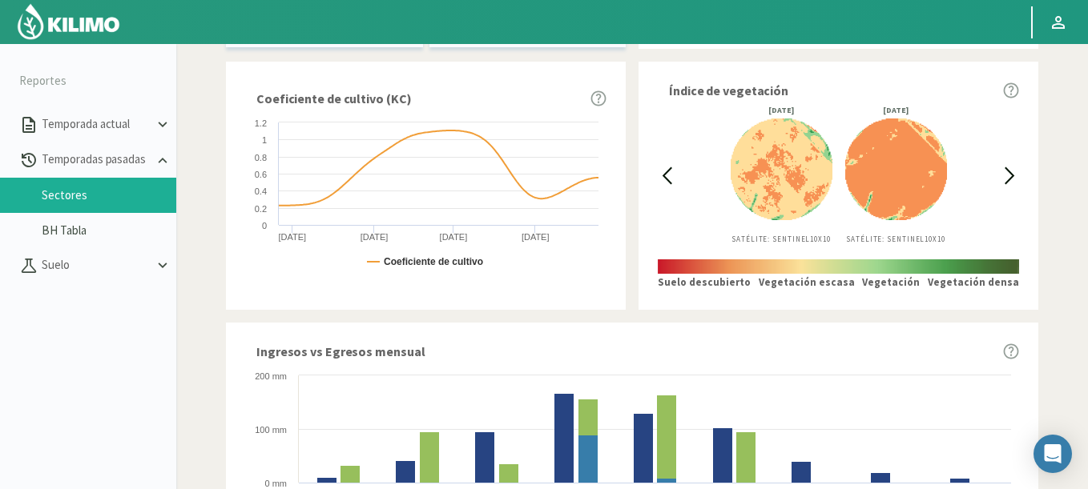
click at [670, 169] on icon at bounding box center [667, 175] width 8 height 15
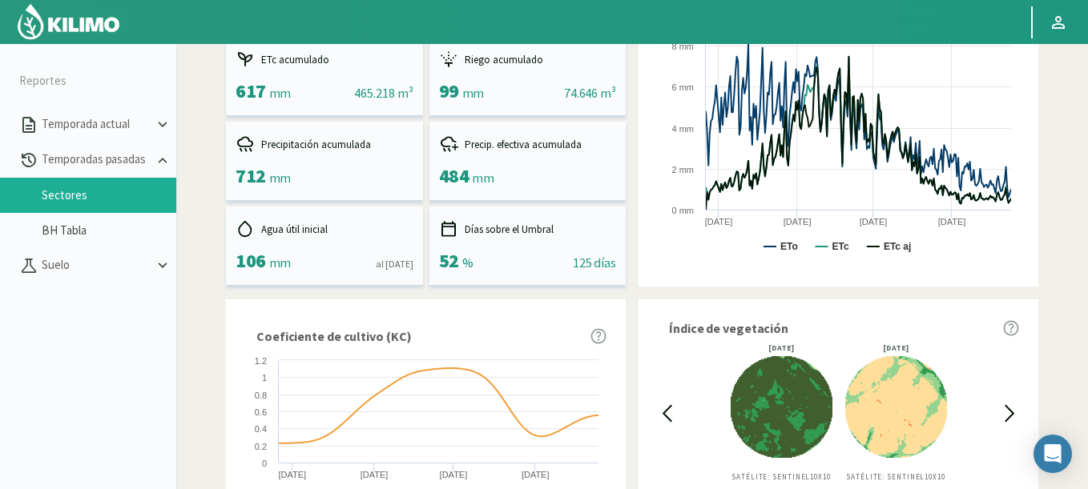
scroll to position [481, 0]
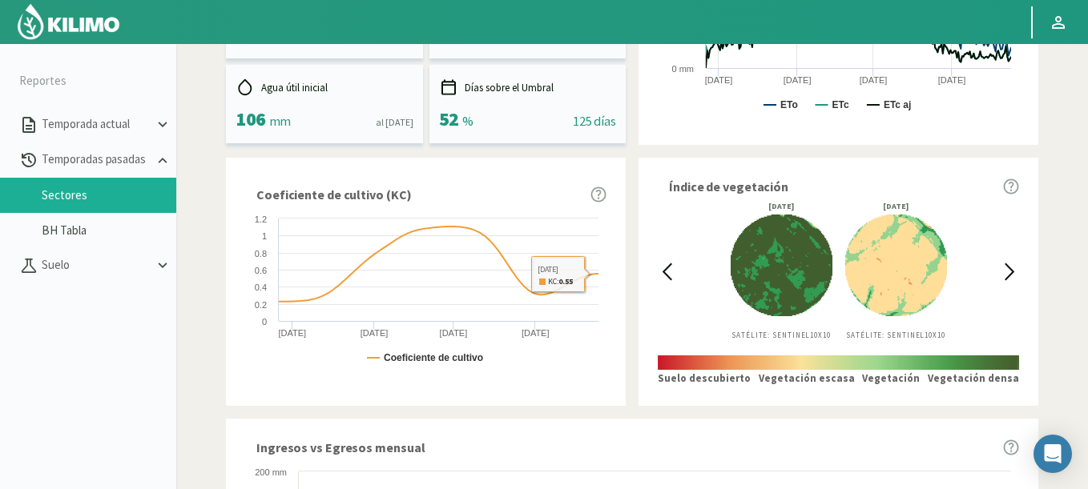
click at [666, 272] on icon at bounding box center [667, 272] width 18 height 18
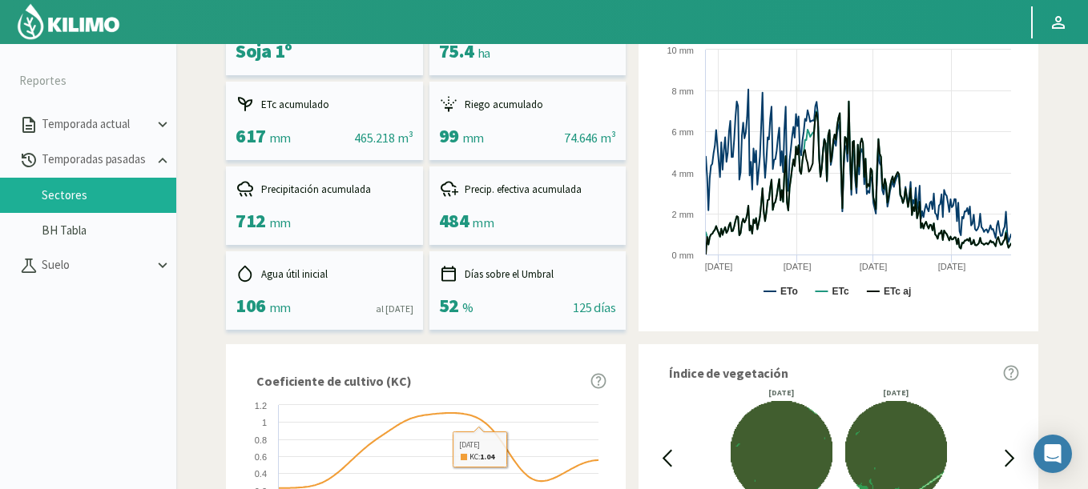
scroll to position [384, 0]
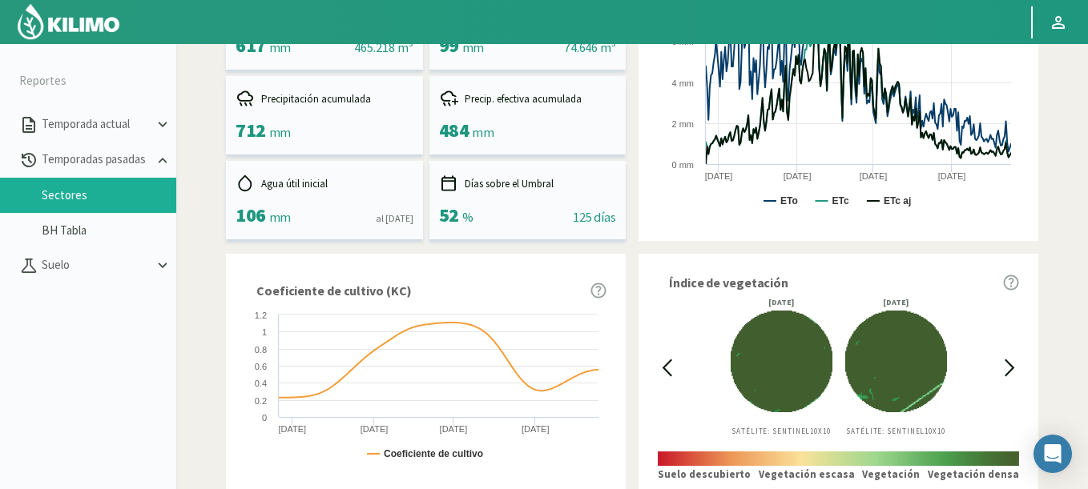
click at [1008, 364] on icon at bounding box center [1009, 367] width 8 height 15
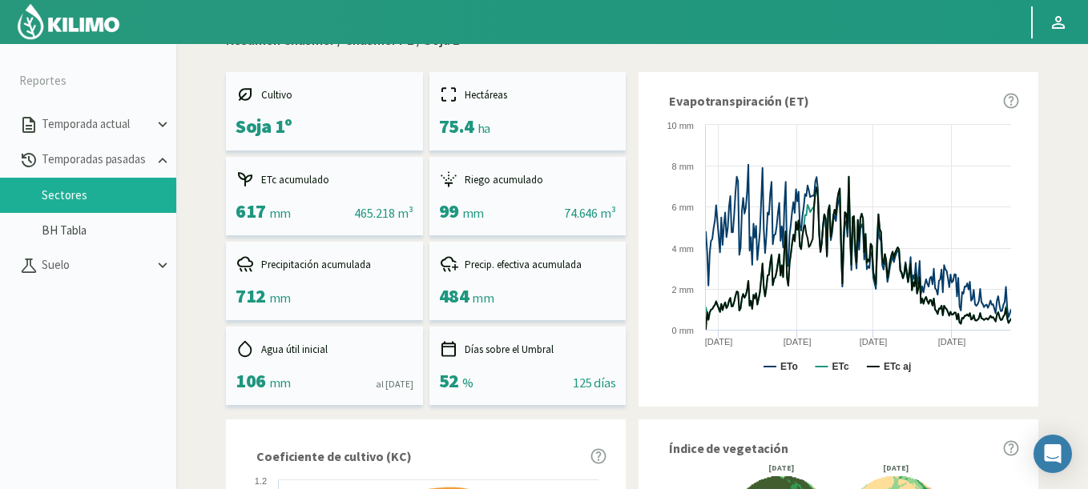
scroll to position [0, 0]
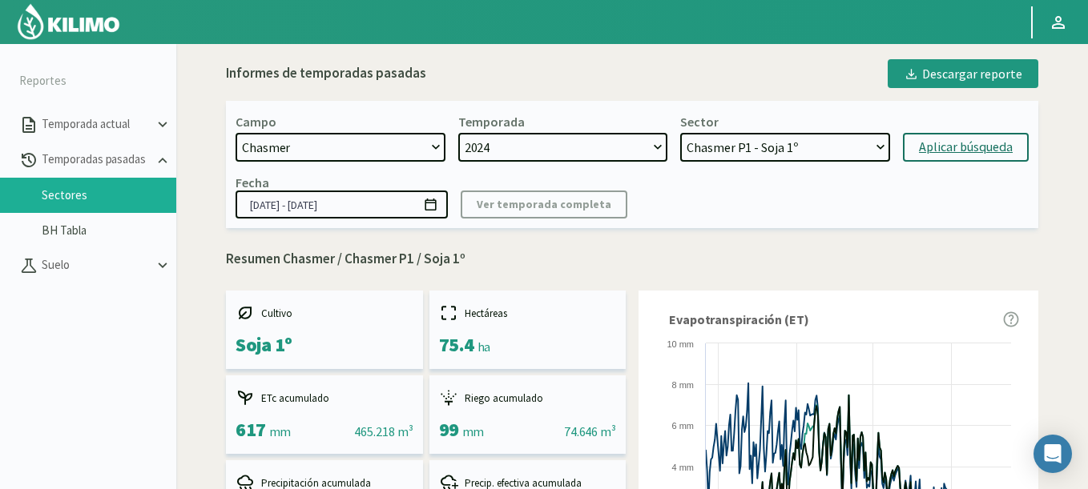
click at [432, 208] on icon at bounding box center [430, 204] width 15 height 15
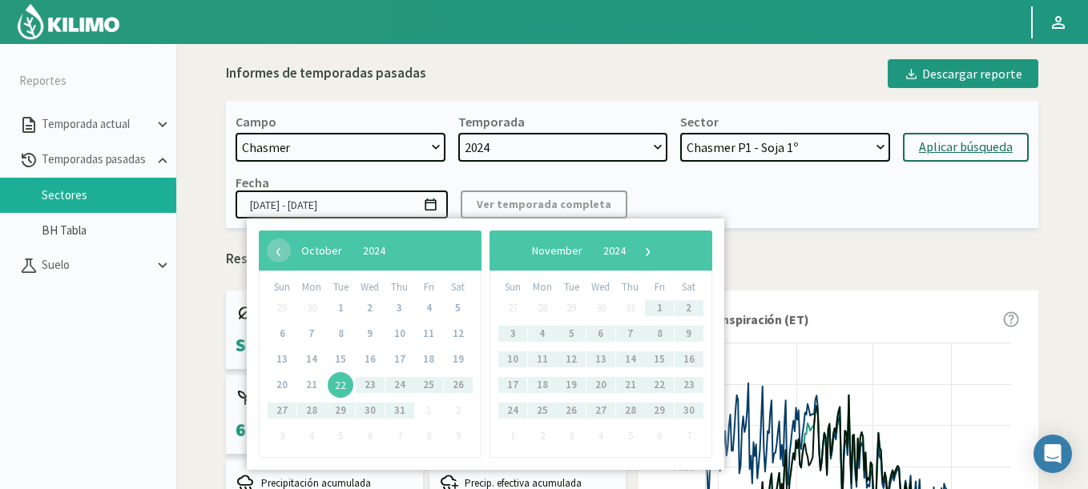
click at [344, 387] on span "22" at bounding box center [341, 385] width 26 height 26
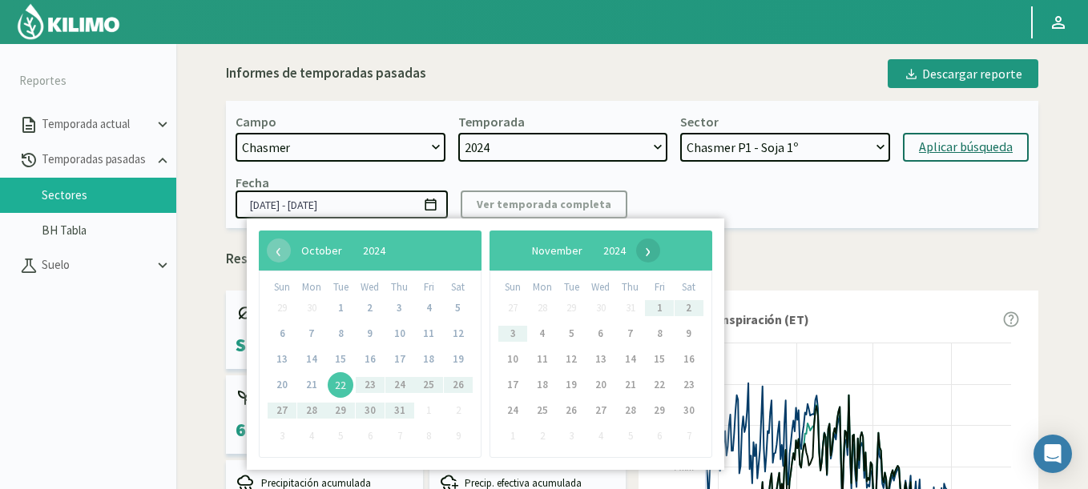
click at [660, 250] on span "›" at bounding box center [648, 251] width 24 height 24
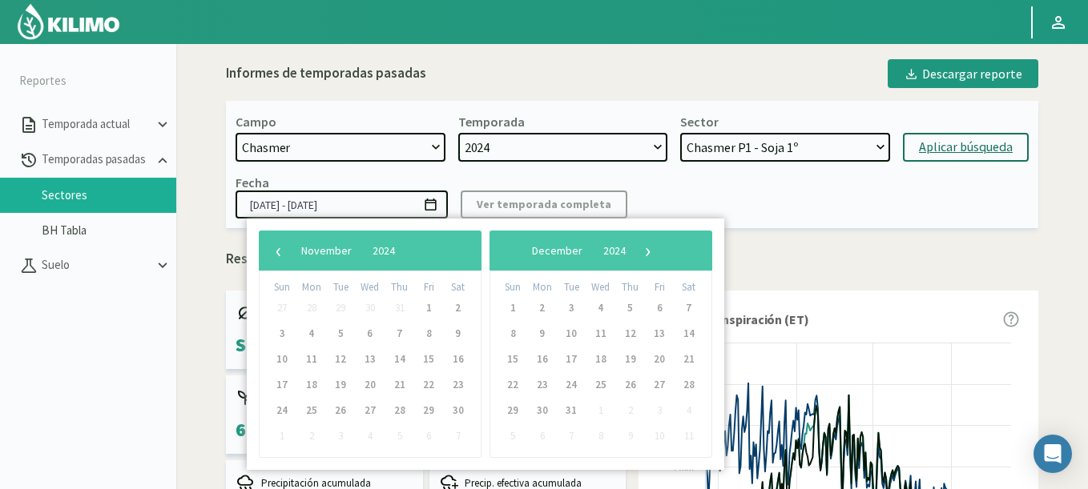
click at [660, 250] on span "›" at bounding box center [648, 251] width 24 height 24
click at [647, 250] on span "›" at bounding box center [635, 251] width 24 height 24
click at [652, 250] on span "›" at bounding box center [640, 251] width 24 height 24
click at [638, 250] on span "›" at bounding box center [626, 251] width 24 height 24
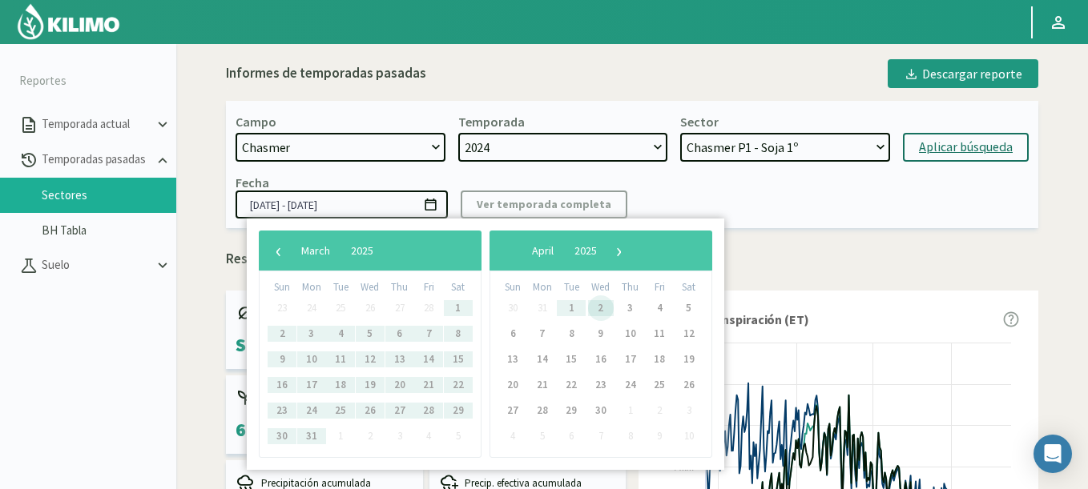
click at [602, 304] on span "2" at bounding box center [601, 309] width 26 height 26
type input "22/10/2024 - 02/04/2025"
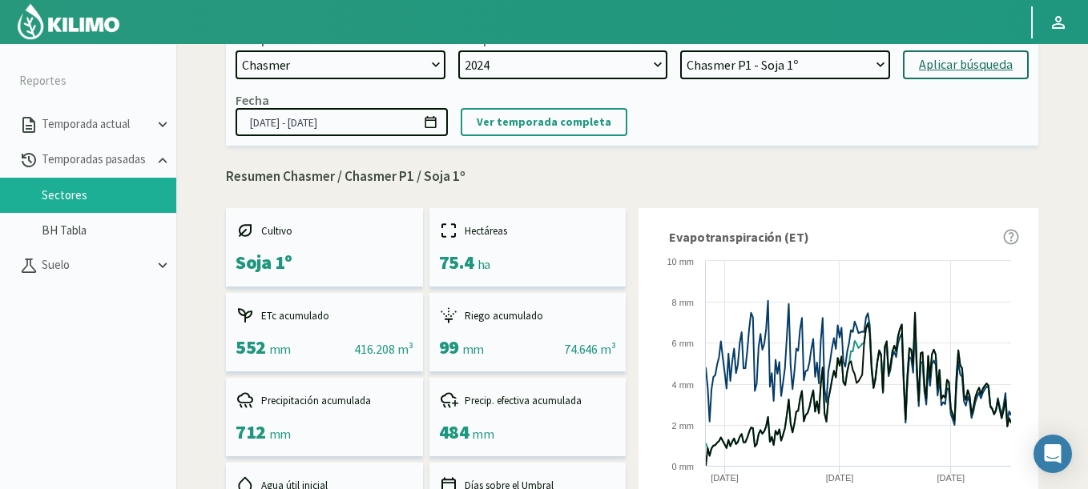
scroll to position [192, 0]
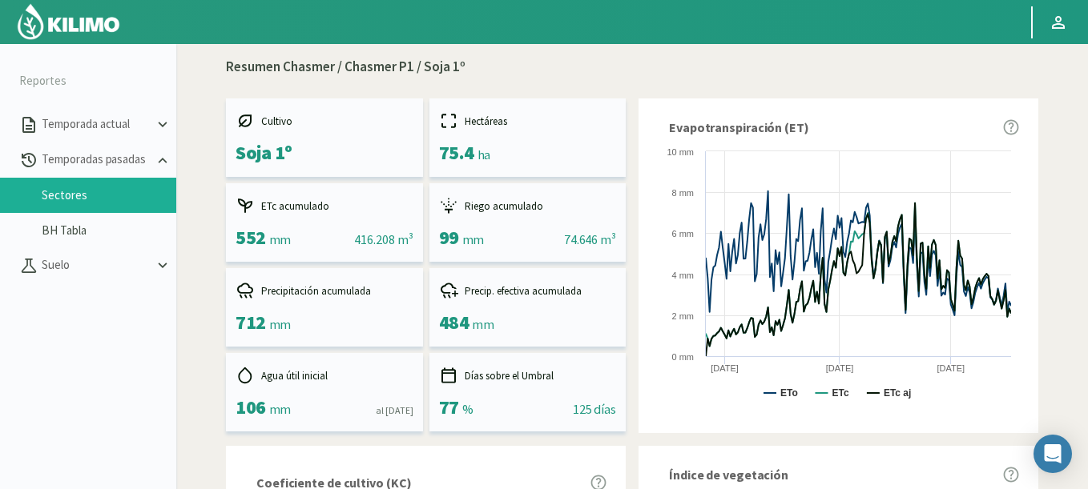
click at [118, 26] on img at bounding box center [68, 21] width 105 height 38
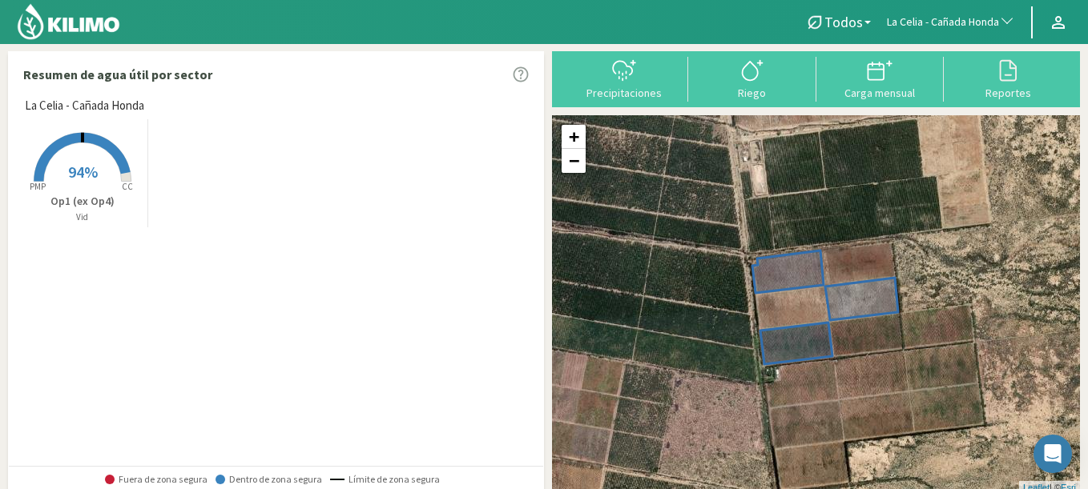
click at [932, 27] on span "La Celia - Cañada Honda" at bounding box center [943, 22] width 112 height 16
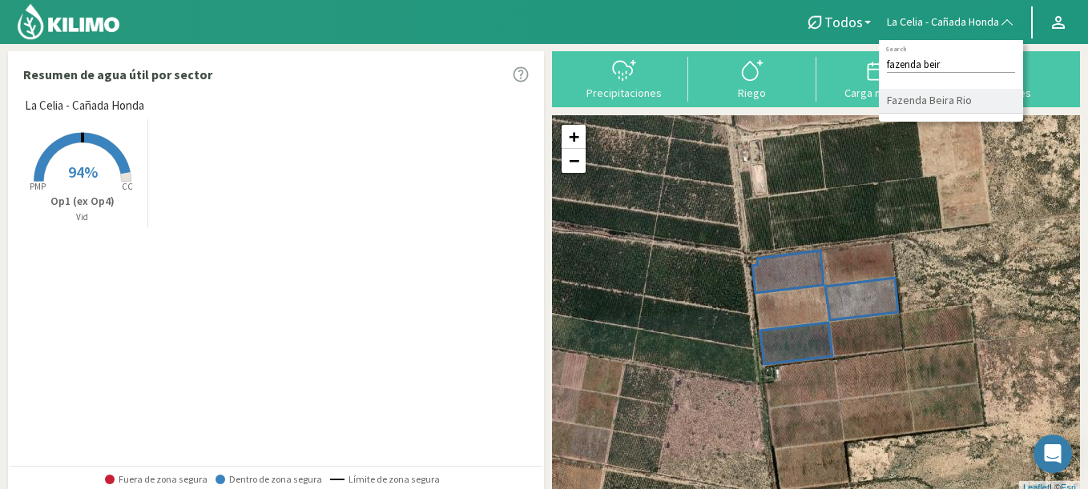
type input "fazenda beir"
click at [937, 98] on li "Fazenda Beira Rio" at bounding box center [951, 101] width 144 height 25
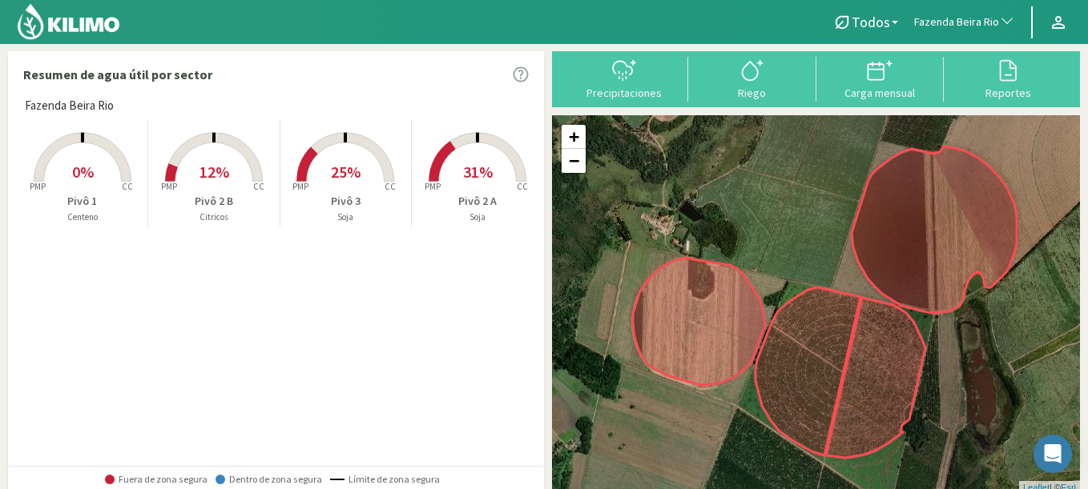
click at [72, 195] on p "Pivô 1" at bounding box center [82, 201] width 131 height 17
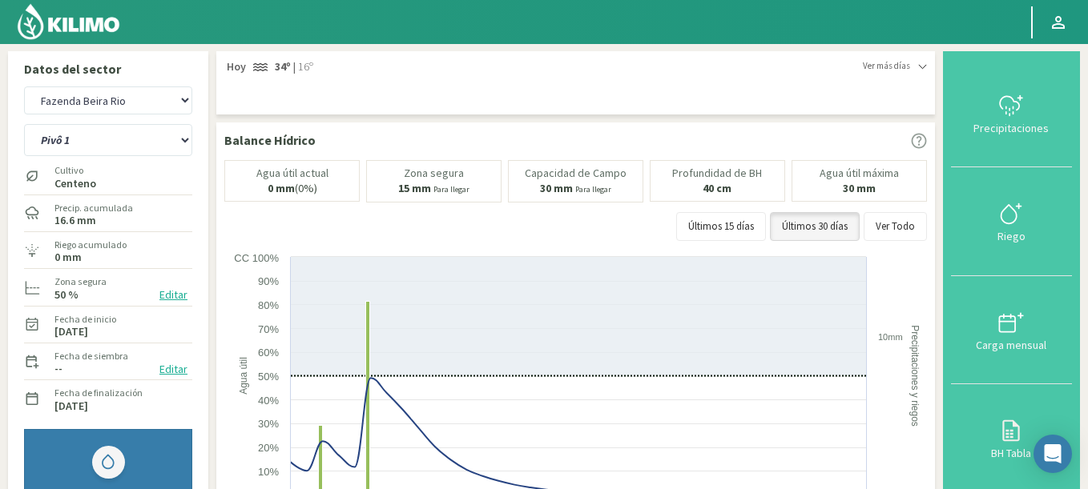
click at [112, 80] on div "Agr. Cardonal Agr. El Carmelo Agrícola Bakia Agrícola Bakia - IC Agrícola Exser…" at bounding box center [108, 348] width 184 height 541
click at [24, 86] on select "Agr. Cardonal Agr. El Carmelo Agrícola Bakia Agrícola Bakia - IC Agrícola Exser…" at bounding box center [108, 100] width 168 height 28
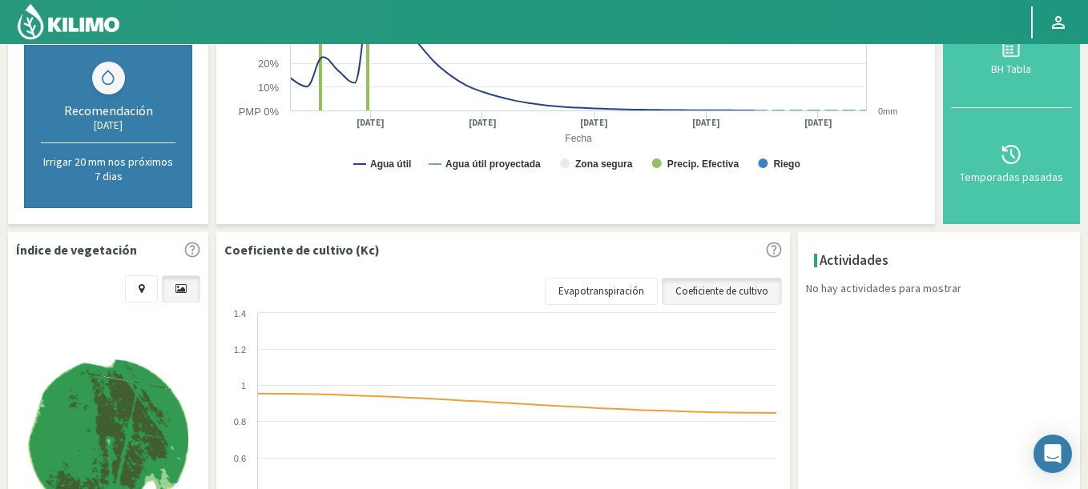
select select "389: Object"
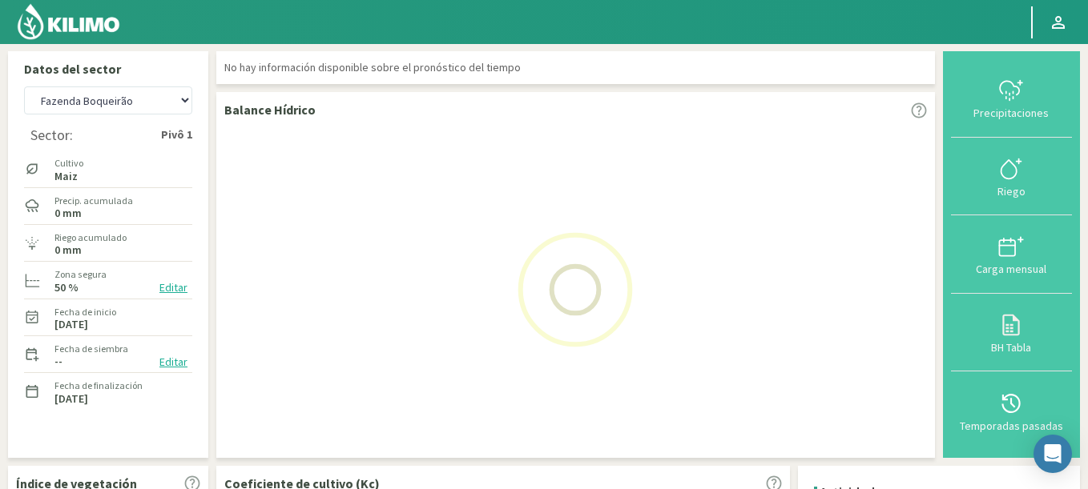
click at [82, 34] on img at bounding box center [68, 21] width 105 height 38
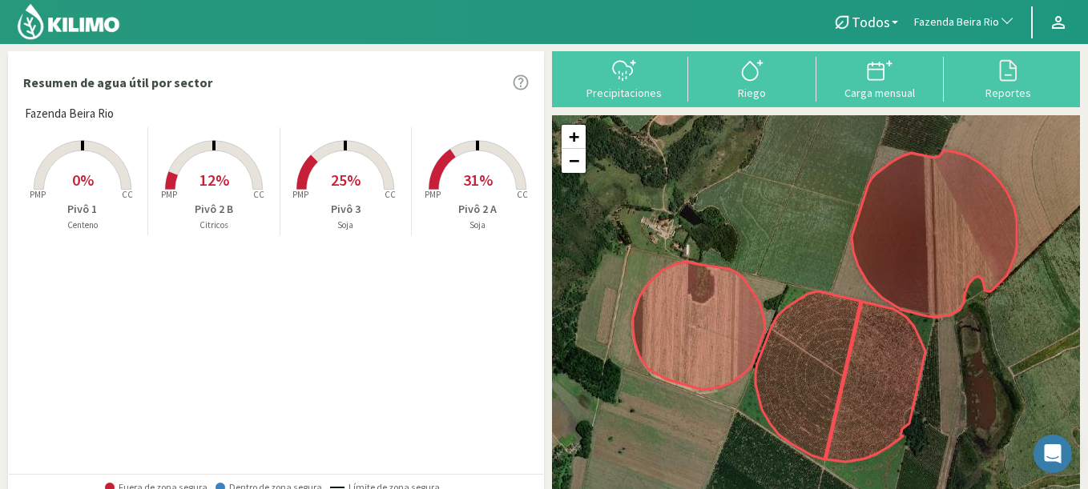
click at [459, 154] on icon "Created with Highcharts 9.2.2 PMP CC" at bounding box center [477, 191] width 128 height 128
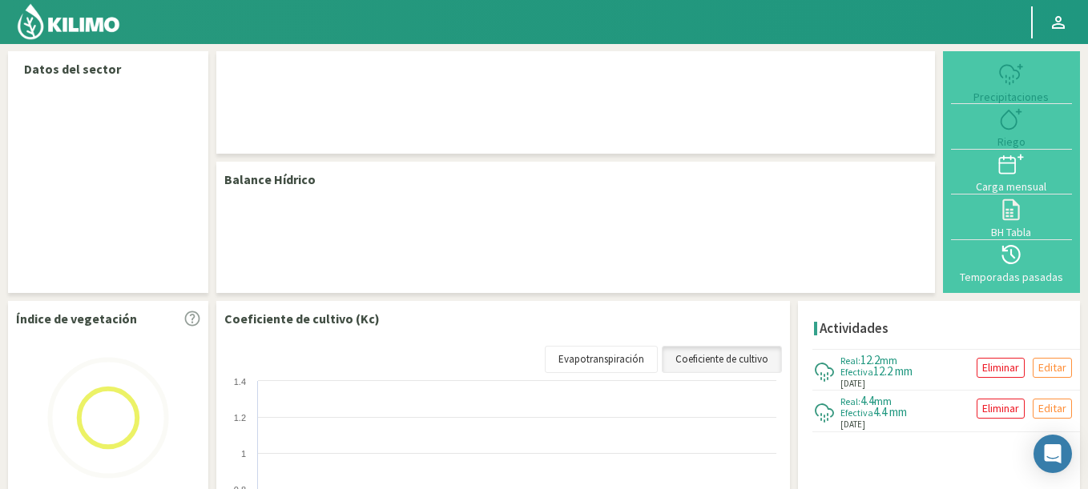
click at [1018, 272] on div "Temporadas pasadas" at bounding box center [1010, 277] width 111 height 11
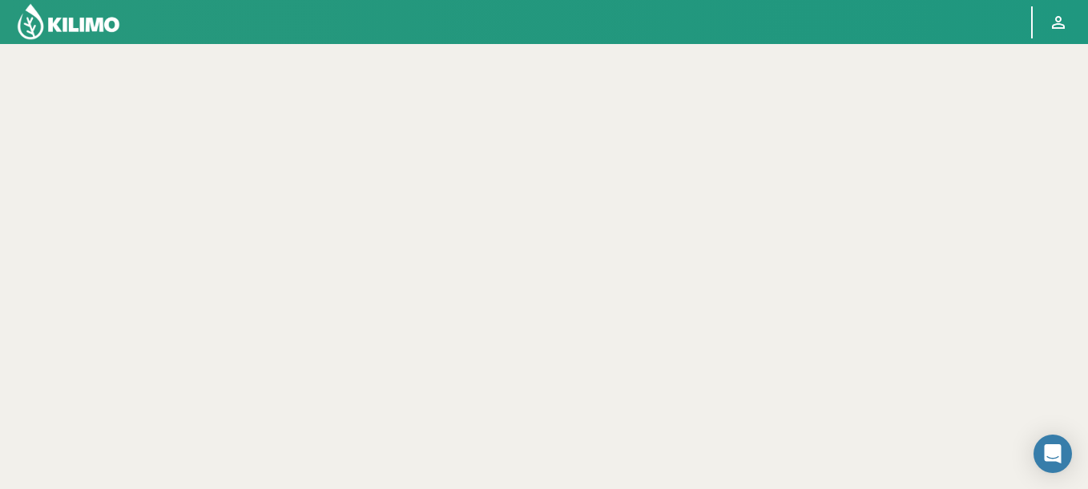
click at [99, 20] on img at bounding box center [68, 21] width 105 height 38
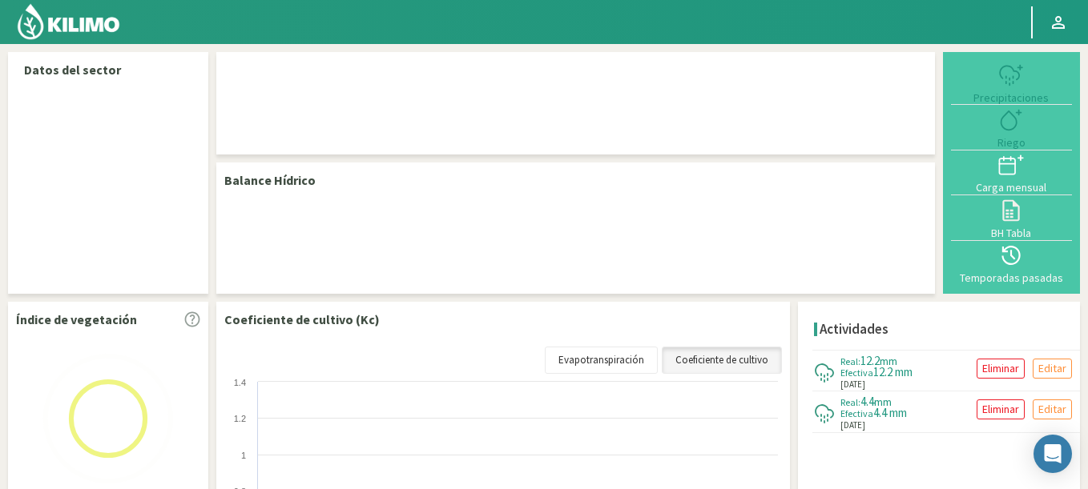
select select "103: Object"
select select "1: Object"
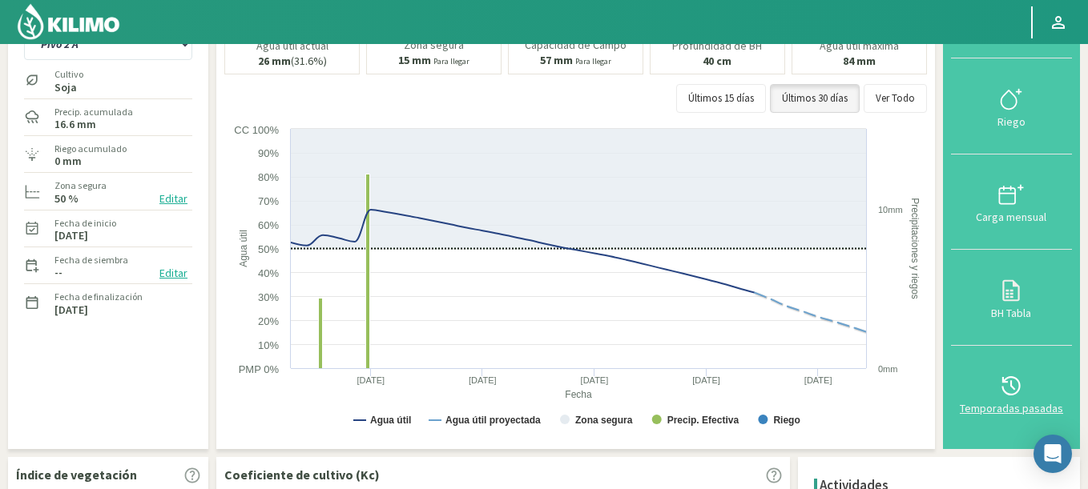
click at [1002, 378] on icon at bounding box center [1011, 386] width 26 height 26
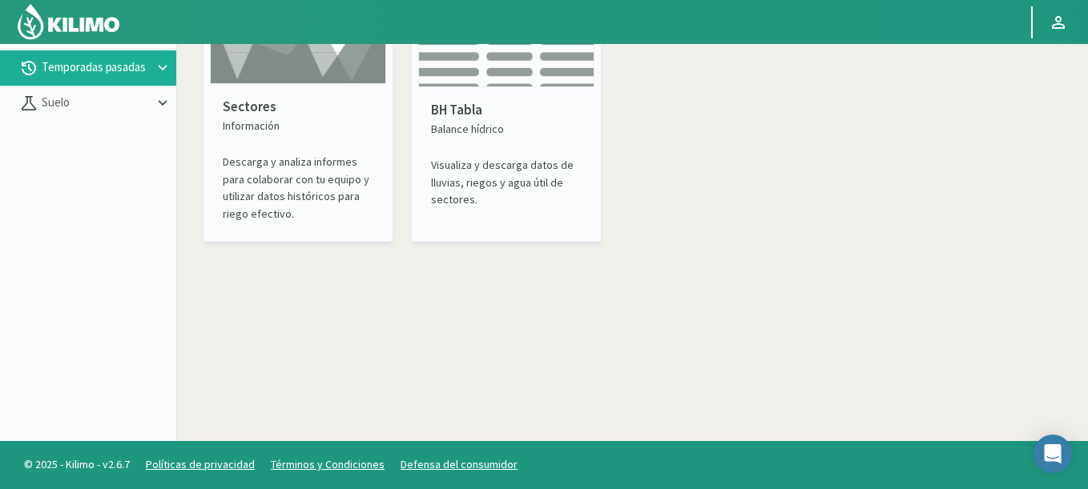
scroll to position [92, 0]
click at [292, 118] on p "Información" at bounding box center [298, 126] width 151 height 17
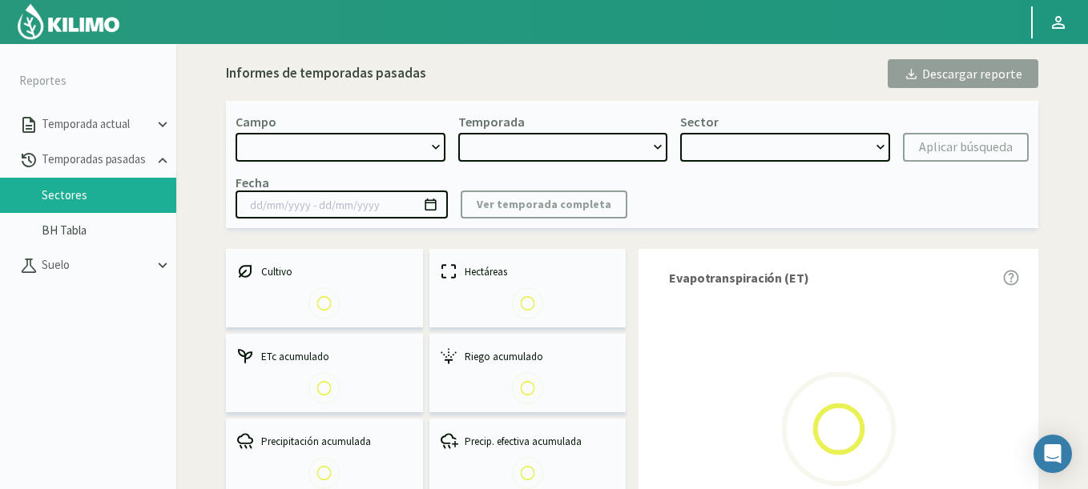
select select "0: Object"
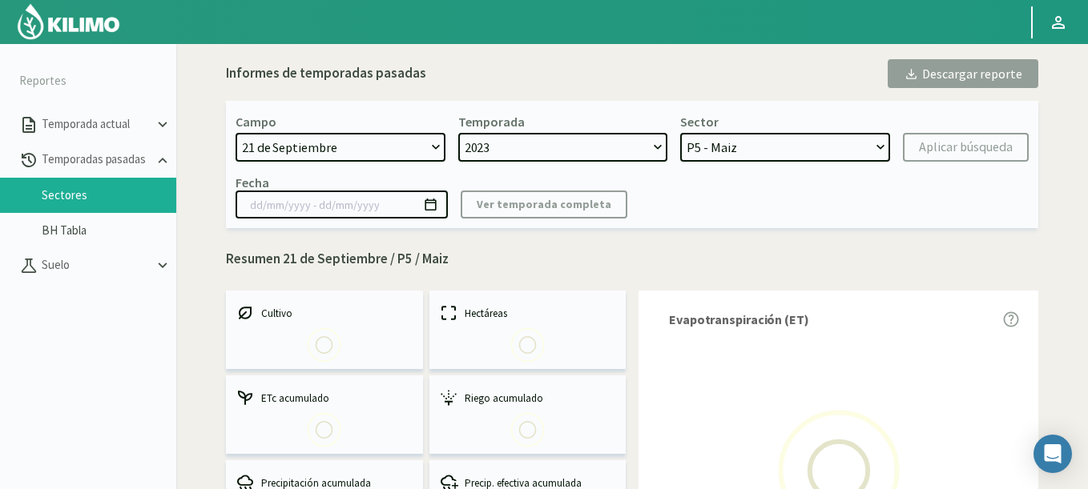
select select "0: 2023"
select select "0: Object"
type input "[DATE] - [DATE]"
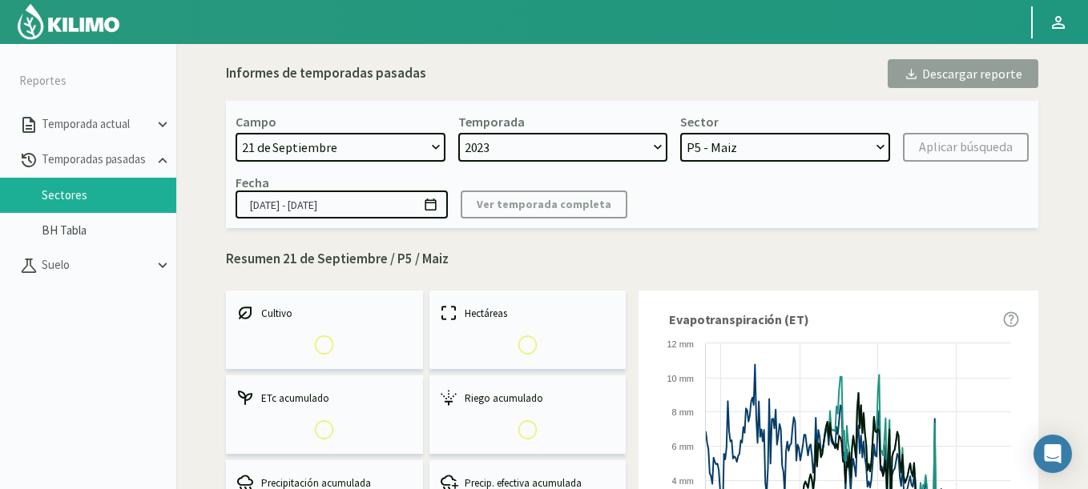
click at [375, 152] on select "[DATE] 8 Fuegos Acograpes - Ag. [PERSON_NAME] - Ag. [GEOGRAPHIC_DATA] Acograpes…" at bounding box center [340, 147] width 210 height 29
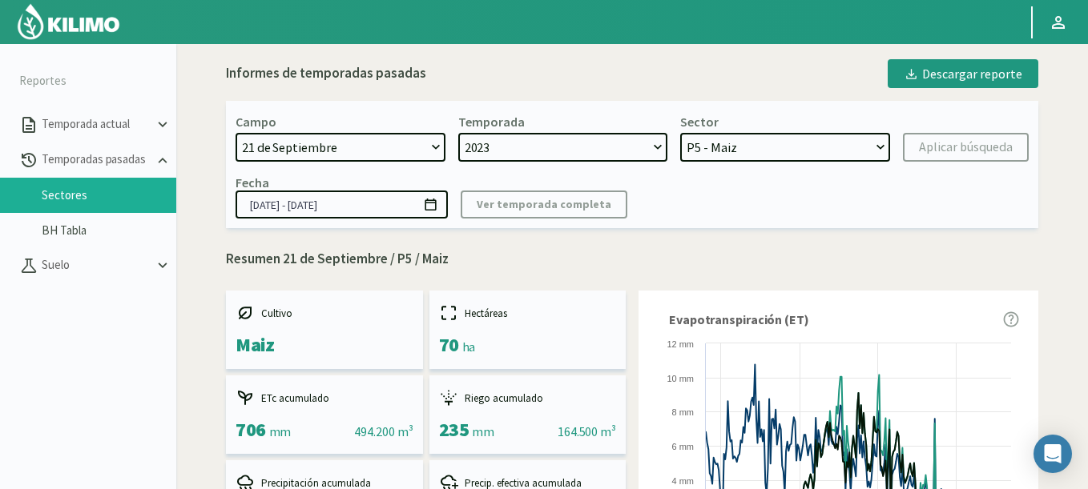
select select "406: Object"
click at [376, 149] on select "[DATE] 8 Fuegos Acograpes - Ag. [PERSON_NAME] - Ag. [GEOGRAPHIC_DATA] Acograpes…" at bounding box center [340, 147] width 210 height 29
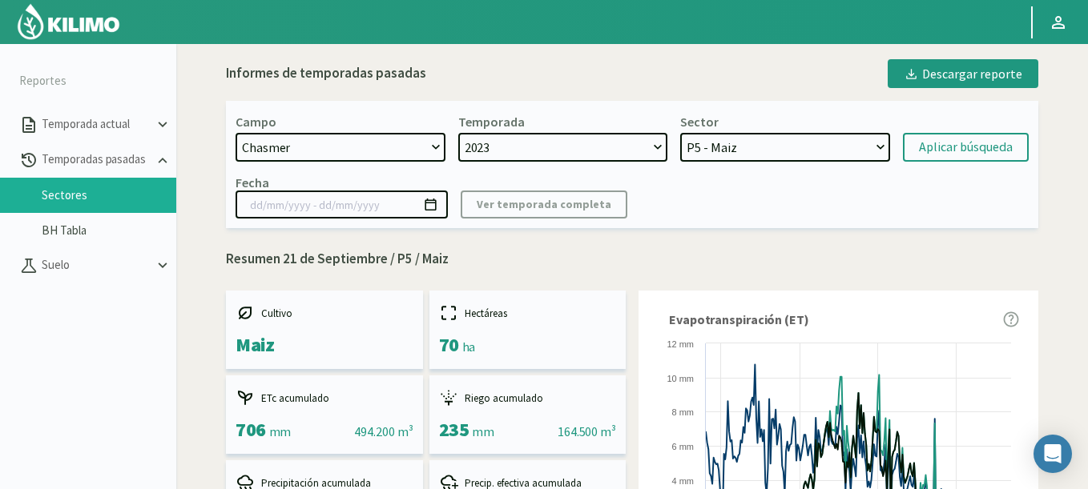
select select "2: 2024"
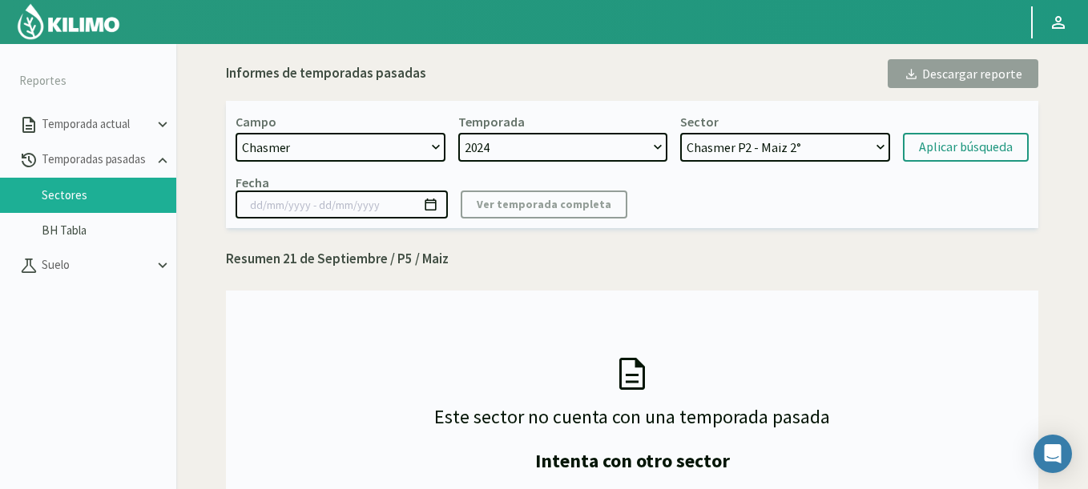
select select "10: Object"
click at [680, 133] on select "Chasmer P2 - Maiz 2° Chasmer P3 - Maiz 2° Chasmer P6 - Maiz 1° Chasmer P5 - Soj…" at bounding box center [785, 147] width 210 height 29
click at [987, 148] on div "Aplicar búsqueda" at bounding box center [966, 147] width 94 height 19
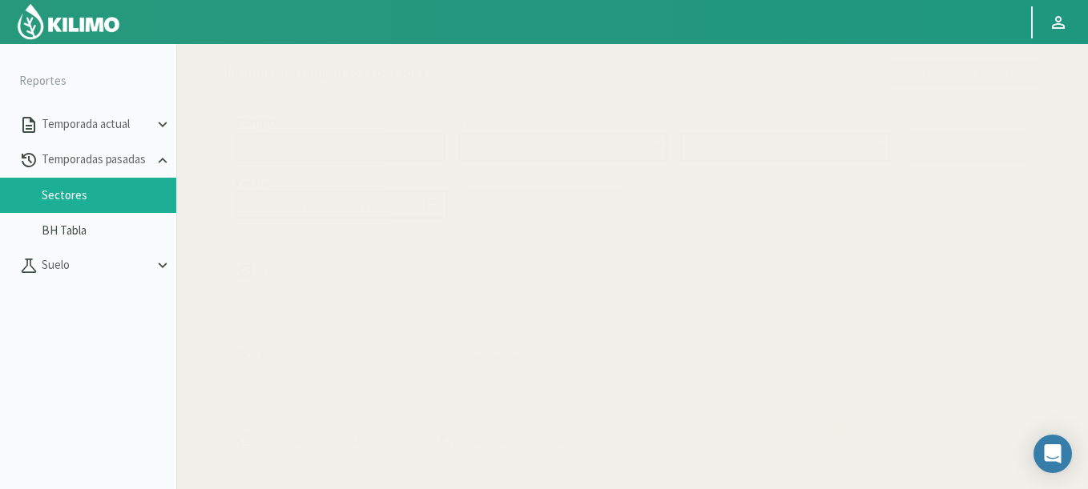
select select "406: Object"
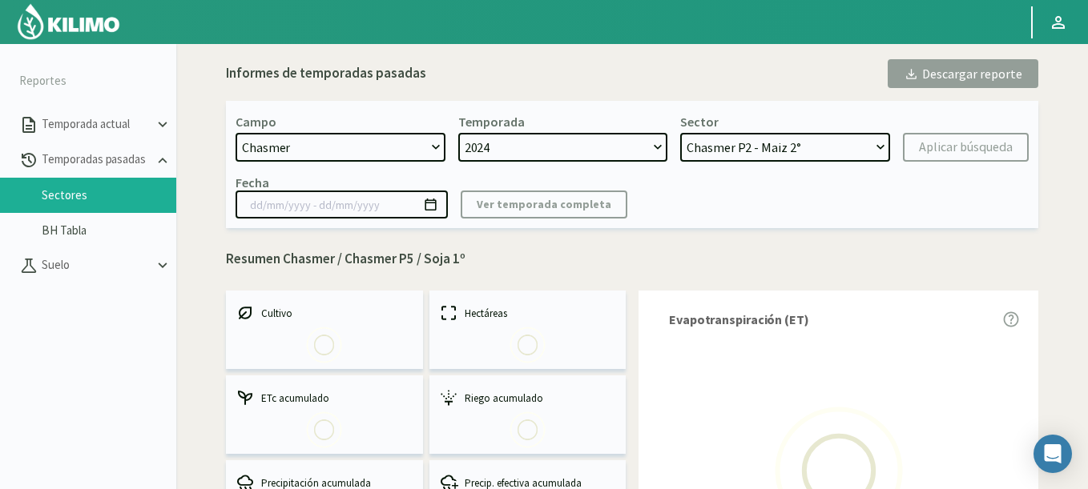
select select "0: 2024"
select select "3: Object"
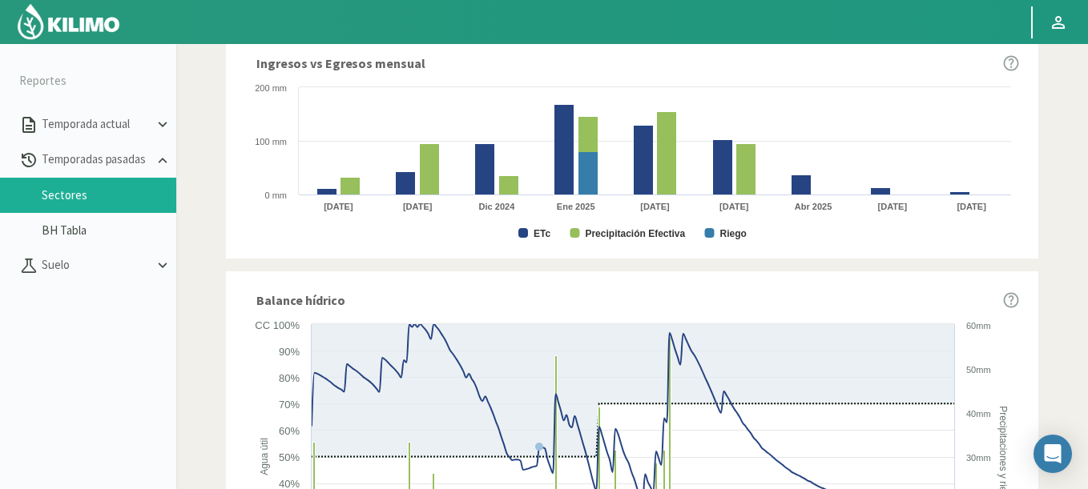
scroll to position [481, 0]
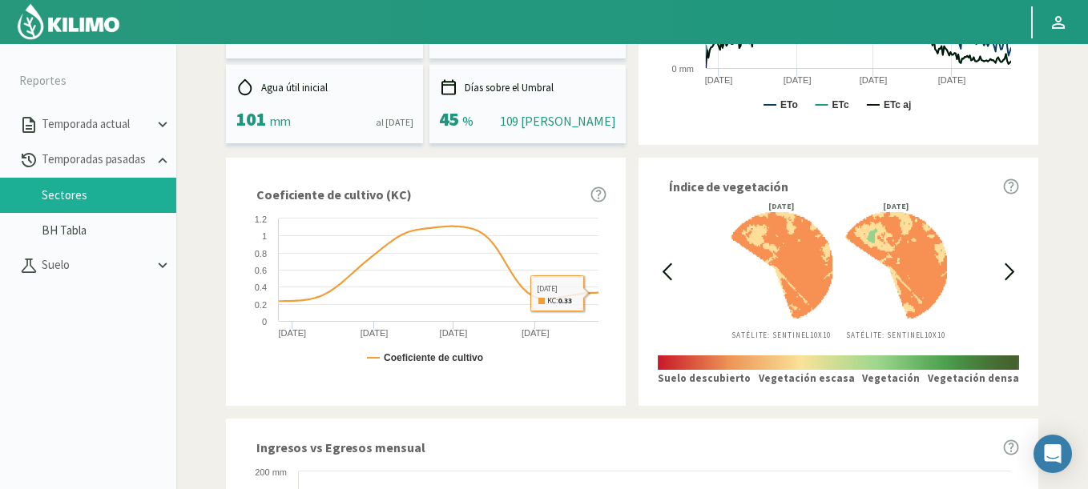
click at [659, 268] on icon at bounding box center [667, 272] width 18 height 18
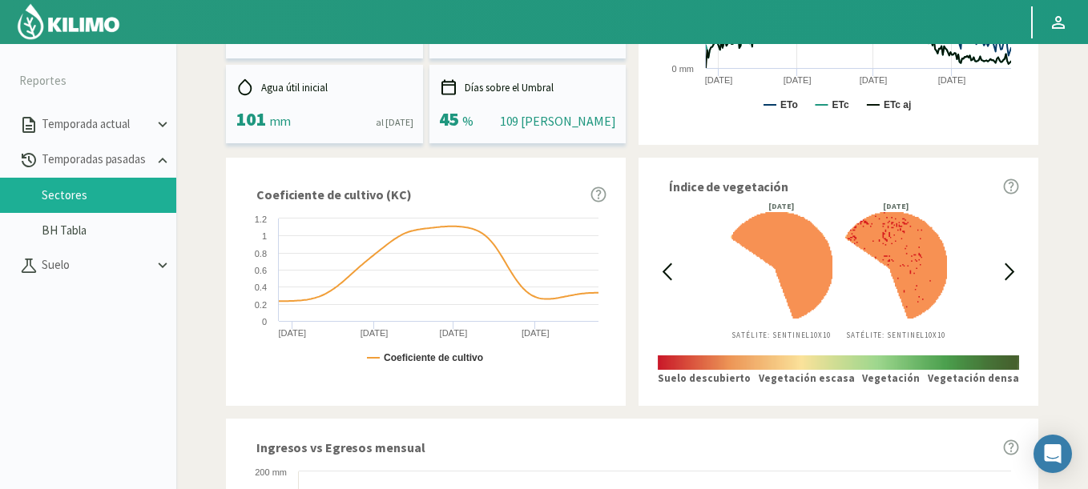
click at [659, 268] on icon at bounding box center [667, 272] width 18 height 18
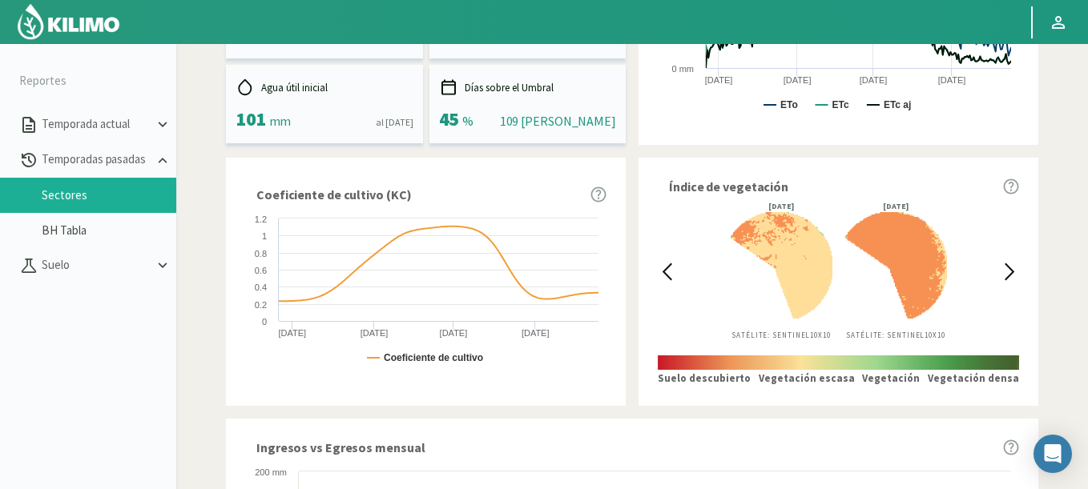
click at [659, 268] on icon at bounding box center [667, 272] width 18 height 18
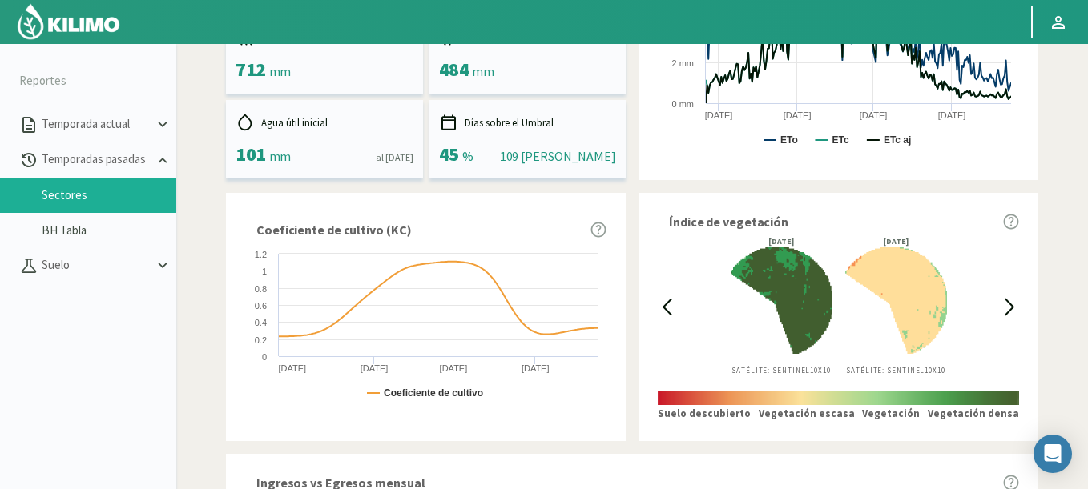
scroll to position [61, 0]
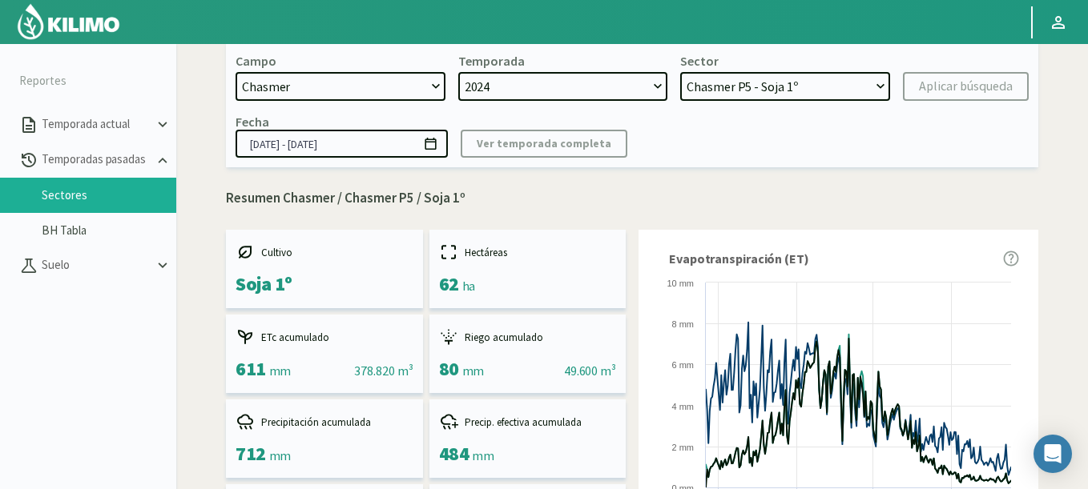
click at [432, 141] on icon at bounding box center [430, 143] width 15 height 15
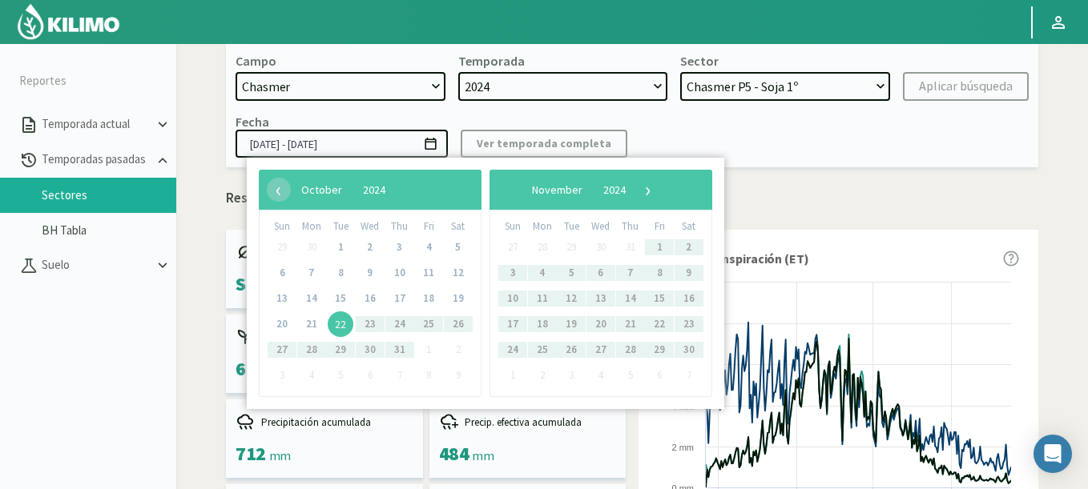
click at [342, 336] on span "22" at bounding box center [341, 325] width 26 height 26
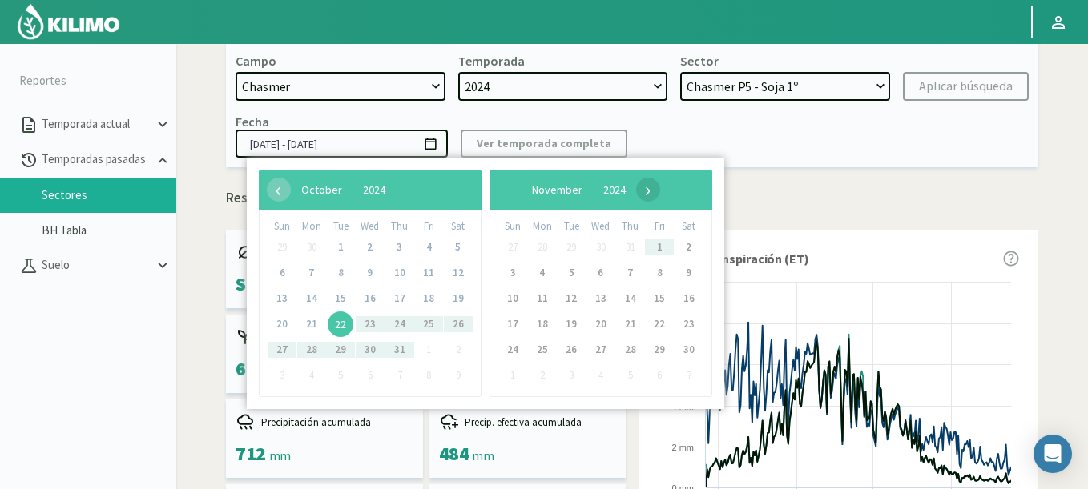
click at [660, 186] on span "›" at bounding box center [648, 190] width 24 height 24
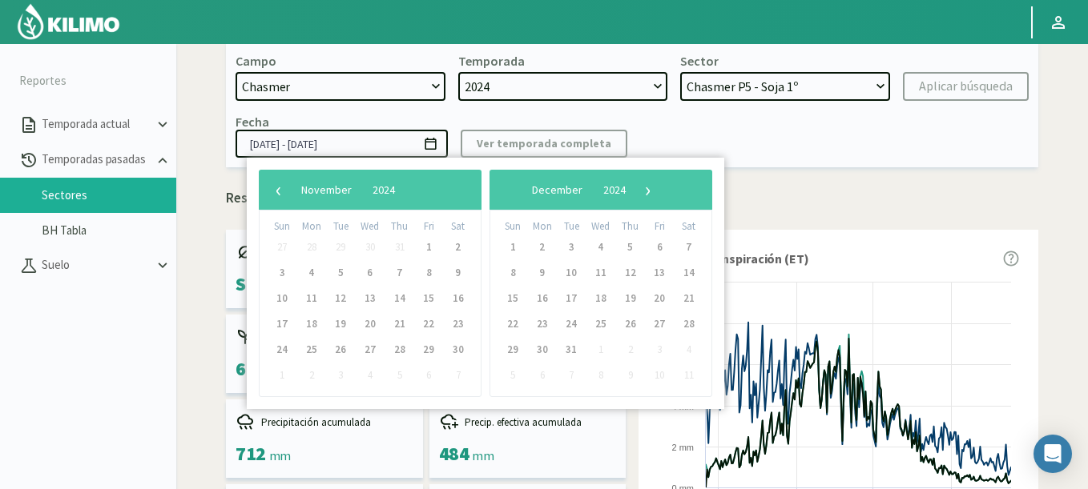
click at [660, 186] on span "›" at bounding box center [648, 190] width 24 height 24
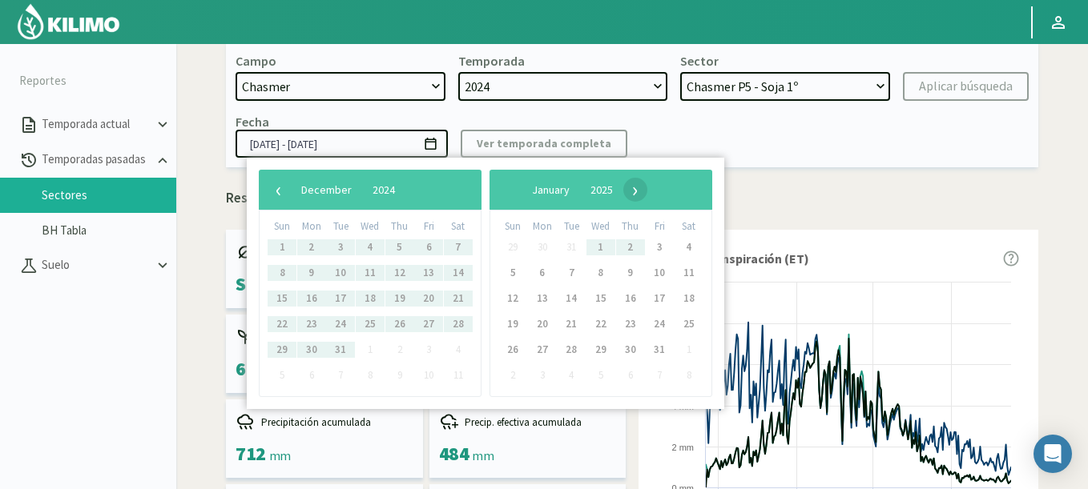
click at [647, 188] on span "›" at bounding box center [635, 190] width 24 height 24
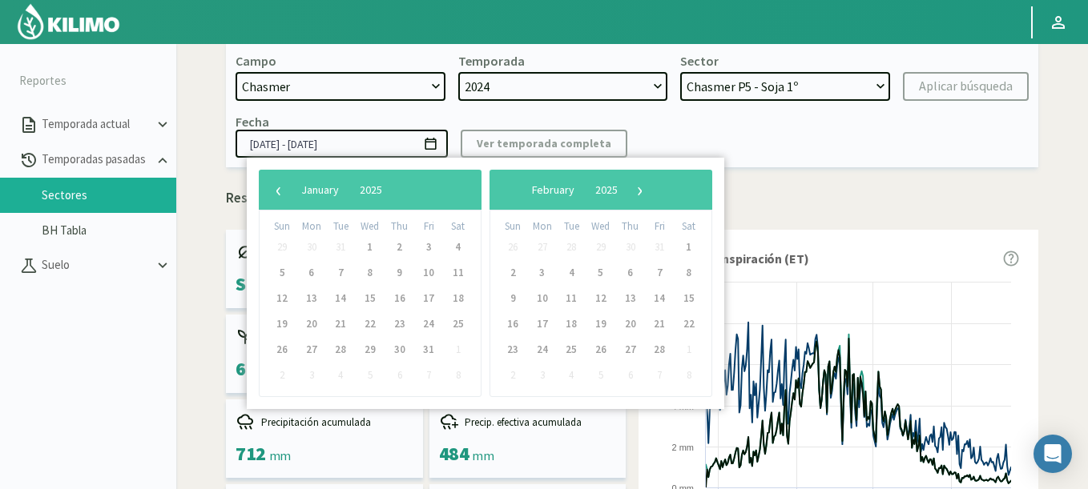
click at [652, 188] on span "›" at bounding box center [640, 190] width 24 height 24
click at [638, 188] on span "›" at bounding box center [626, 190] width 24 height 24
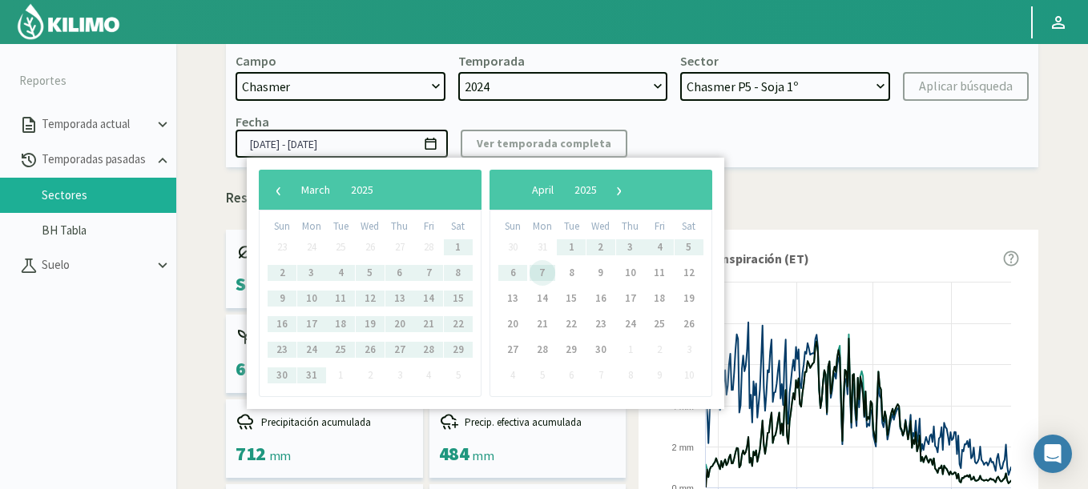
click at [543, 271] on span "7" at bounding box center [542, 273] width 26 height 26
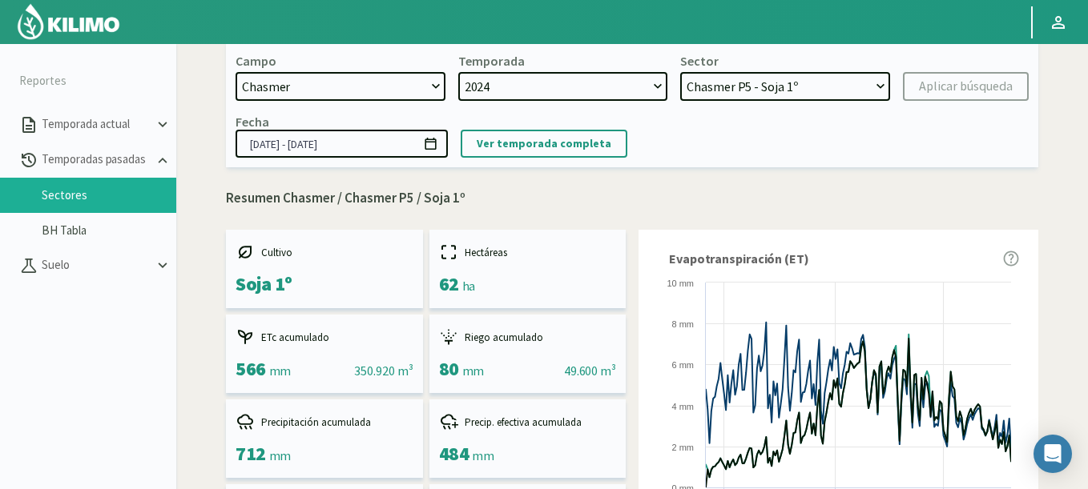
click at [433, 143] on icon at bounding box center [429, 144] width 11 height 12
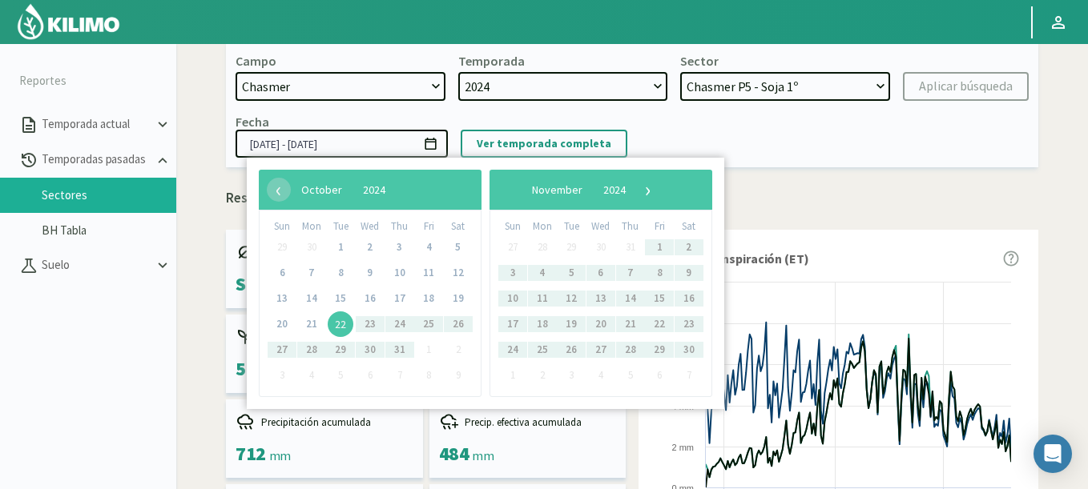
click at [337, 325] on span "22" at bounding box center [341, 325] width 26 height 26
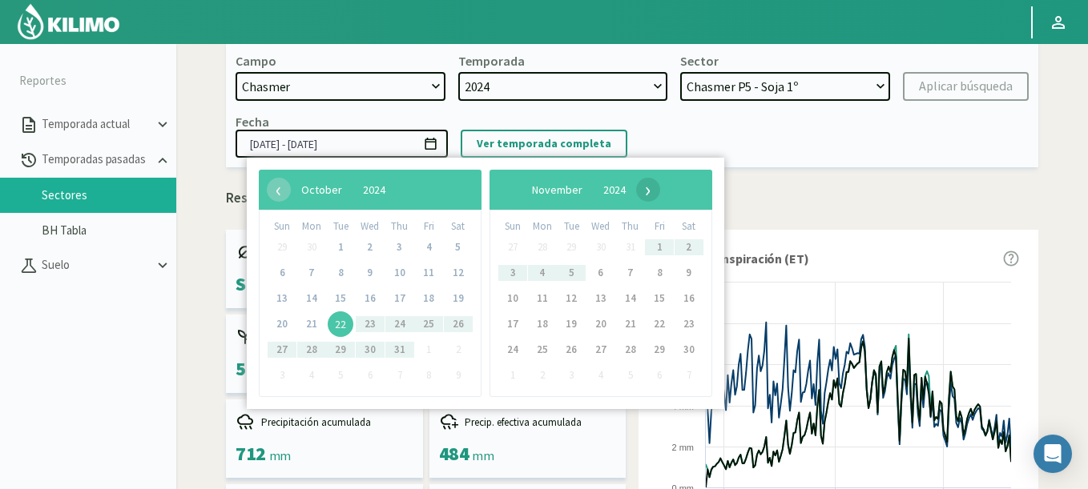
click at [660, 183] on span "›" at bounding box center [648, 190] width 24 height 24
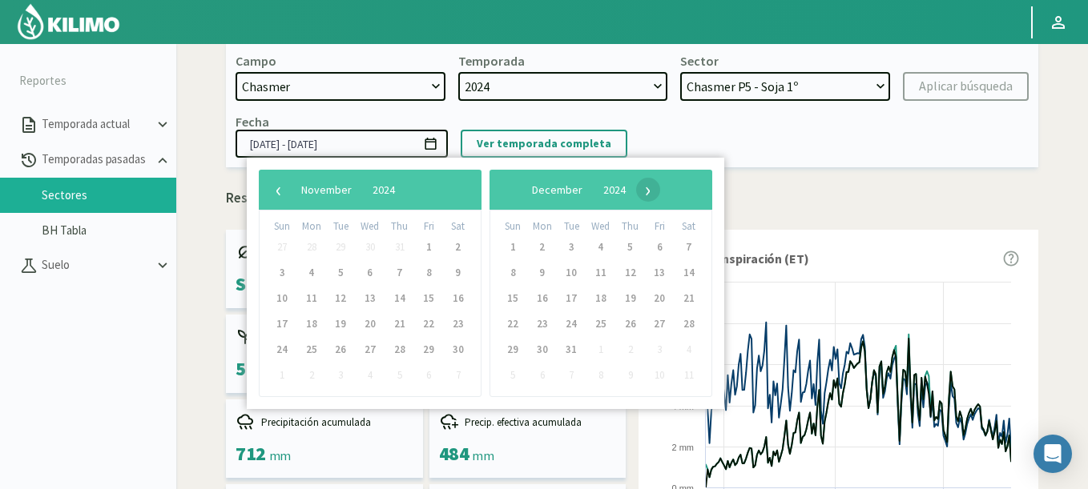
click at [660, 191] on span "›" at bounding box center [648, 190] width 24 height 24
click at [647, 191] on span "›" at bounding box center [635, 190] width 24 height 24
click at [652, 191] on span "›" at bounding box center [640, 190] width 24 height 24
click at [638, 191] on span "›" at bounding box center [626, 190] width 24 height 24
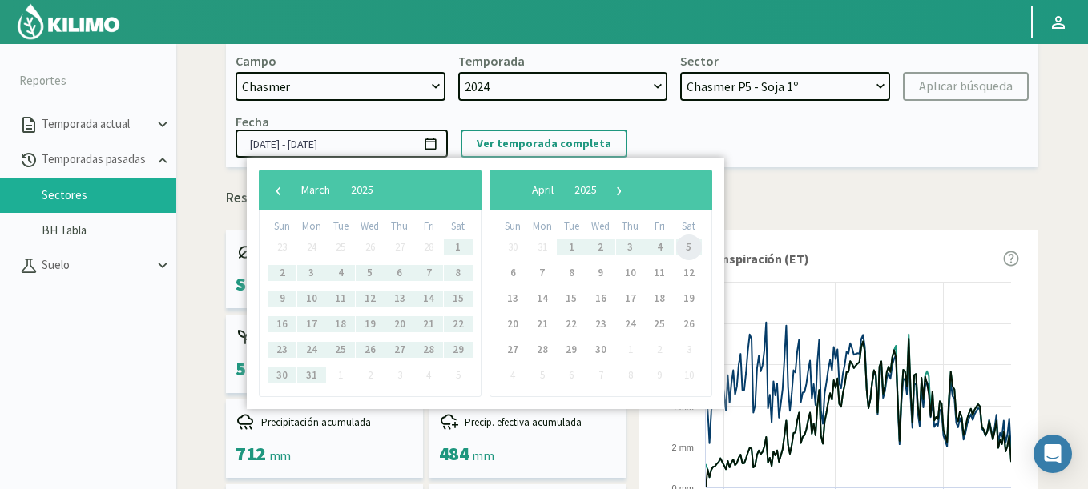
click at [687, 248] on span "5" at bounding box center [689, 248] width 26 height 26
type input "22/10/2024 - 05/04/2025"
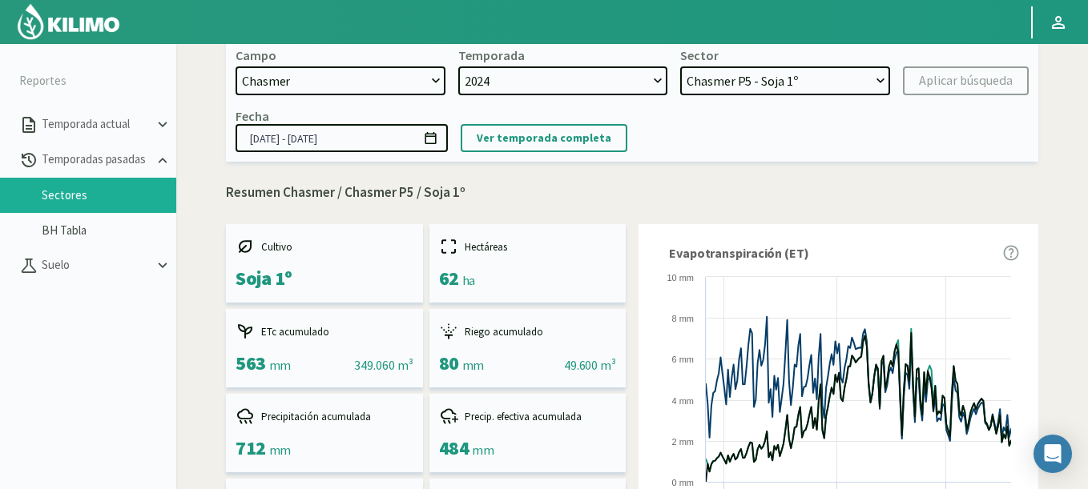
scroll to position [0, 0]
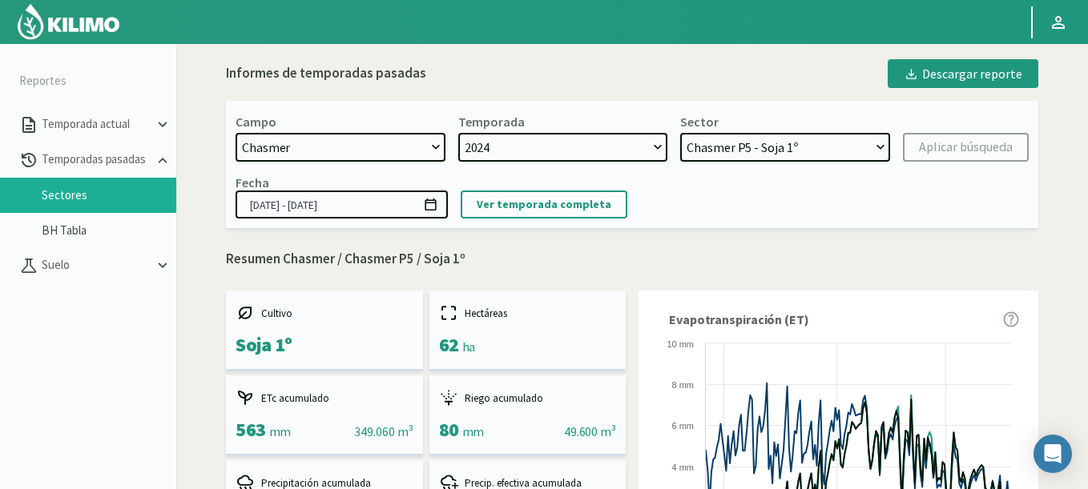
click at [318, 151] on select "21 de Septiembre 8 Fuegos Acograpes - Ag. Carlos Muñoz Herrera Acograpes - Ag. …" at bounding box center [340, 147] width 210 height 29
select select "1375: Object"
click at [235, 133] on select "21 de Septiembre 8 Fuegos Acograpes - Ag. Carlos Muñoz Herrera Acograpes - Ag. …" at bounding box center [340, 147] width 210 height 29
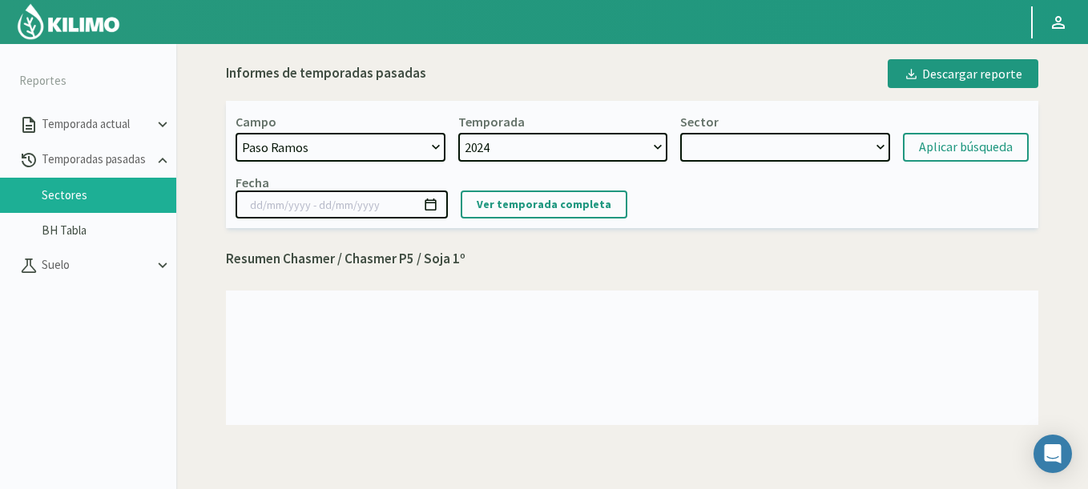
select select "5: Object"
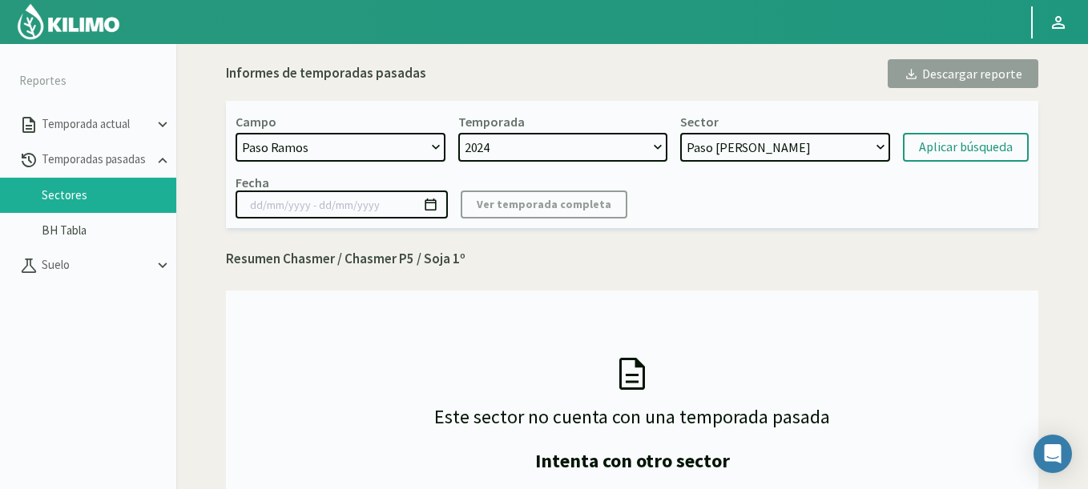
click at [790, 147] on select "Paso Ramos - Soja" at bounding box center [785, 147] width 210 height 29
click at [935, 151] on div "Aplicar búsqueda" at bounding box center [966, 147] width 94 height 19
type input "02/12/2024 - 18/06/2025"
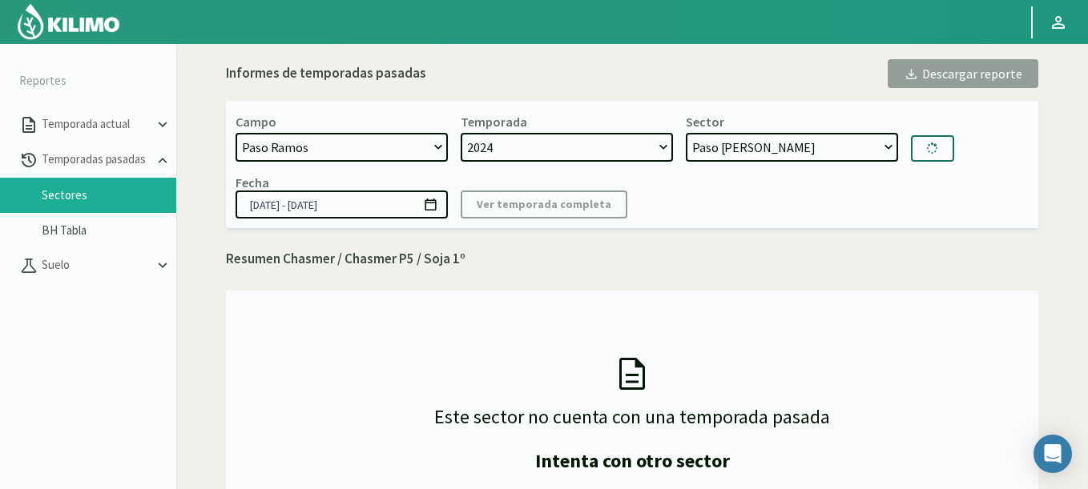
select select "6: Object"
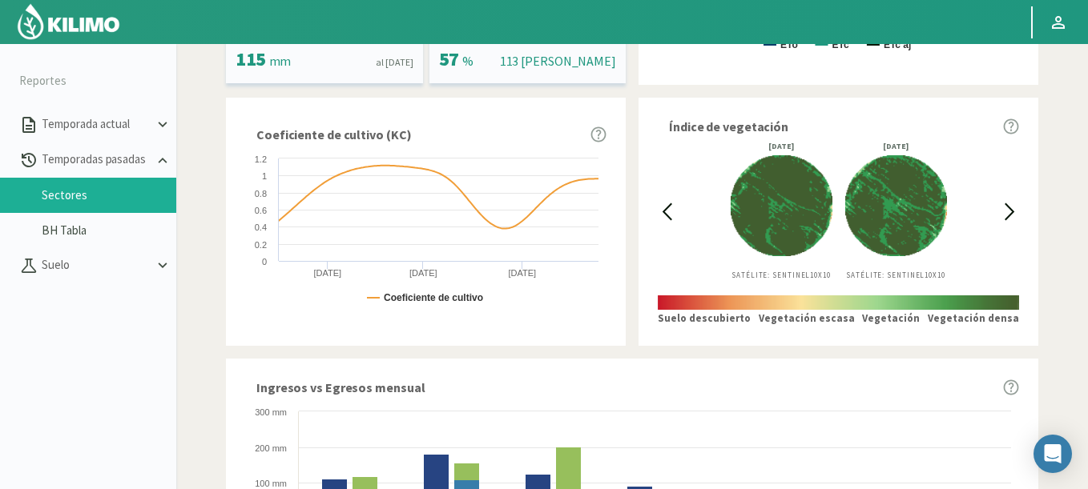
scroll to position [481, 0]
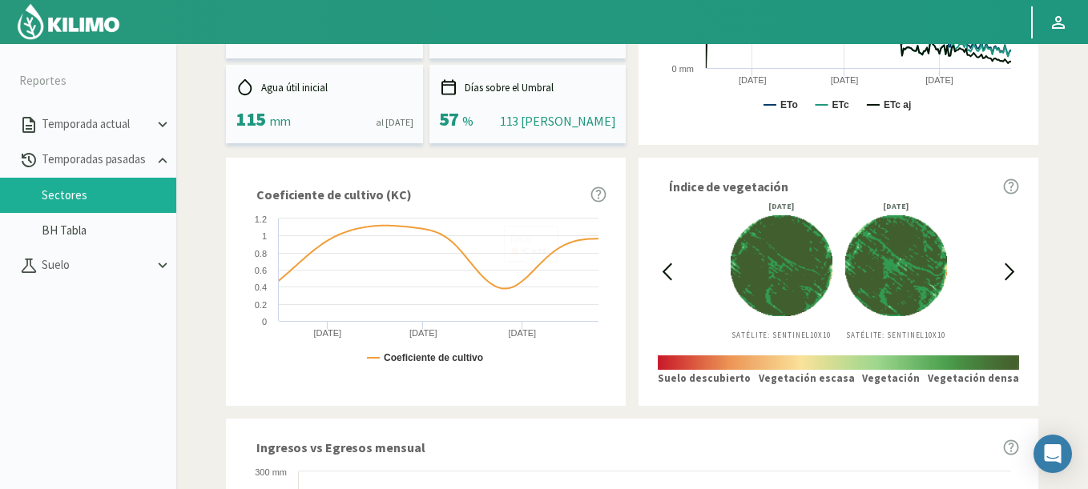
click at [670, 267] on icon at bounding box center [667, 271] width 8 height 15
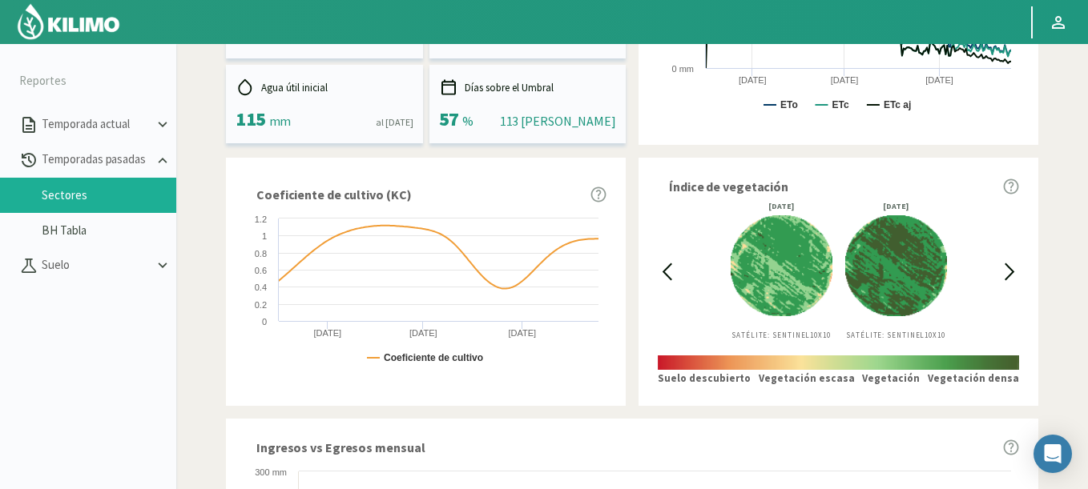
click at [670, 267] on icon at bounding box center [667, 271] width 8 height 15
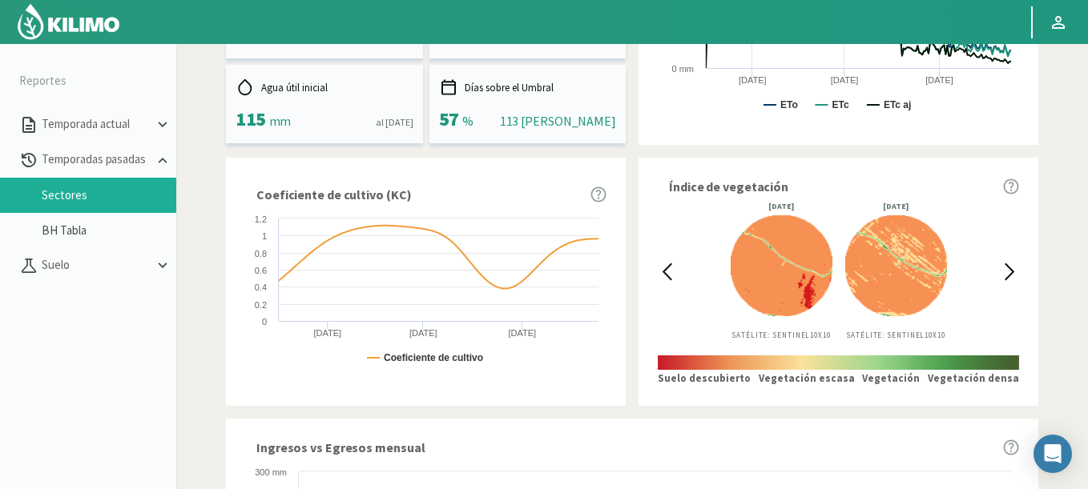
click at [670, 267] on icon at bounding box center [667, 271] width 8 height 15
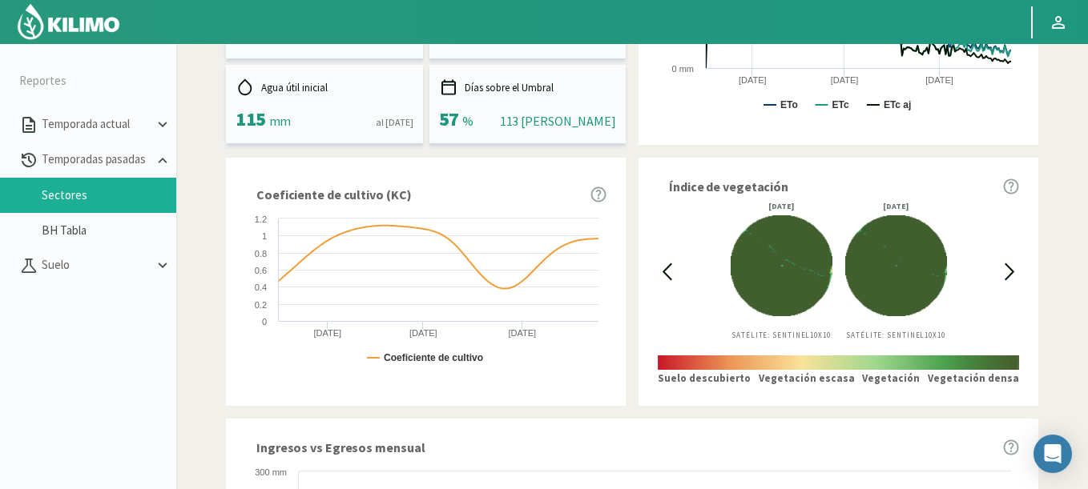
click at [670, 267] on icon at bounding box center [667, 271] width 8 height 15
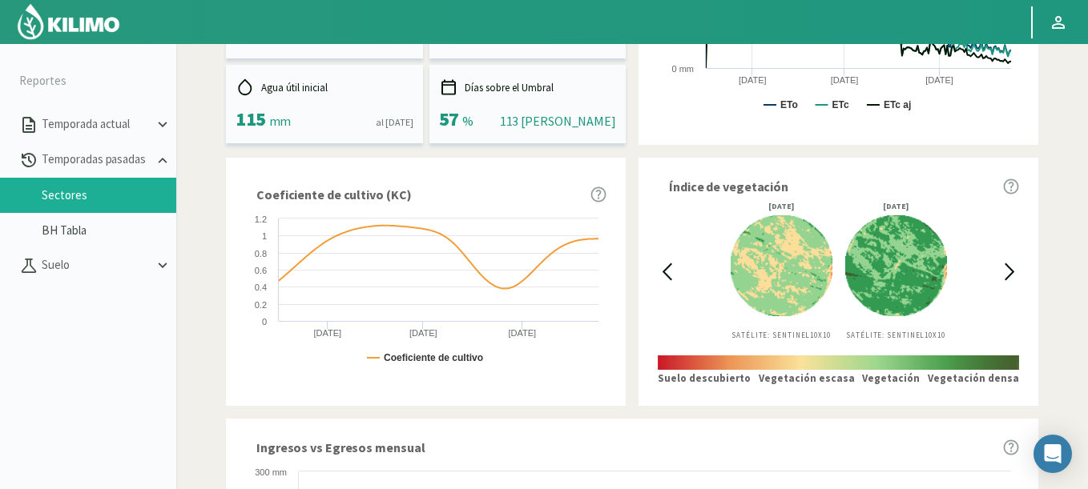
click at [670, 267] on icon at bounding box center [667, 271] width 8 height 15
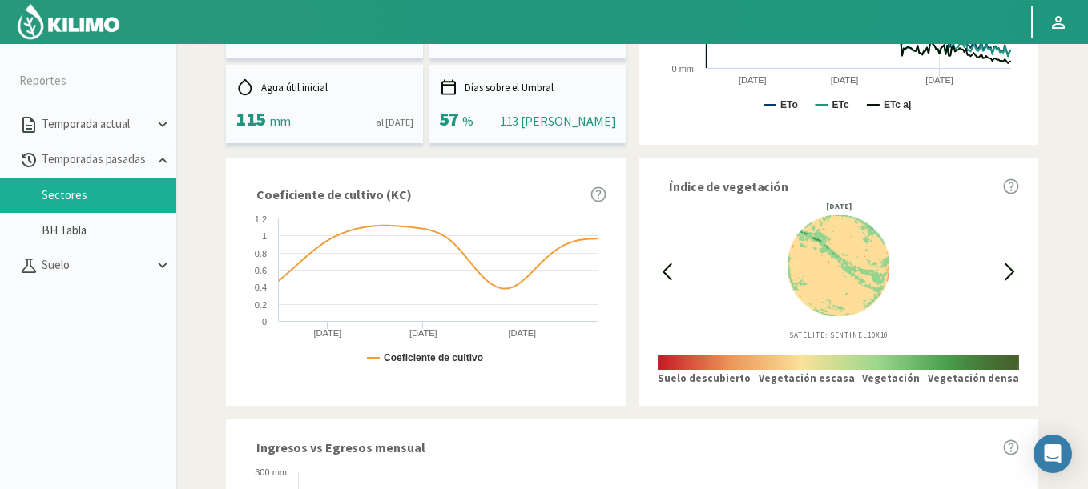
click at [63, 32] on img at bounding box center [68, 21] width 105 height 38
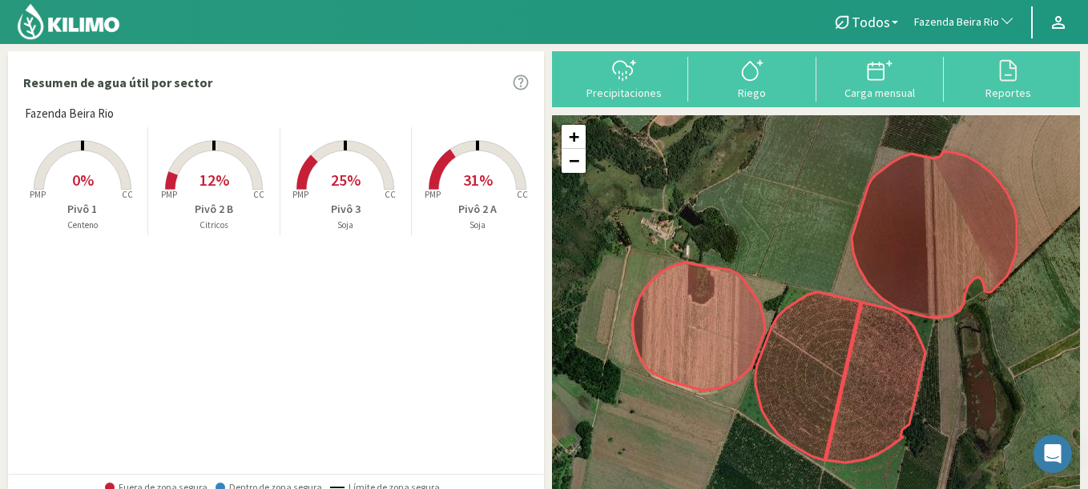
click at [73, 159] on rect at bounding box center [82, 191] width 128 height 128
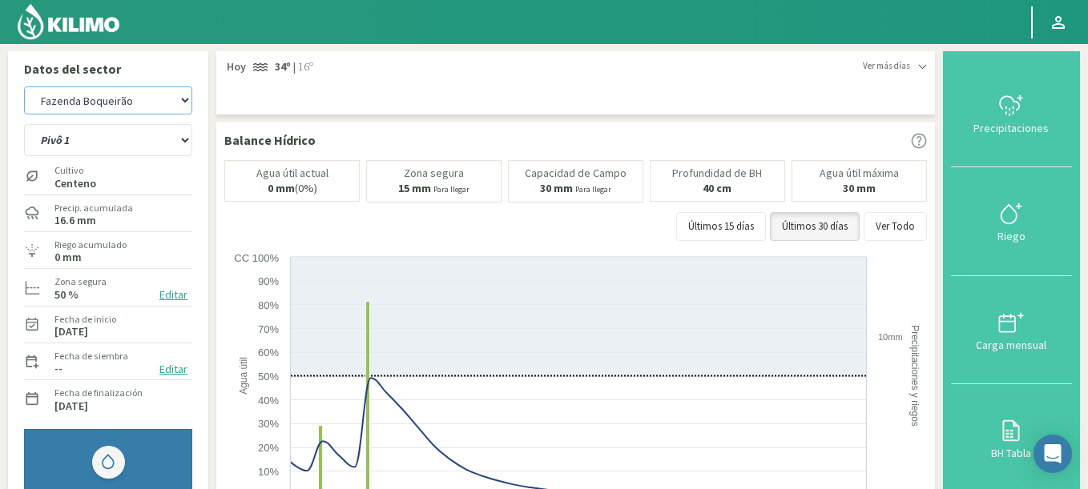
click at [24, 86] on select "Agr. Cardonal Agr. El Carmelo Agrícola Bakia Agrícola Bakia - IC Agrícola Exser…" at bounding box center [108, 100] width 168 height 28
select select "389: Object"
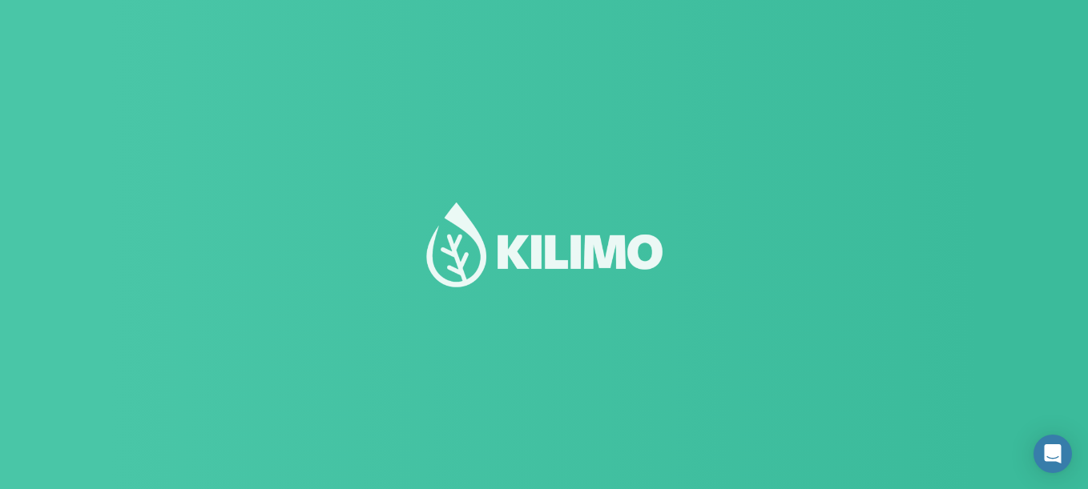
scroll to position [1, 0]
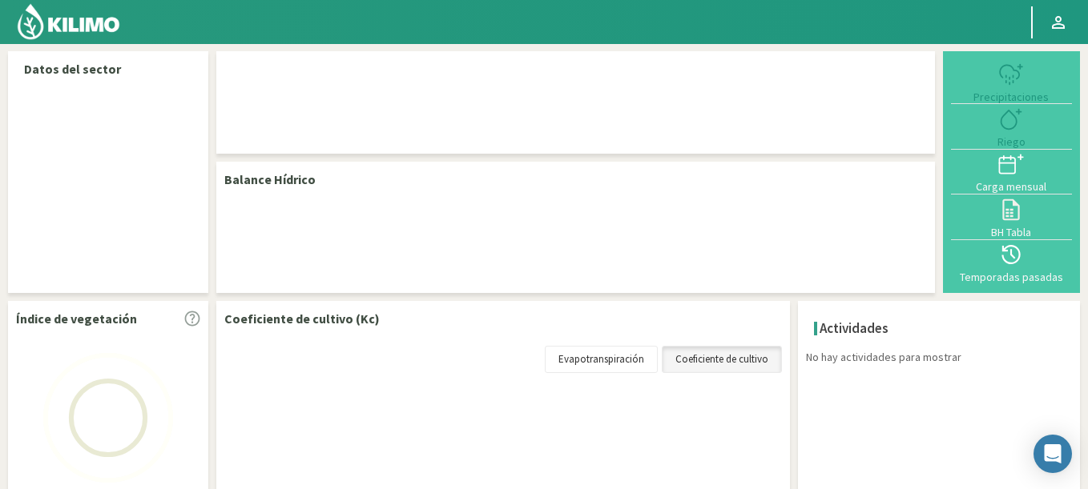
select select "104: Object"
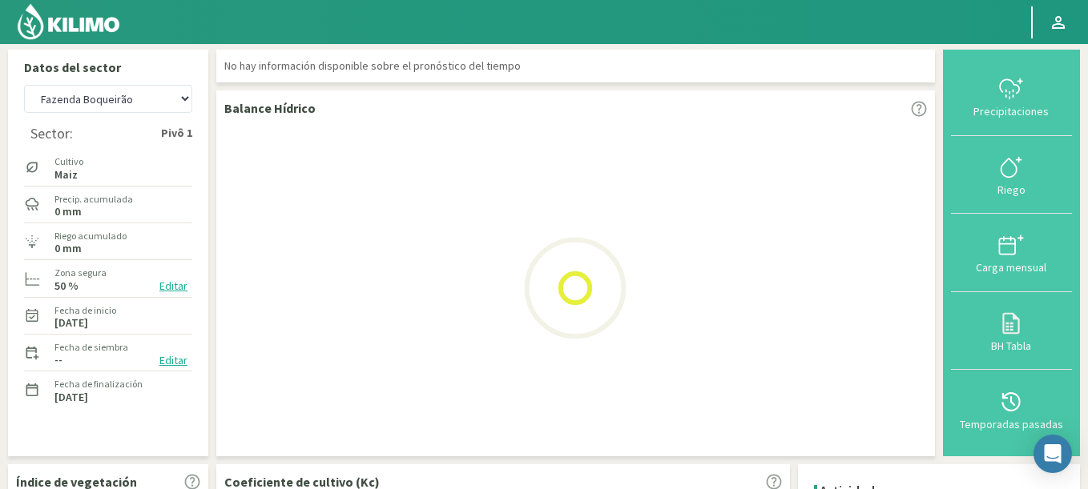
scroll to position [0, 0]
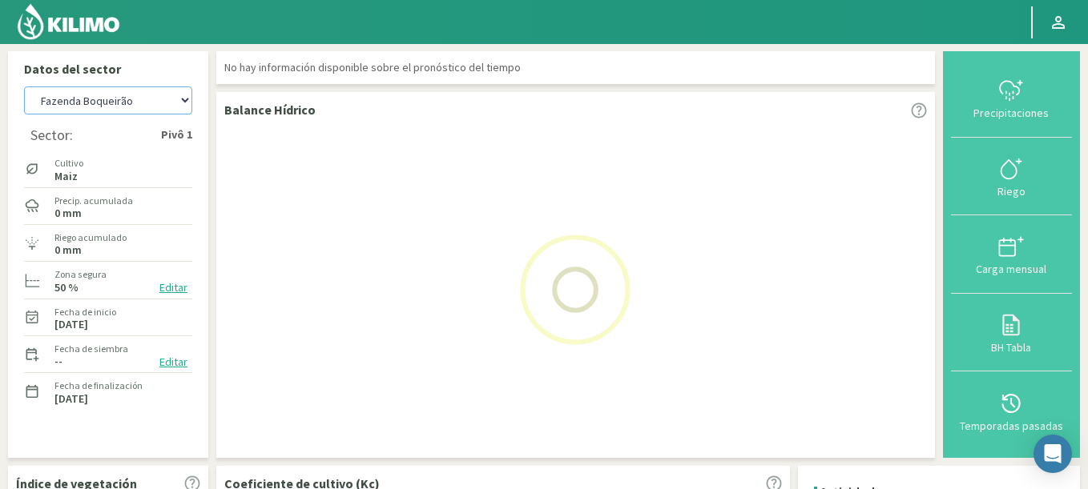
click at [127, 100] on select "Agr. Cardonal Agr. El [PERSON_NAME] Agrícola [GEOGRAPHIC_DATA] - IC Agrícola Ex…" at bounding box center [108, 100] width 168 height 28
click at [513, 56] on div "No hay información disponible sobre el pronóstico del tiempo" at bounding box center [575, 67] width 718 height 33
click at [60, 29] on img at bounding box center [68, 21] width 105 height 38
